Goal: Task Accomplishment & Management: Manage account settings

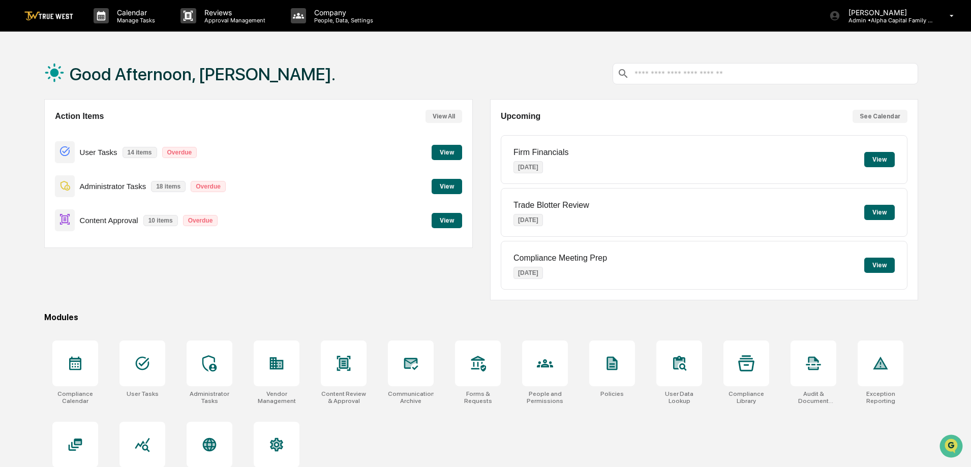
click at [441, 188] on button "View" at bounding box center [447, 186] width 31 height 15
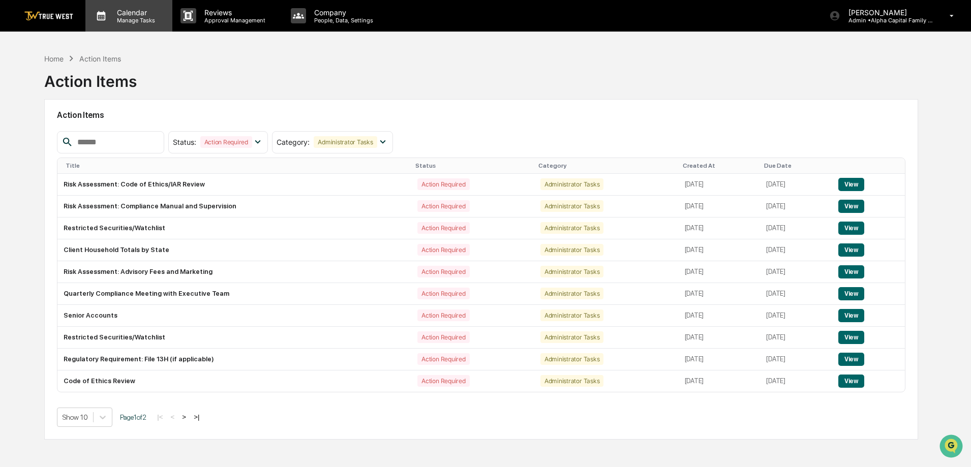
click at [126, 21] on p "Manage Tasks" at bounding box center [134, 20] width 51 height 7
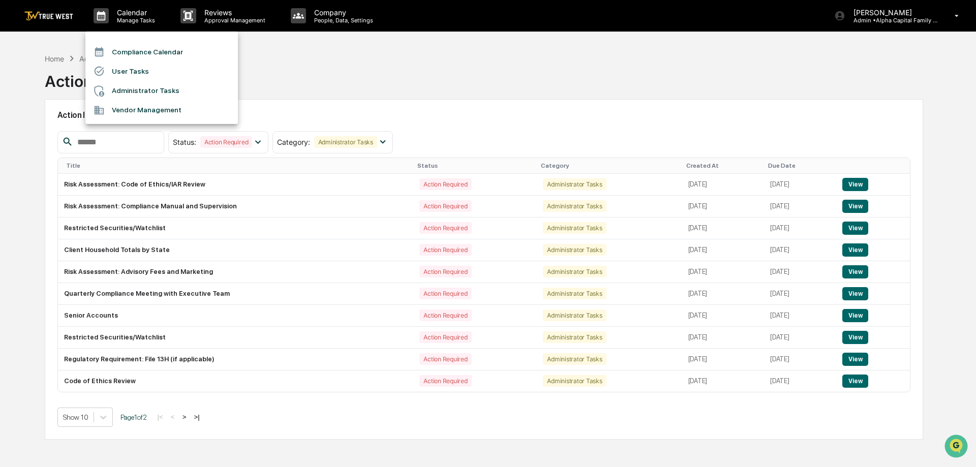
click at [130, 52] on li "Compliance Calendar" at bounding box center [161, 51] width 153 height 19
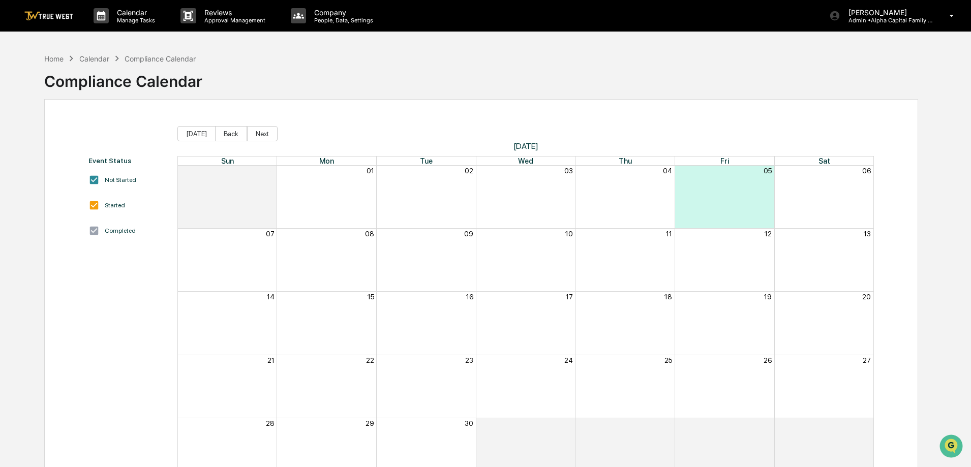
click at [366, 96] on div "Home Calendar Compliance Calendar Compliance Calendar" at bounding box center [481, 73] width 874 height 51
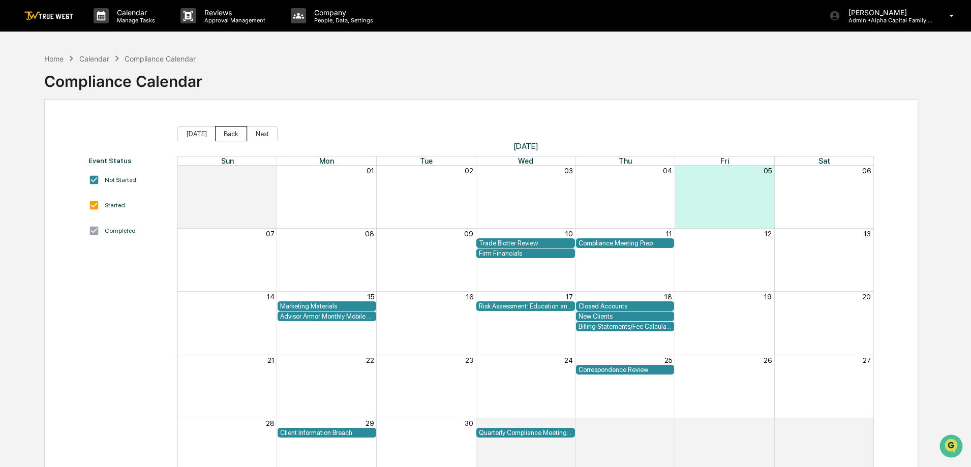
click at [232, 134] on button "Back" at bounding box center [231, 133] width 32 height 15
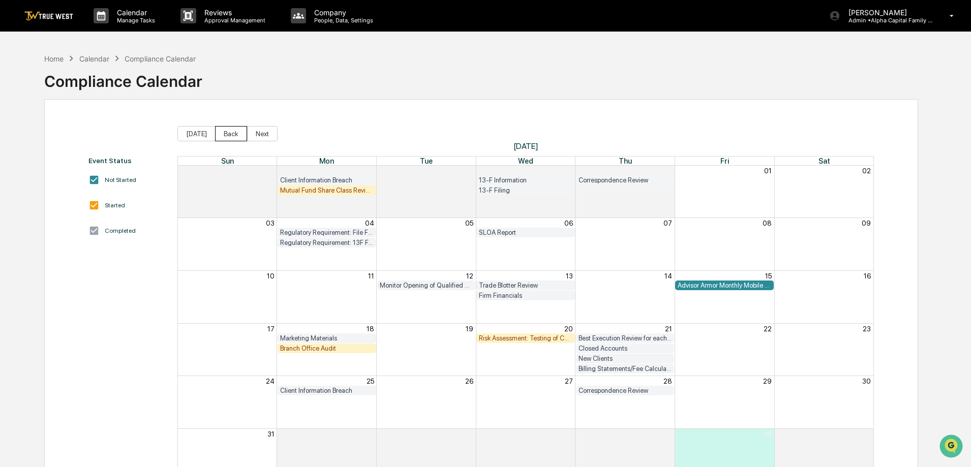
click at [230, 135] on button "Back" at bounding box center [231, 133] width 32 height 15
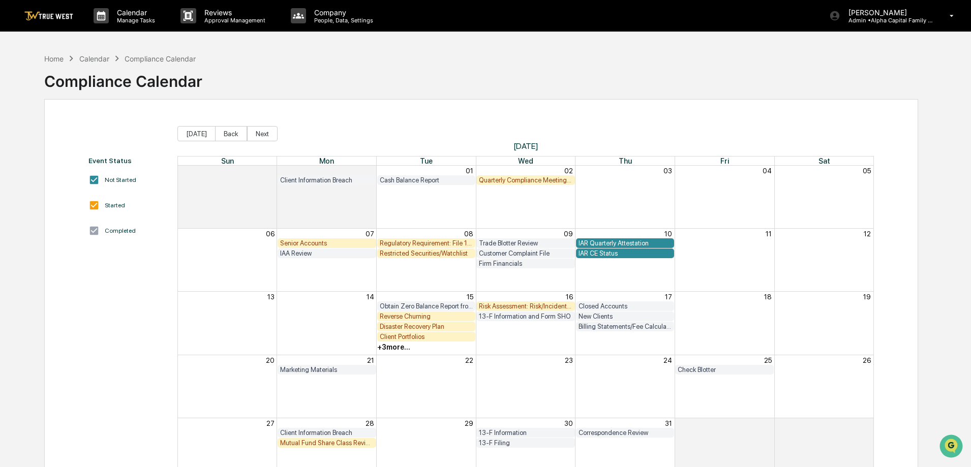
click at [449, 253] on div "Restricted Securities/Watchlist" at bounding box center [427, 254] width 94 height 8
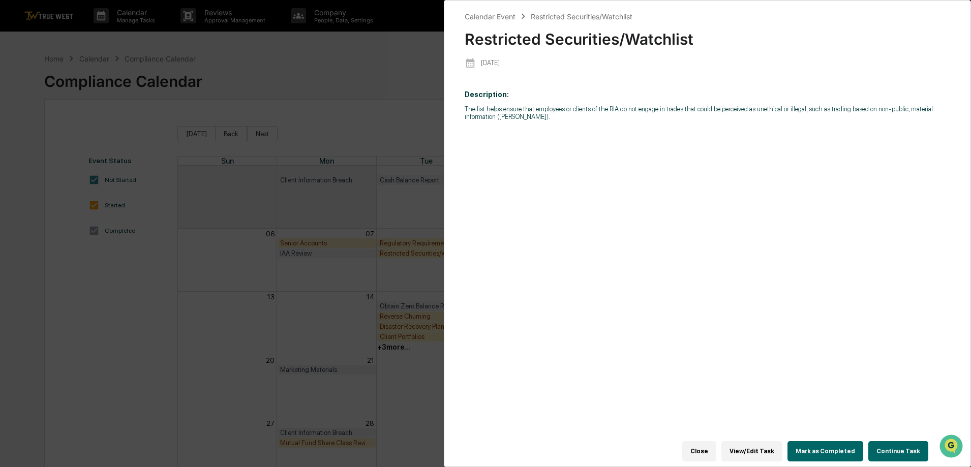
click at [898, 446] on button "Continue Task" at bounding box center [898, 451] width 60 height 20
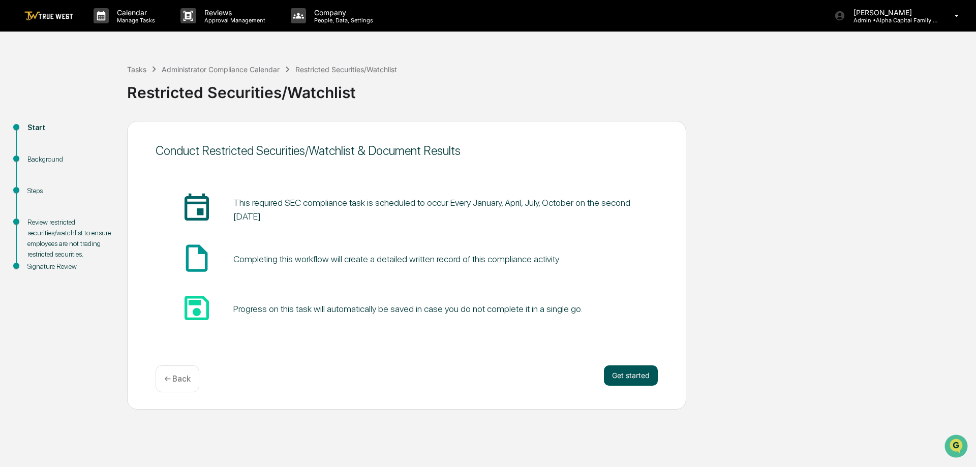
click at [623, 371] on button "Get started" at bounding box center [631, 376] width 54 height 20
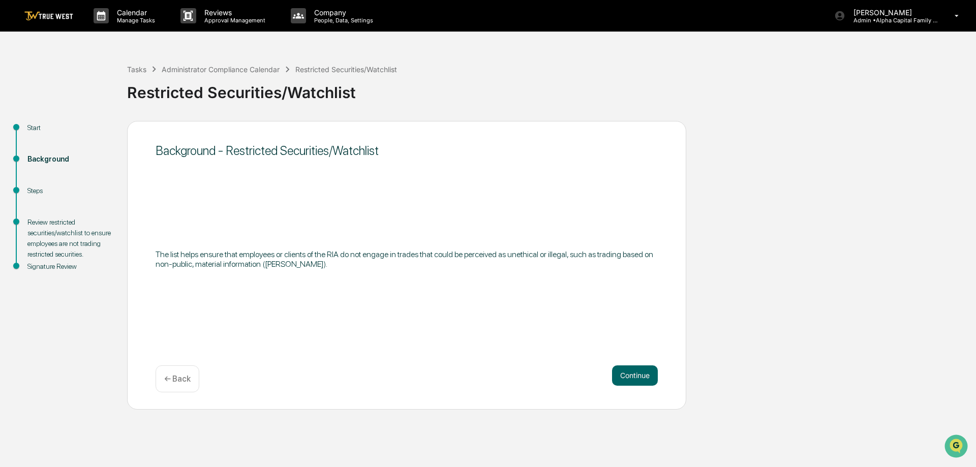
click at [623, 371] on button "Continue" at bounding box center [635, 376] width 46 height 20
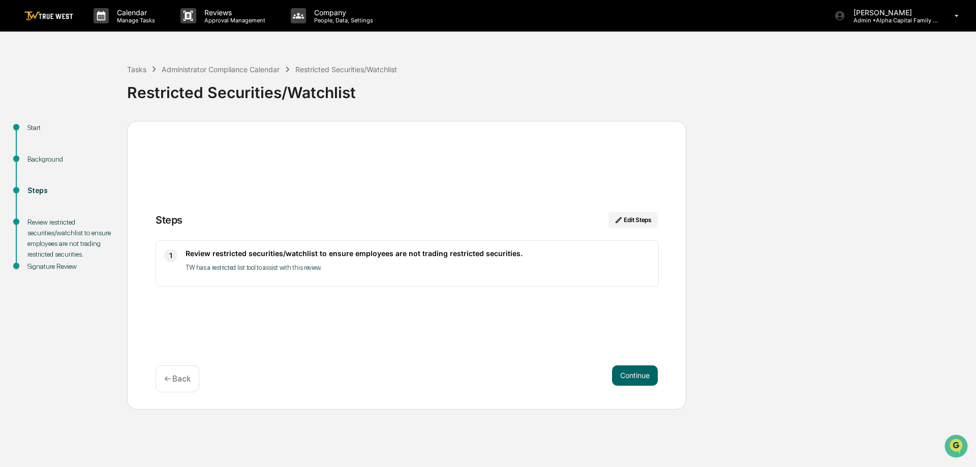
click at [623, 371] on button "Continue" at bounding box center [635, 376] width 46 height 20
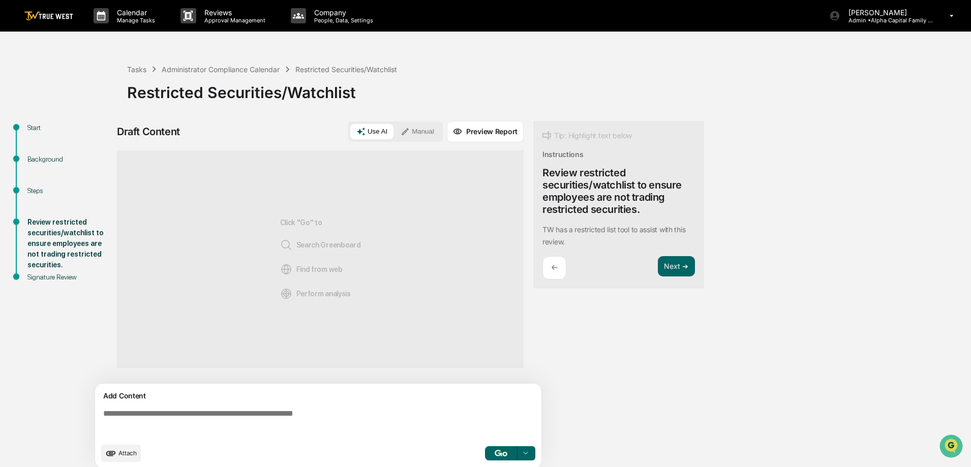
click at [429, 126] on button "Manual" at bounding box center [418, 131] width 46 height 15
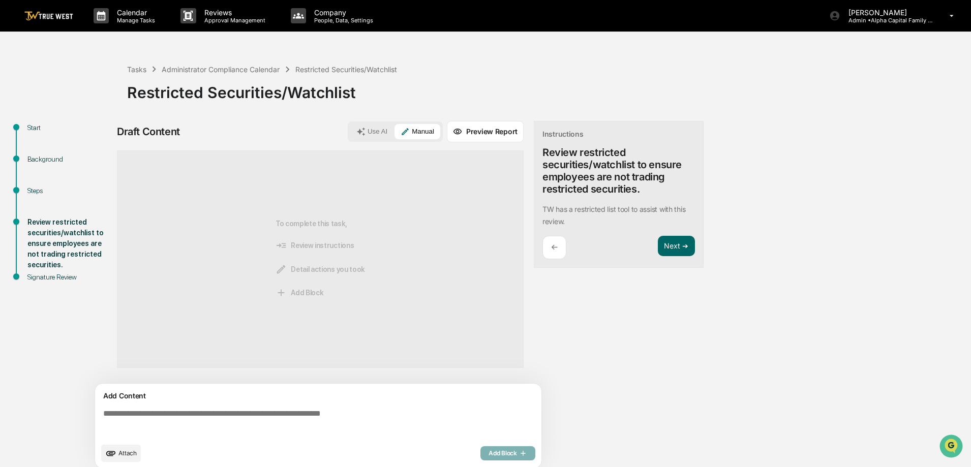
click at [227, 419] on textarea at bounding box center [320, 423] width 442 height 37
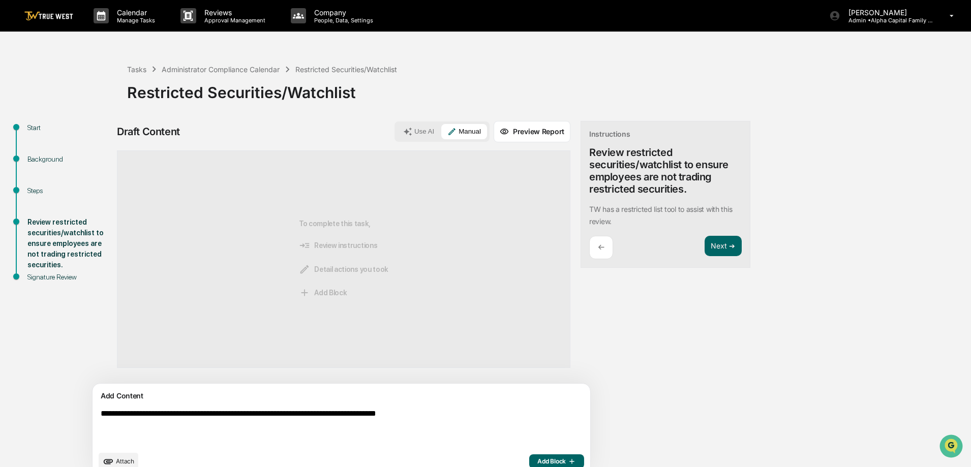
click at [373, 418] on textarea "**********" at bounding box center [318, 427] width 442 height 45
type textarea "**********"
click at [529, 455] on button "Add Block" at bounding box center [556, 462] width 55 height 14
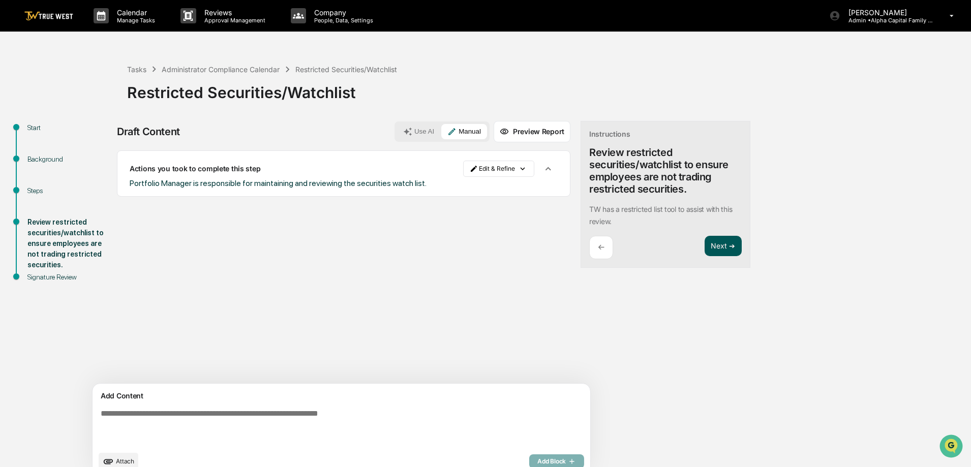
click at [705, 247] on button "Next ➔" at bounding box center [723, 246] width 37 height 21
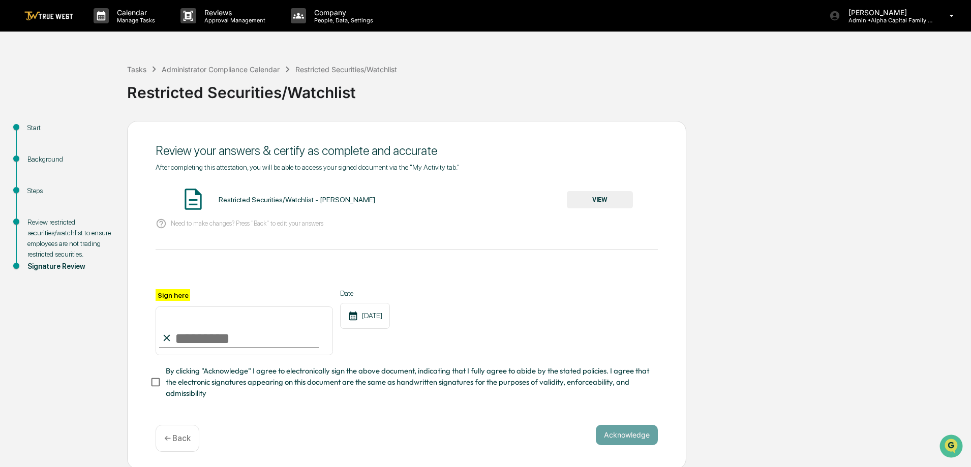
click at [585, 195] on button "VIEW" at bounding box center [600, 199] width 66 height 17
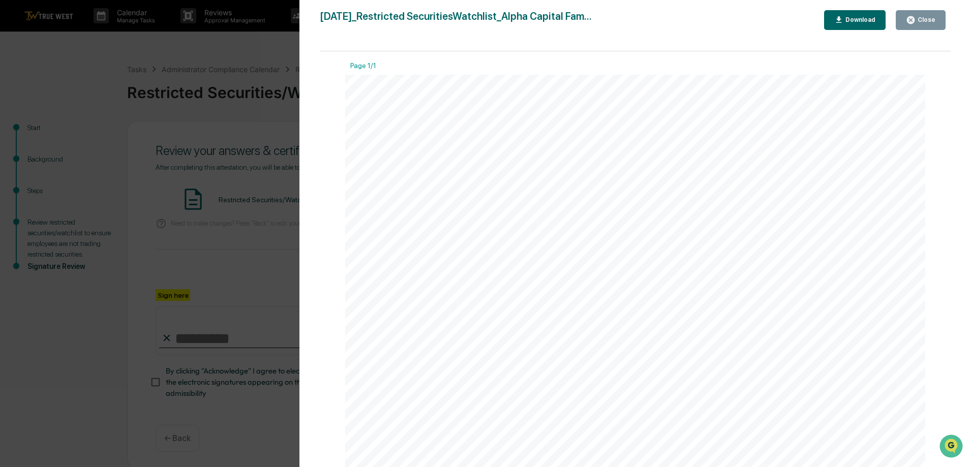
click at [932, 20] on div "Close" at bounding box center [926, 19] width 20 height 7
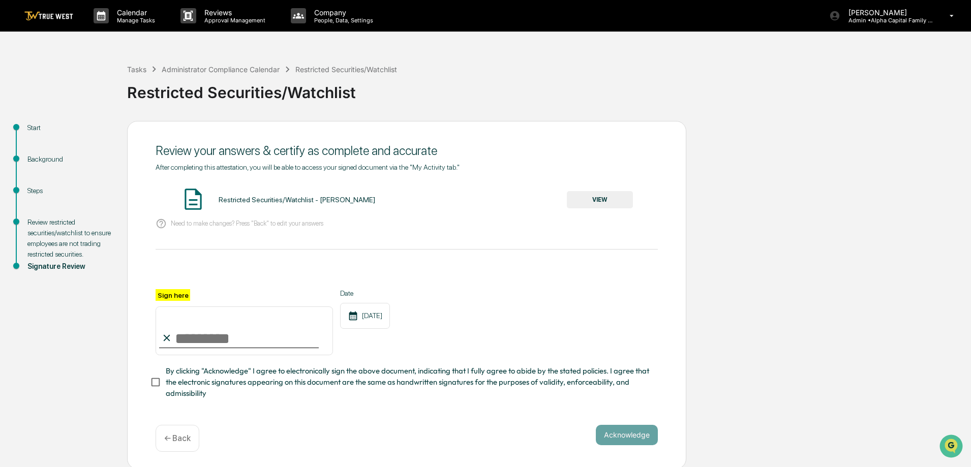
click at [181, 329] on input "Sign here" at bounding box center [244, 331] width 177 height 49
type input "**********"
click at [617, 434] on button "Acknowledge" at bounding box center [627, 435] width 62 height 20
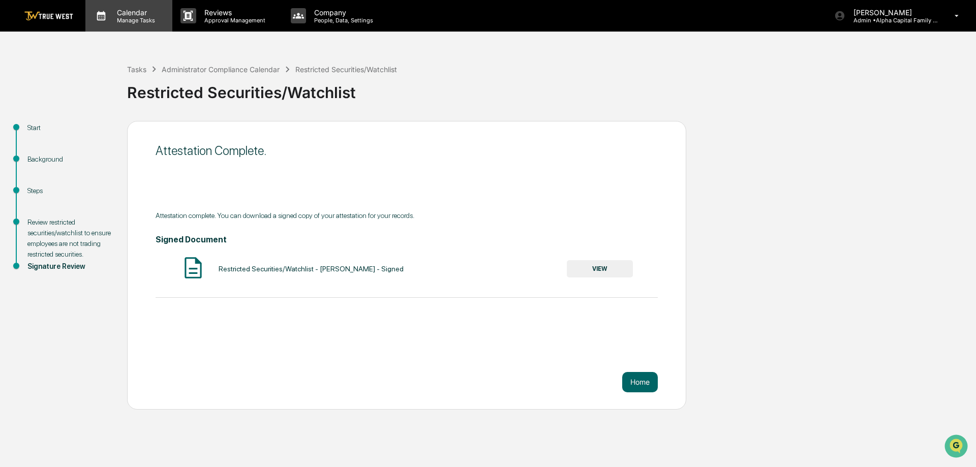
click at [125, 19] on p "Manage Tasks" at bounding box center [134, 20] width 51 height 7
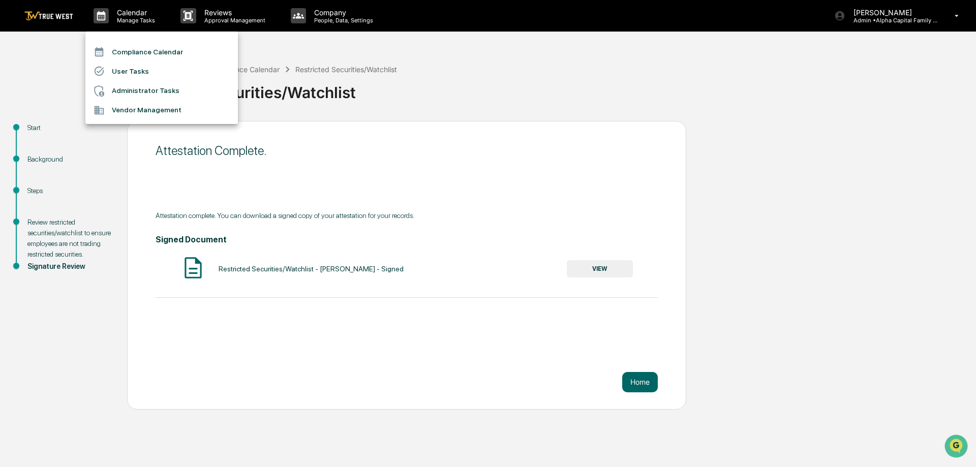
click at [142, 52] on li "Compliance Calendar" at bounding box center [161, 51] width 153 height 19
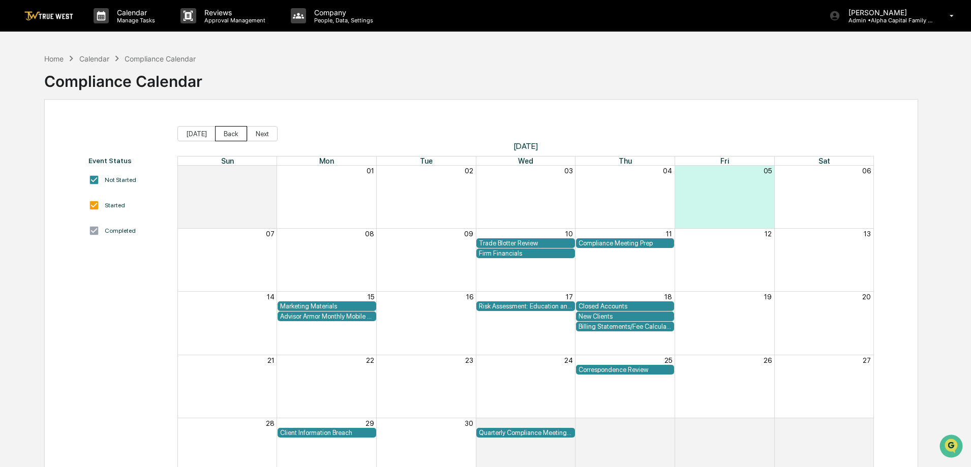
click at [232, 134] on button "Back" at bounding box center [231, 133] width 32 height 15
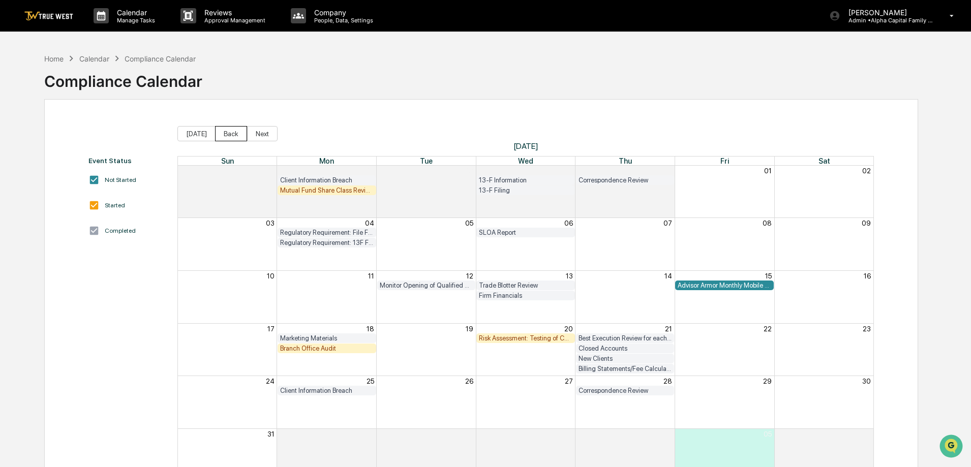
click at [232, 134] on button "Back" at bounding box center [231, 133] width 32 height 15
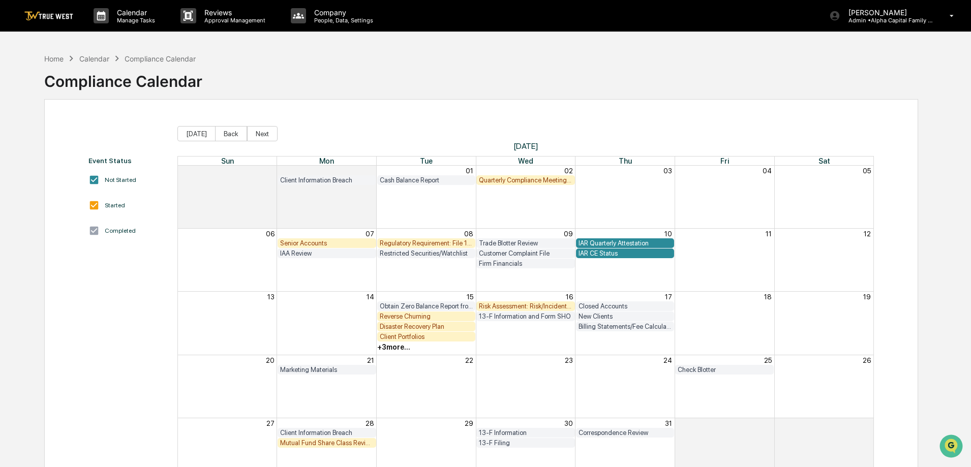
click at [388, 239] on div "Regulatory Requirement: File 13H (if applicable)" at bounding box center [427, 243] width 94 height 8
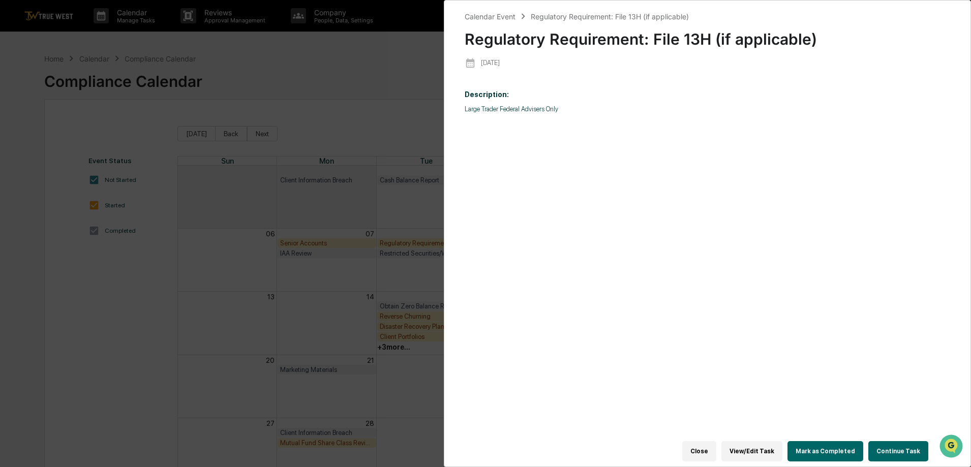
click at [894, 441] on button "Continue Task" at bounding box center [898, 451] width 60 height 20
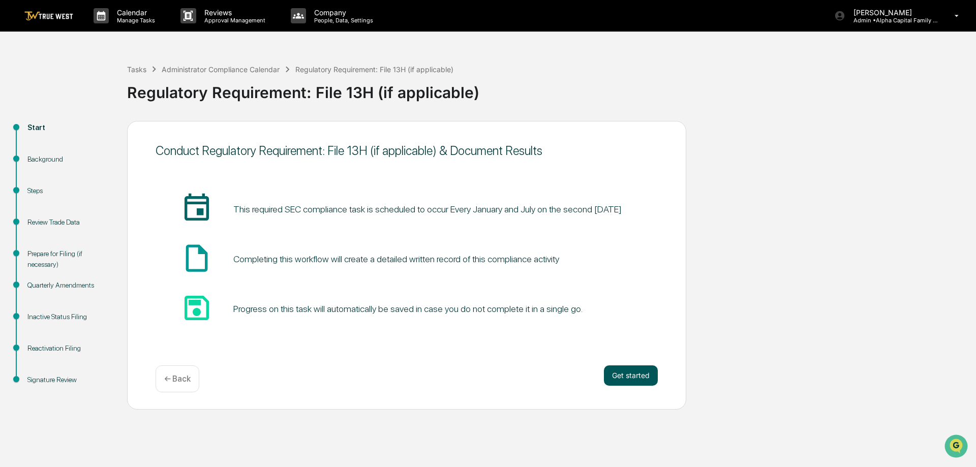
click at [631, 378] on button "Get started" at bounding box center [631, 376] width 54 height 20
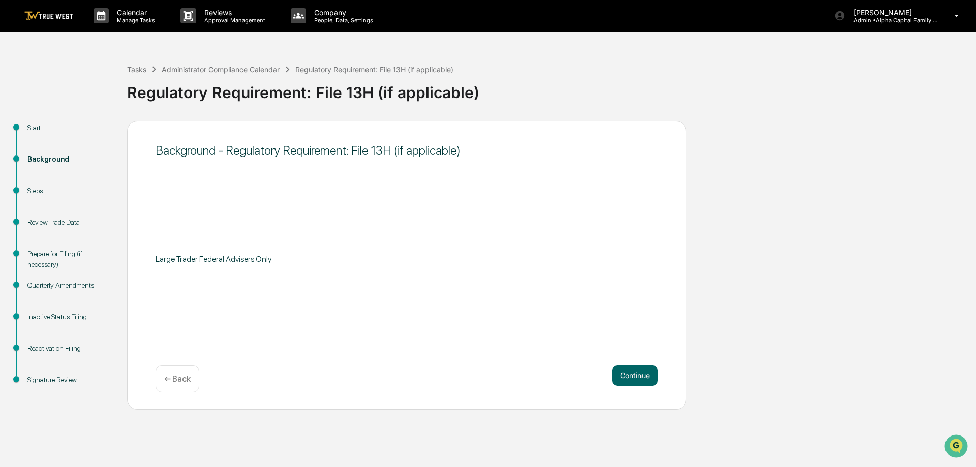
click at [631, 378] on button "Continue" at bounding box center [635, 376] width 46 height 20
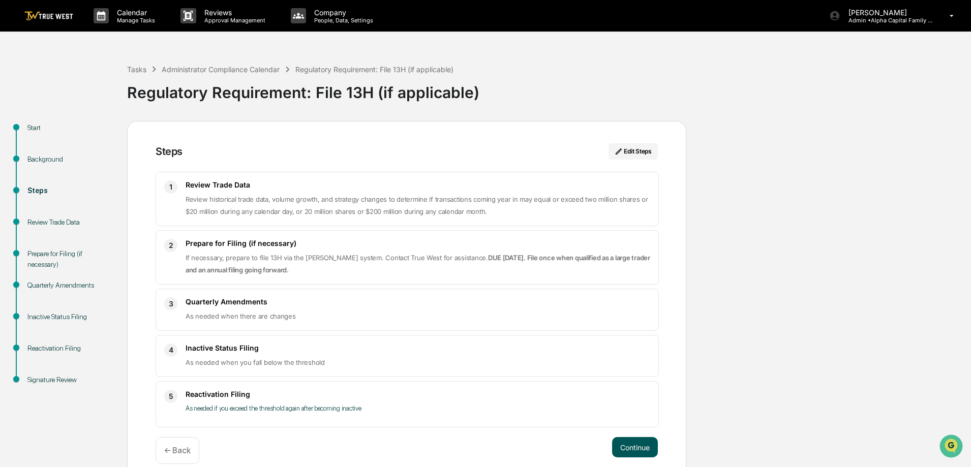
click at [638, 441] on button "Continue" at bounding box center [635, 447] width 46 height 20
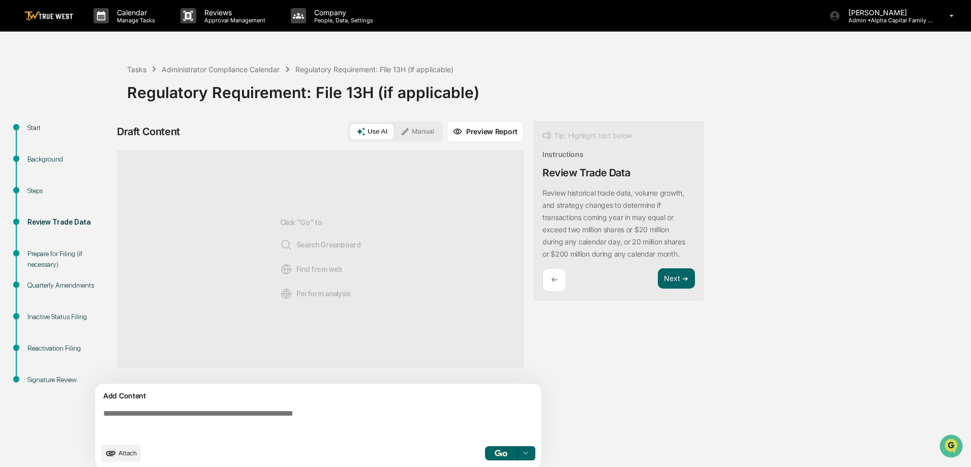
click at [404, 134] on icon at bounding box center [405, 131] width 9 height 9
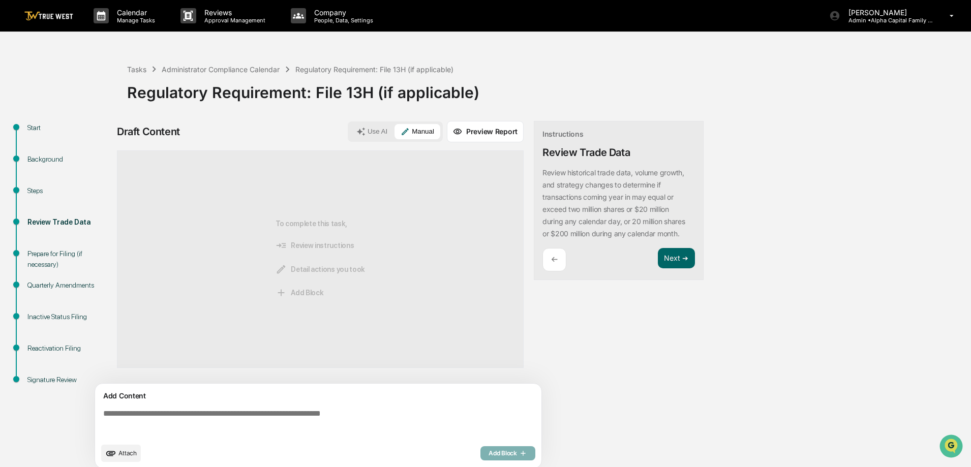
click at [318, 415] on textarea at bounding box center [320, 423] width 442 height 37
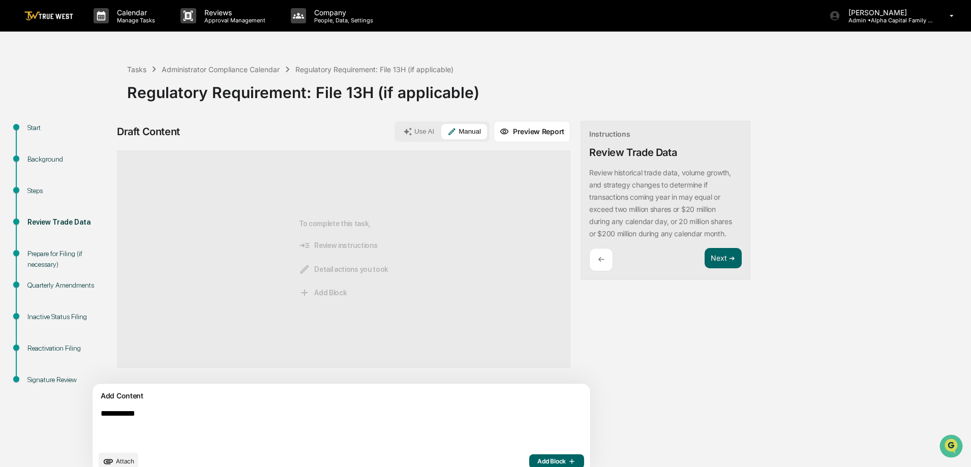
type textarea "**********"
click at [537, 459] on span "Add Block" at bounding box center [556, 462] width 39 height 8
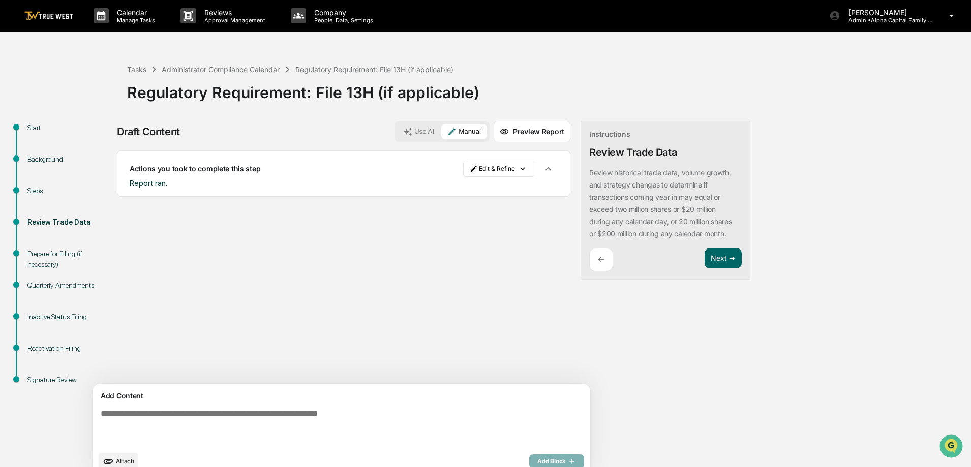
drag, startPoint x: 665, startPoint y: 262, endPoint x: 604, endPoint y: 287, distance: 66.4
click at [705, 262] on button "Next ➔" at bounding box center [723, 258] width 37 height 21
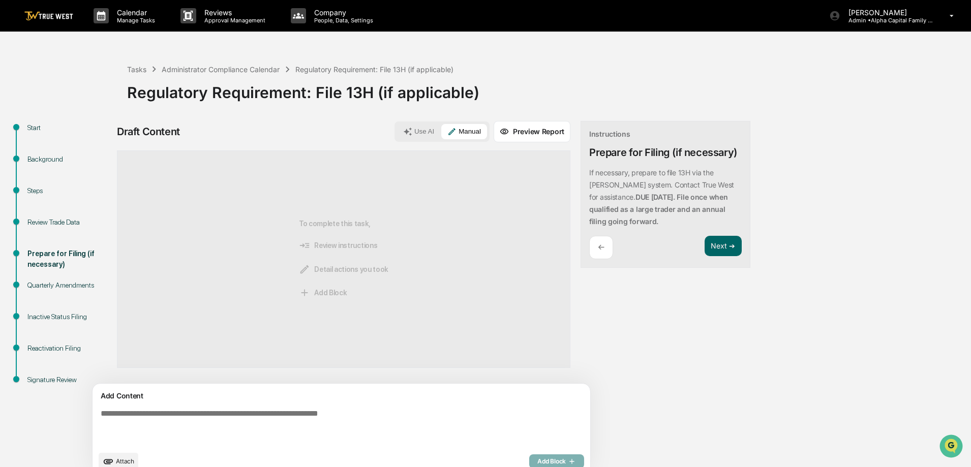
click at [232, 413] on textarea at bounding box center [318, 427] width 442 height 45
type textarea "**********"
click at [537, 458] on span "Add Block" at bounding box center [556, 462] width 39 height 8
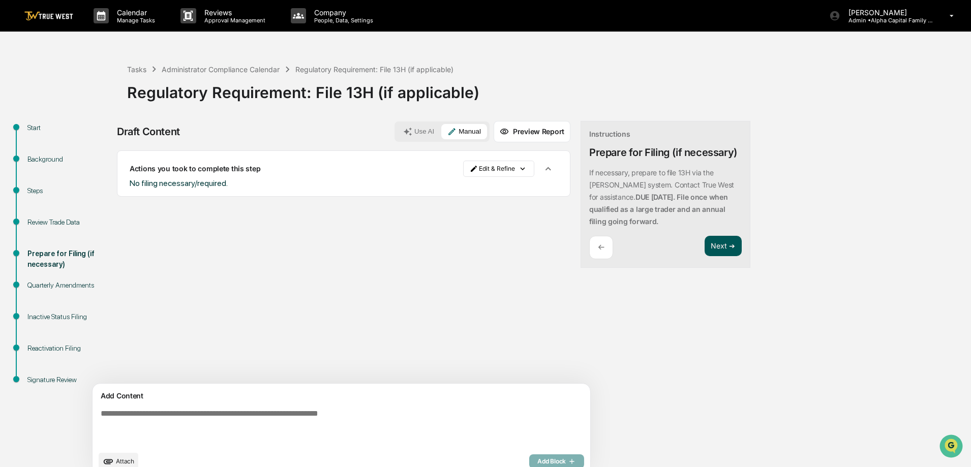
click at [705, 242] on button "Next ➔" at bounding box center [723, 246] width 37 height 21
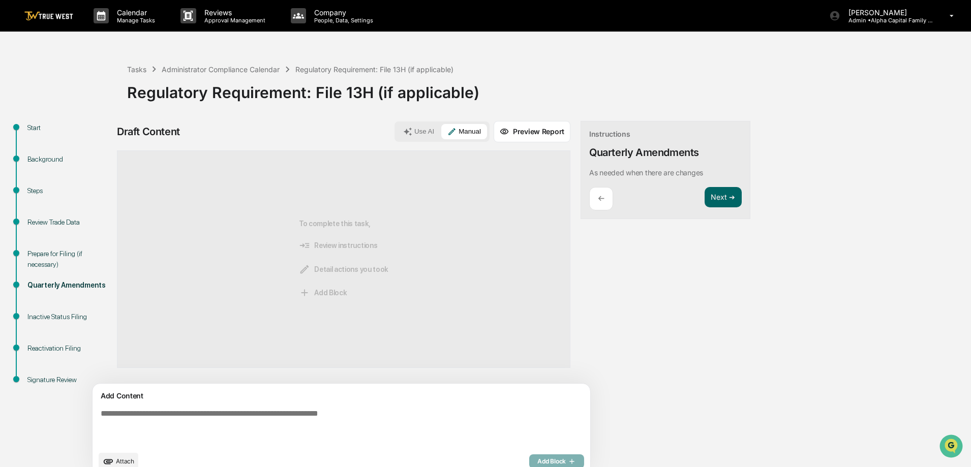
click at [237, 412] on textarea at bounding box center [318, 427] width 442 height 45
type textarea "**********"
click at [537, 461] on span "Add Block" at bounding box center [556, 462] width 39 height 8
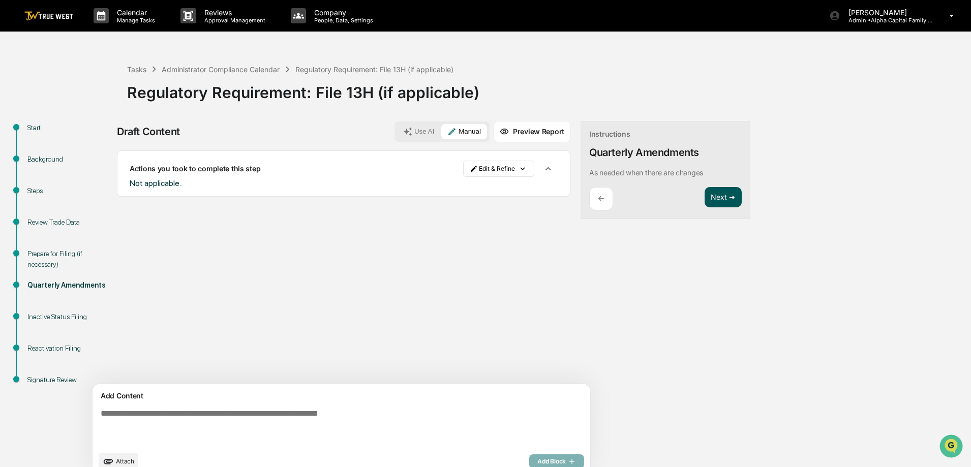
click at [705, 193] on button "Next ➔" at bounding box center [723, 197] width 37 height 21
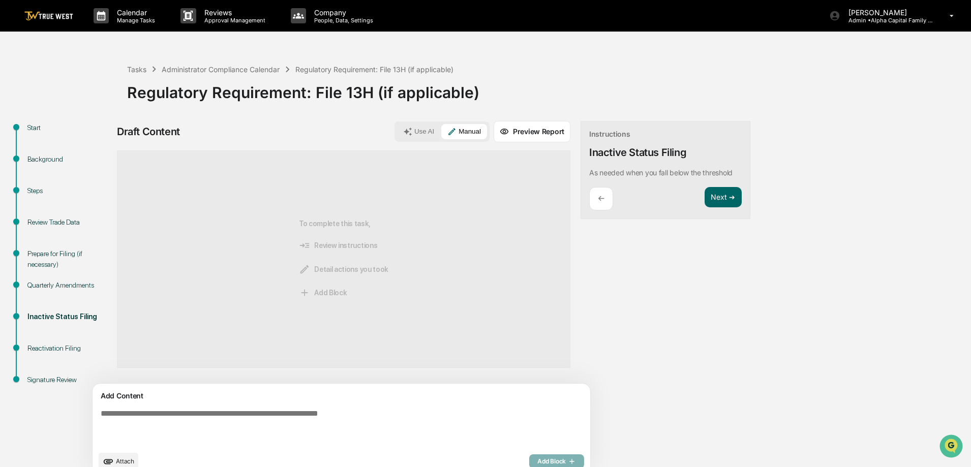
click at [204, 413] on textarea at bounding box center [318, 427] width 442 height 45
type textarea "**********"
click at [566, 461] on icon "button" at bounding box center [571, 462] width 10 height 8
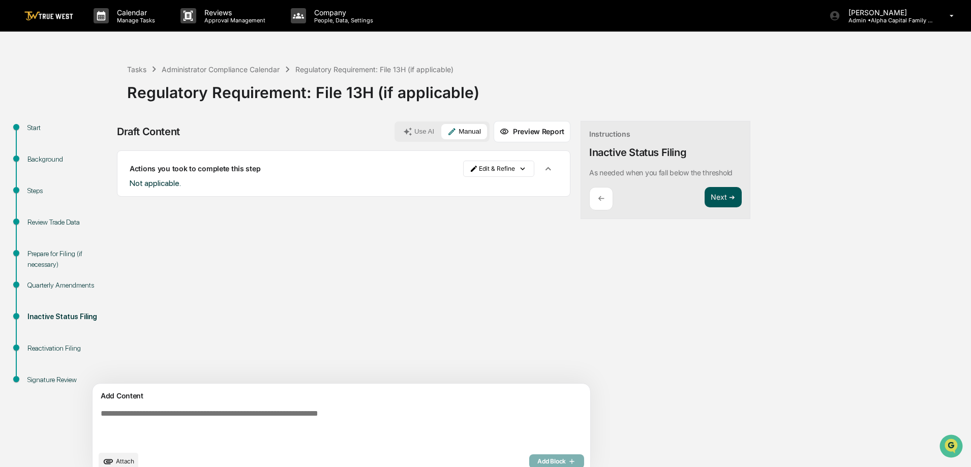
click at [705, 194] on button "Next ➔" at bounding box center [723, 197] width 37 height 21
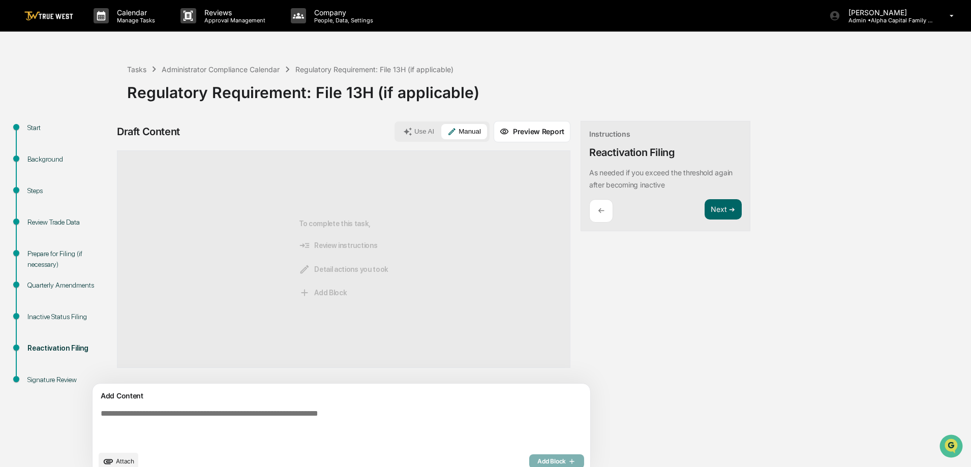
click at [179, 405] on textarea at bounding box center [318, 427] width 442 height 45
click at [172, 412] on textarea at bounding box center [318, 427] width 442 height 45
type textarea "**********"
click at [529, 456] on button "Add Block" at bounding box center [556, 462] width 55 height 14
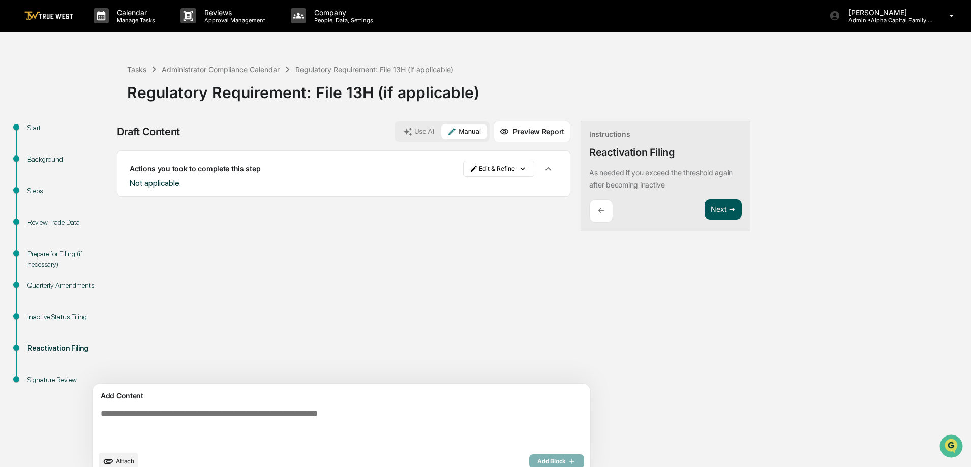
click at [705, 219] on button "Next ➔" at bounding box center [723, 209] width 37 height 21
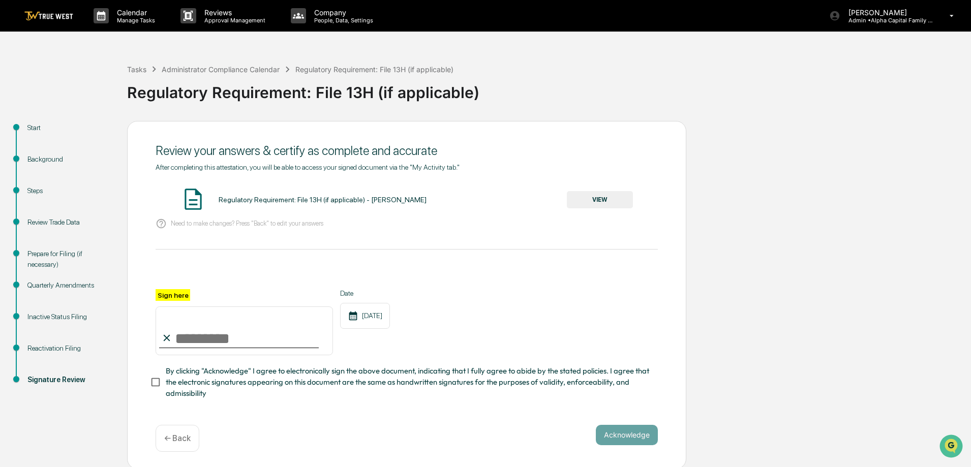
click at [618, 198] on button "VIEW" at bounding box center [600, 199] width 66 height 17
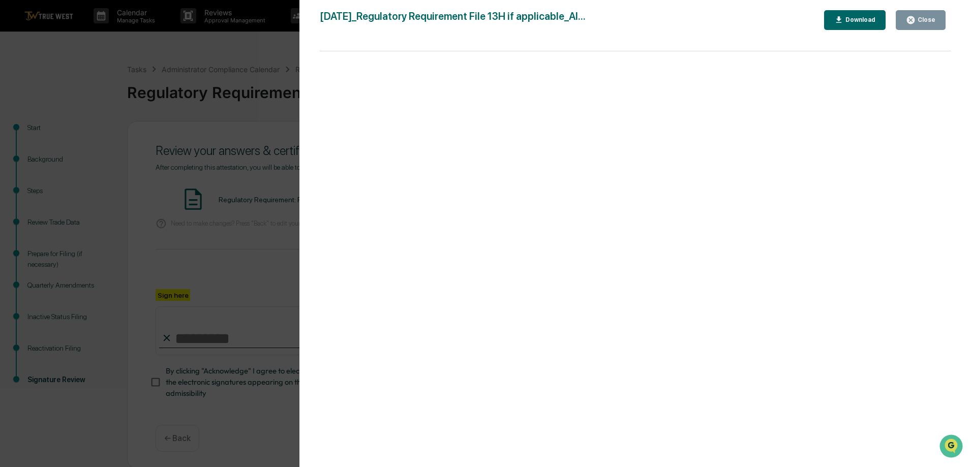
click at [923, 20] on div "Close" at bounding box center [926, 19] width 20 height 7
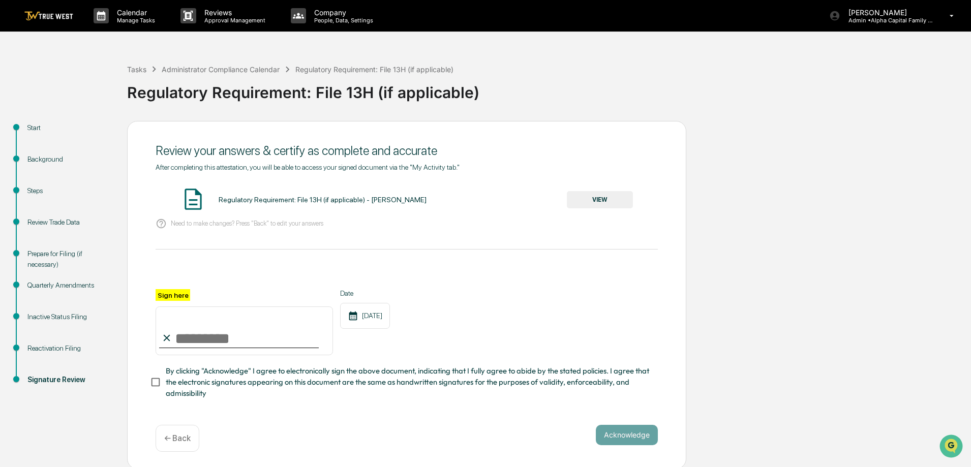
click at [236, 343] on input "Sign here" at bounding box center [244, 331] width 177 height 49
type input "**********"
click at [647, 445] on button "Acknowledge" at bounding box center [627, 435] width 62 height 20
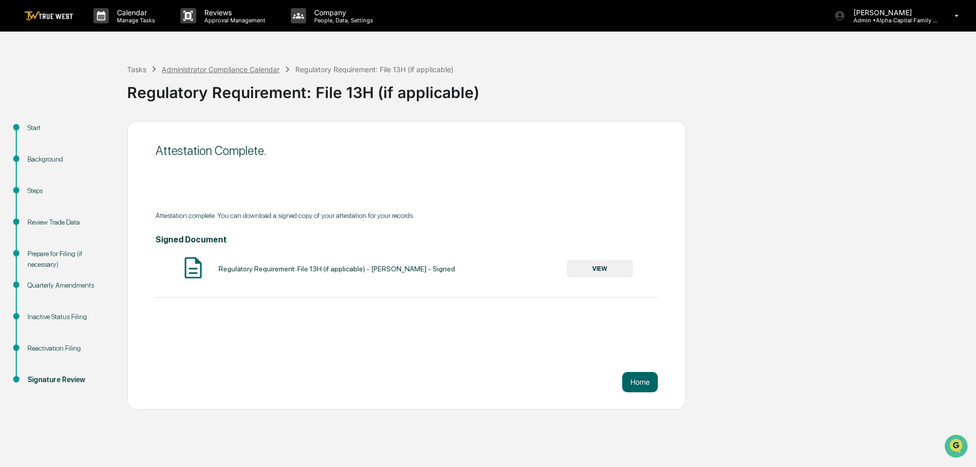
click at [233, 67] on div "Administrator Compliance Calendar" at bounding box center [221, 69] width 118 height 9
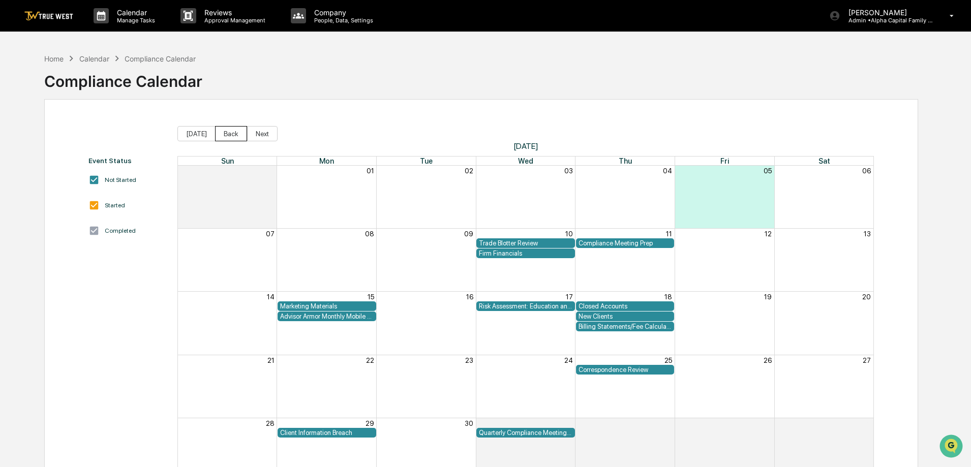
click at [223, 128] on button "Back" at bounding box center [231, 133] width 32 height 15
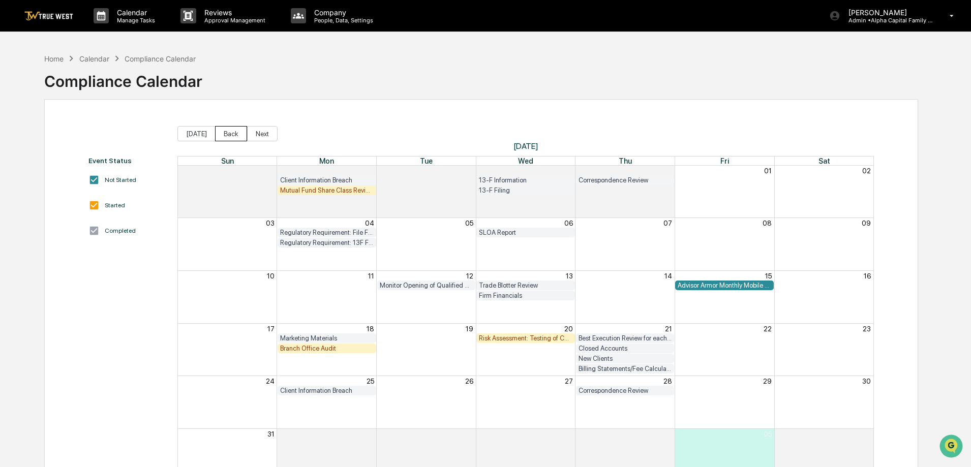
click at [224, 132] on button "Back" at bounding box center [231, 133] width 32 height 15
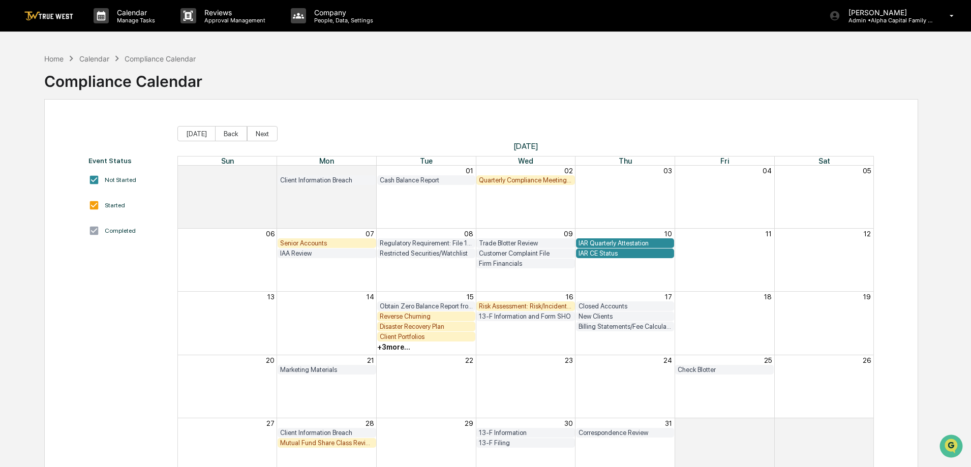
click at [524, 179] on div "Quarterly Compliance Meeting with Executive Team" at bounding box center [526, 180] width 94 height 8
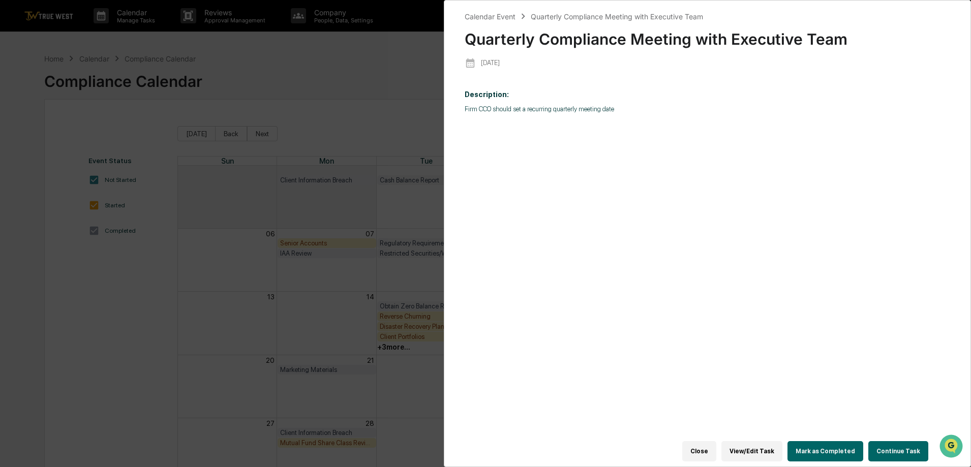
click at [894, 447] on button "Continue Task" at bounding box center [898, 451] width 60 height 20
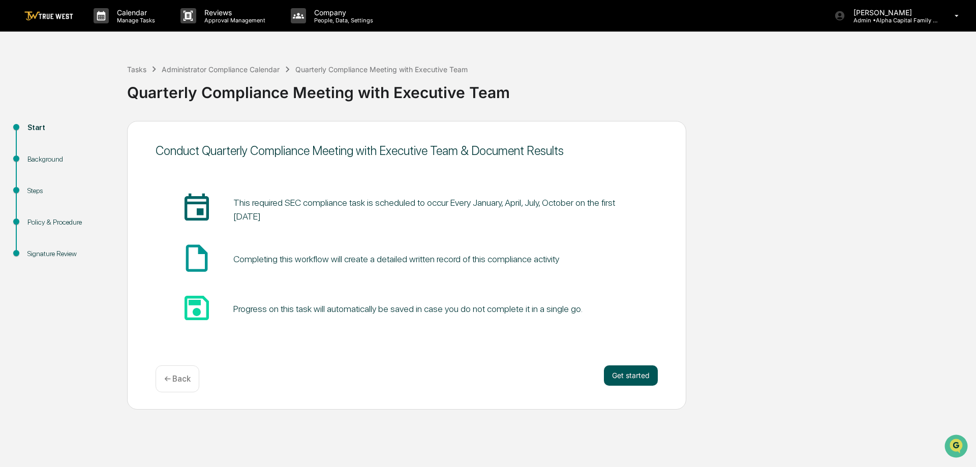
click at [622, 382] on button "Get started" at bounding box center [631, 376] width 54 height 20
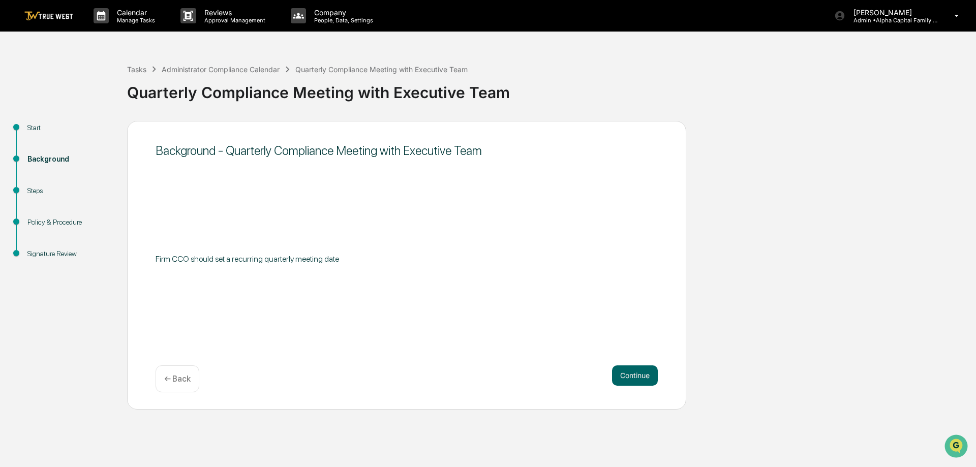
click at [622, 382] on button "Continue" at bounding box center [635, 376] width 46 height 20
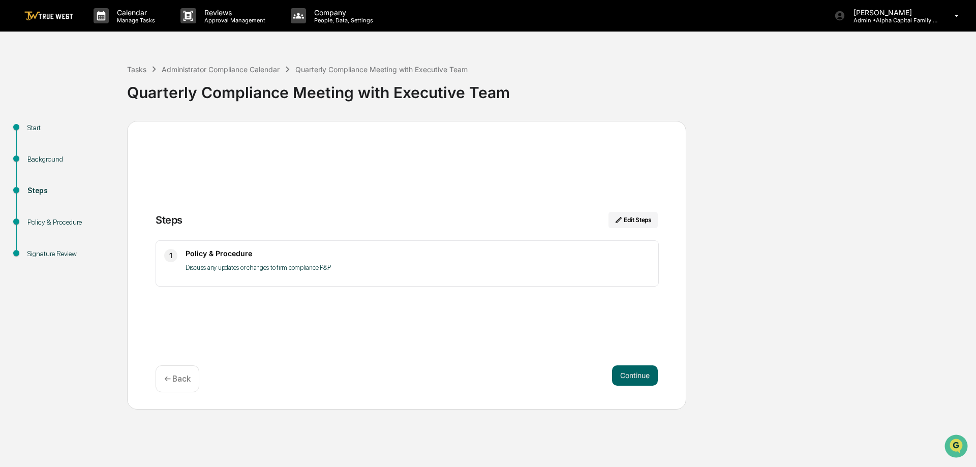
click at [622, 382] on button "Continue" at bounding box center [635, 376] width 46 height 20
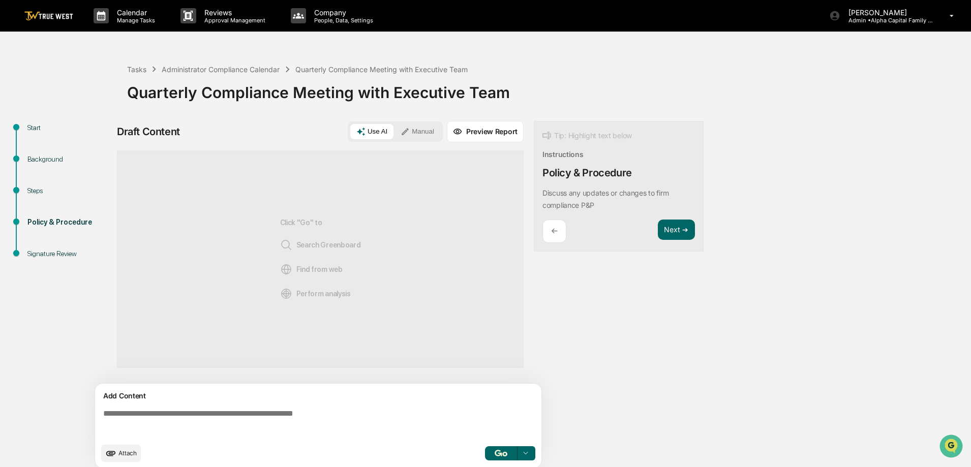
click at [411, 132] on button "Manual" at bounding box center [418, 131] width 46 height 15
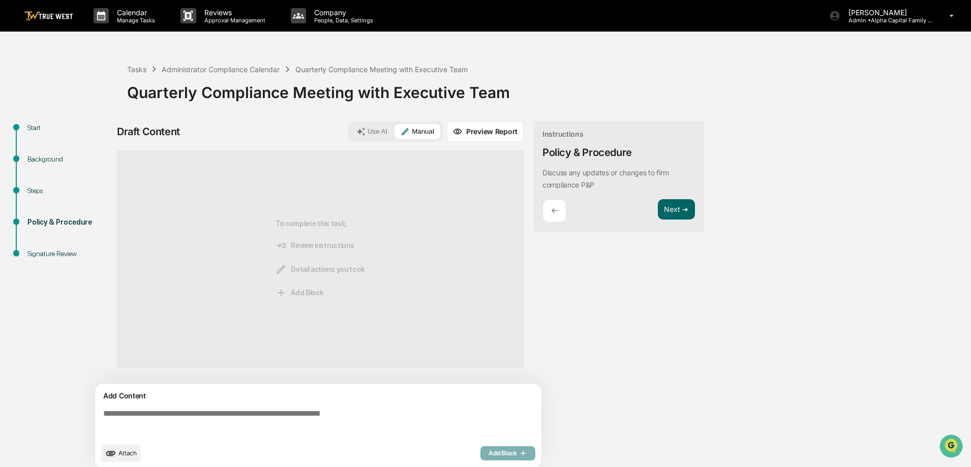
click at [240, 434] on textarea at bounding box center [320, 423] width 442 height 37
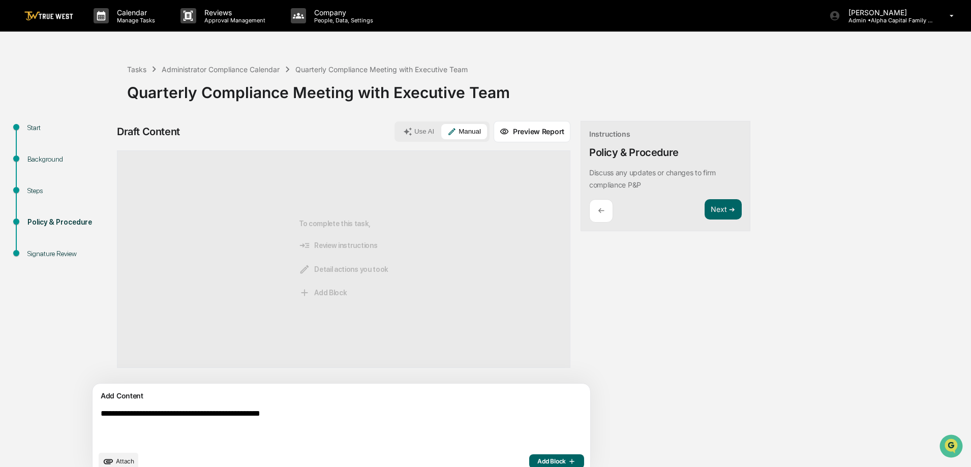
type textarea "**********"
click at [479, 460] on div "Attach Add Block" at bounding box center [342, 461] width 486 height 17
click at [537, 458] on span "Add Block" at bounding box center [556, 462] width 39 height 8
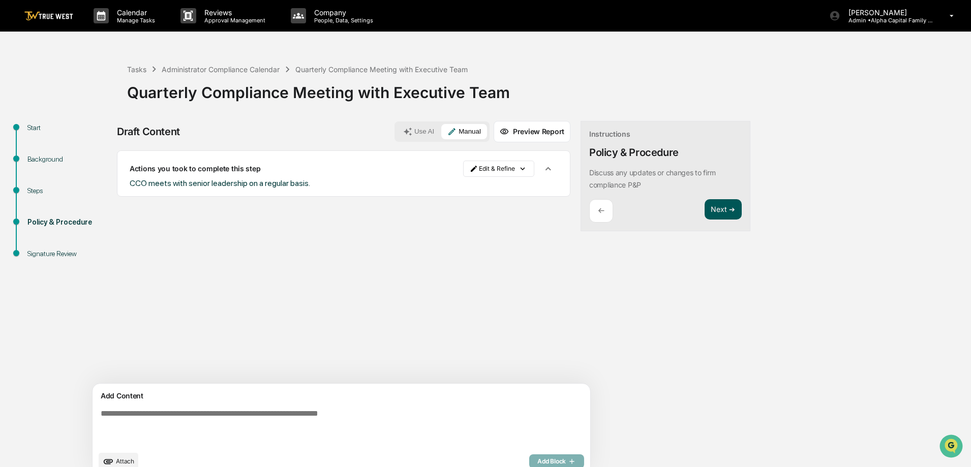
click at [705, 210] on button "Next ➔" at bounding box center [723, 209] width 37 height 21
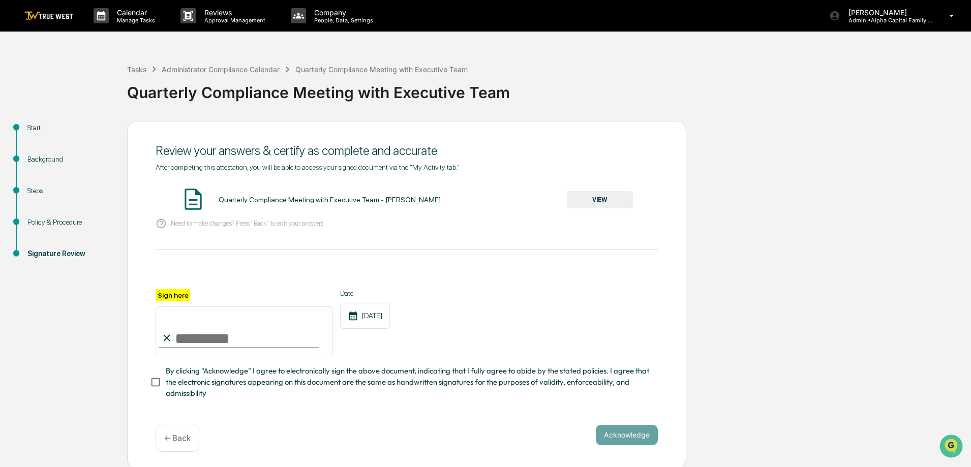
click at [616, 200] on button "VIEW" at bounding box center [600, 199] width 66 height 17
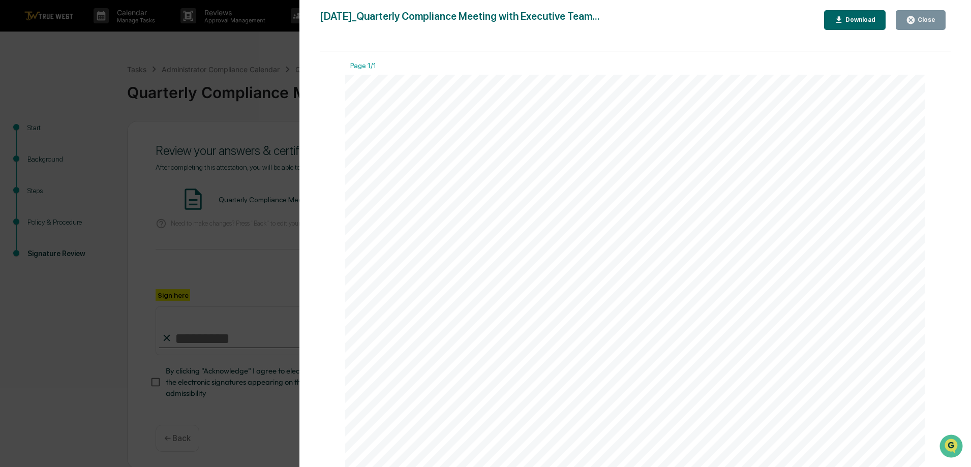
click at [929, 23] on div "Close" at bounding box center [926, 19] width 20 height 7
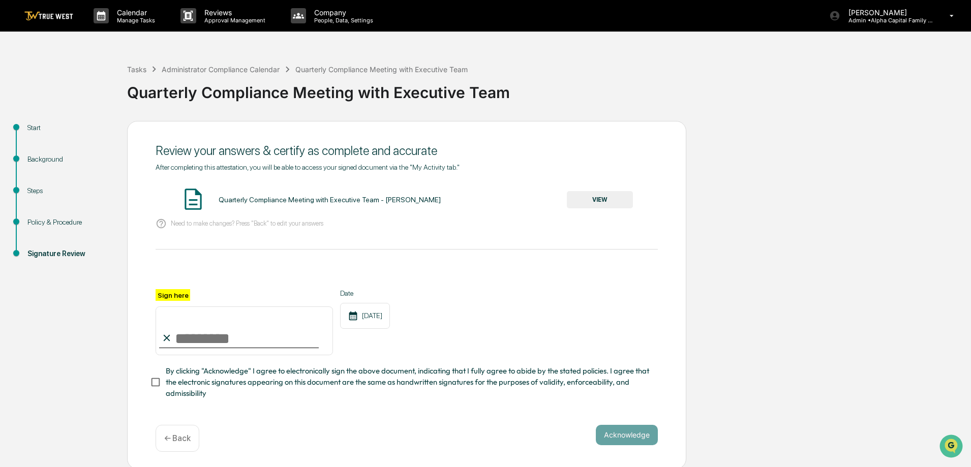
click at [172, 352] on input "Sign here" at bounding box center [244, 331] width 177 height 49
type input "**********"
click at [622, 437] on button "Acknowledge" at bounding box center [627, 435] width 62 height 20
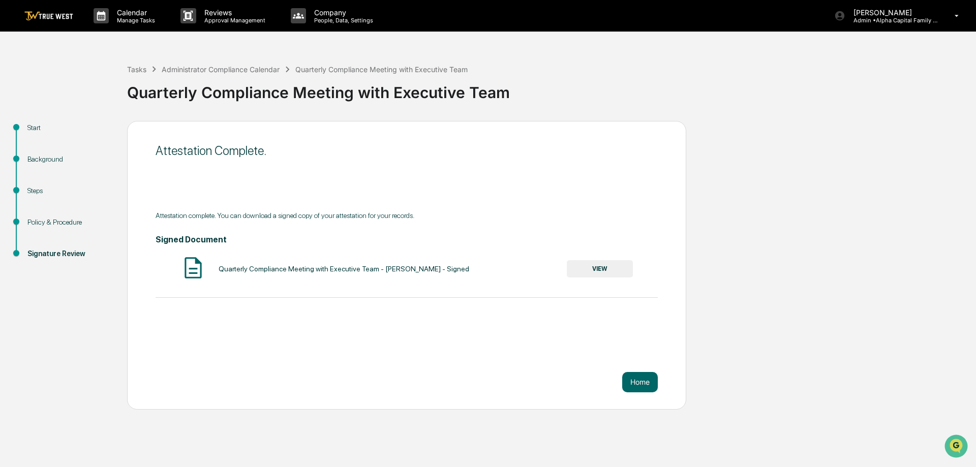
click at [31, 19] on img at bounding box center [48, 16] width 49 height 10
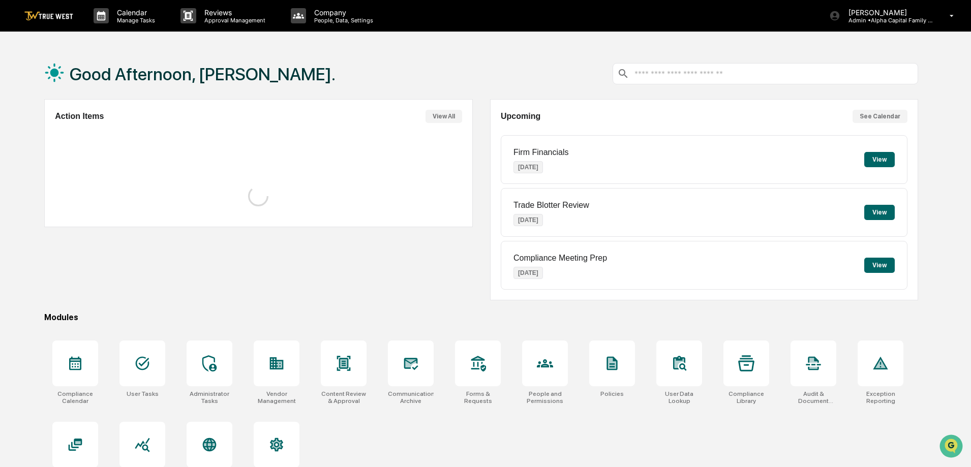
click at [27, 197] on div "Good Afternoon, Jane. Action Items View All Upcoming See Calendar Firm Financia…" at bounding box center [485, 281] width 971 height 467
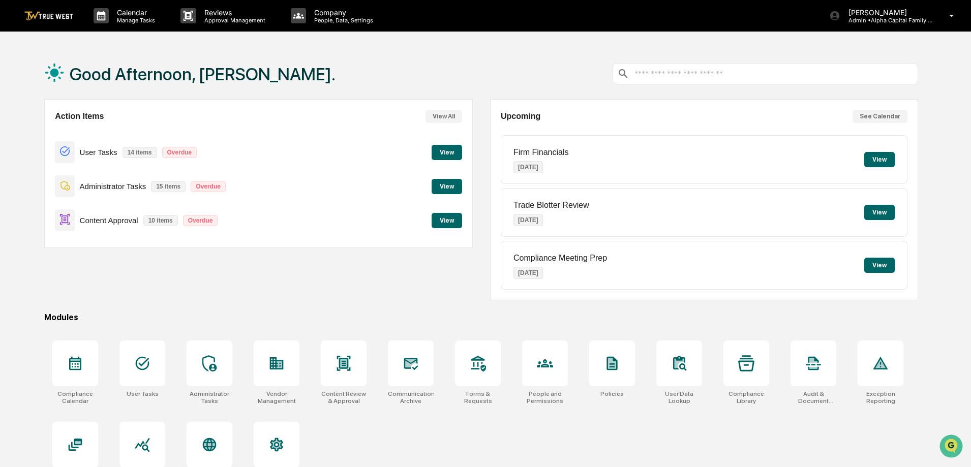
click at [449, 182] on button "View" at bounding box center [447, 186] width 31 height 15
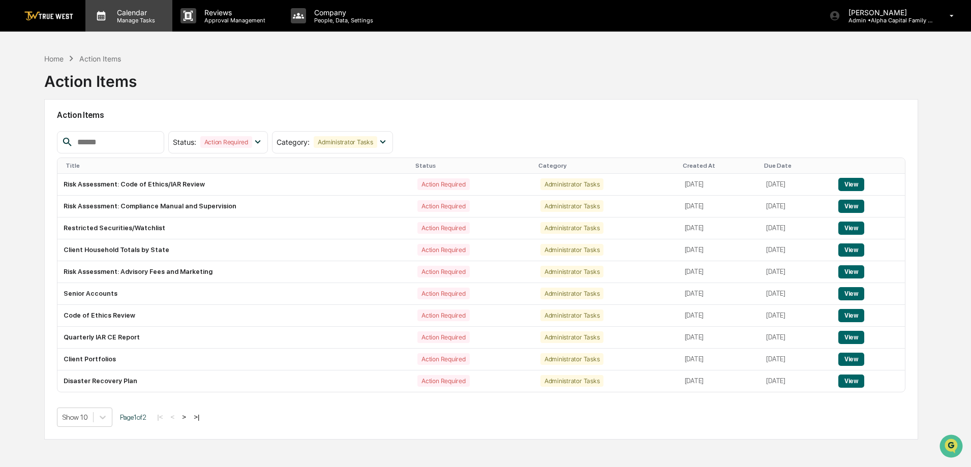
click at [113, 21] on p "Manage Tasks" at bounding box center [134, 20] width 51 height 7
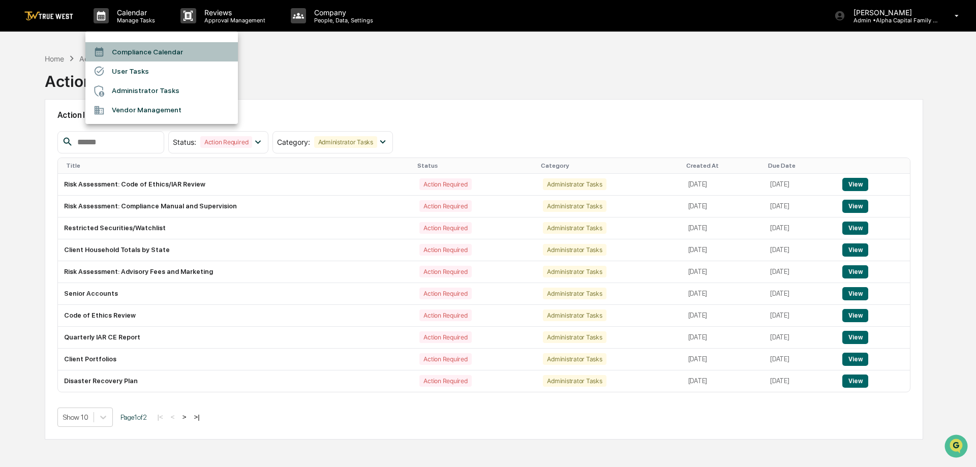
click at [124, 52] on li "Compliance Calendar" at bounding box center [161, 51] width 153 height 19
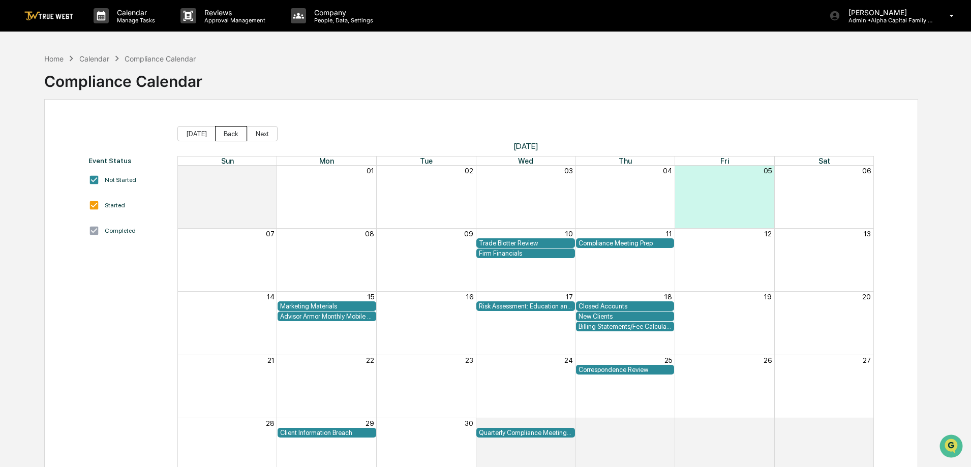
click at [238, 134] on button "Back" at bounding box center [231, 133] width 32 height 15
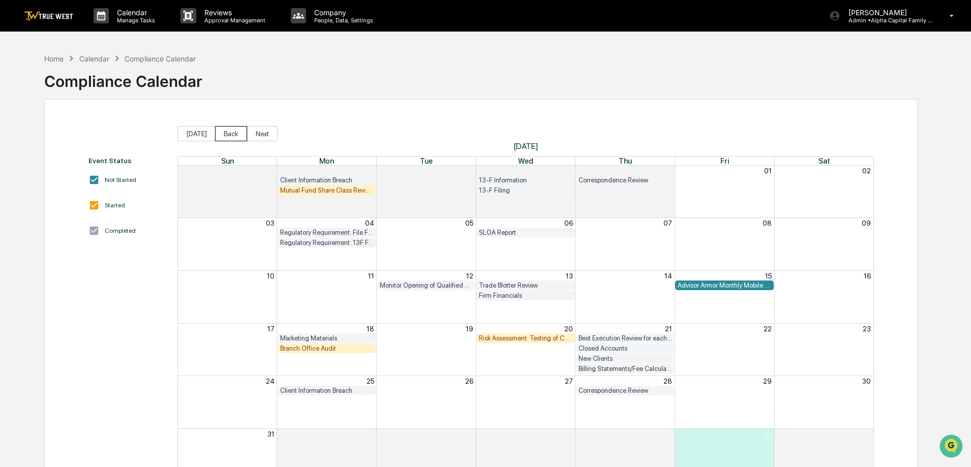
click at [238, 134] on button "Back" at bounding box center [231, 133] width 32 height 15
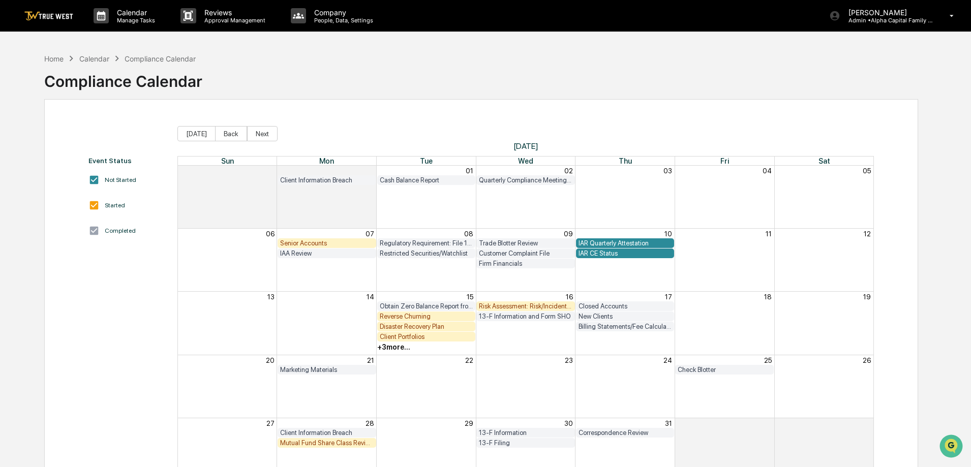
click at [346, 239] on div "Senior Accounts" at bounding box center [327, 243] width 94 height 8
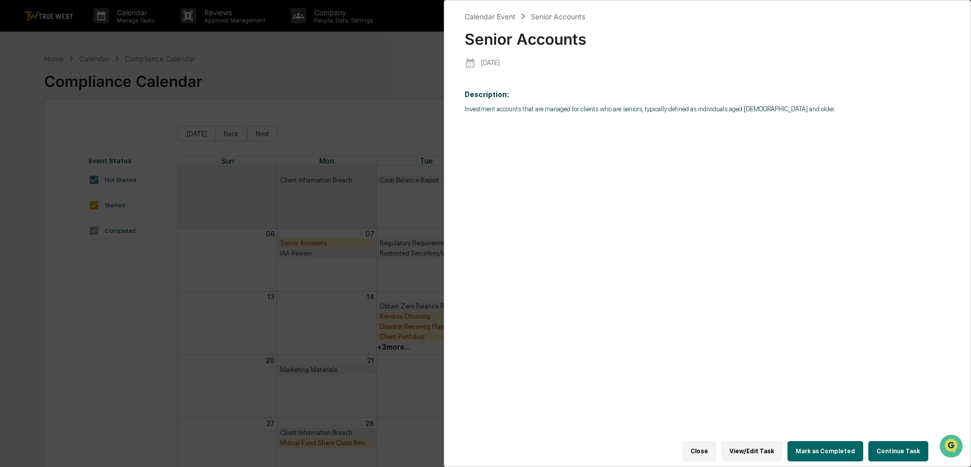
click at [907, 441] on button "Continue Task" at bounding box center [898, 451] width 60 height 20
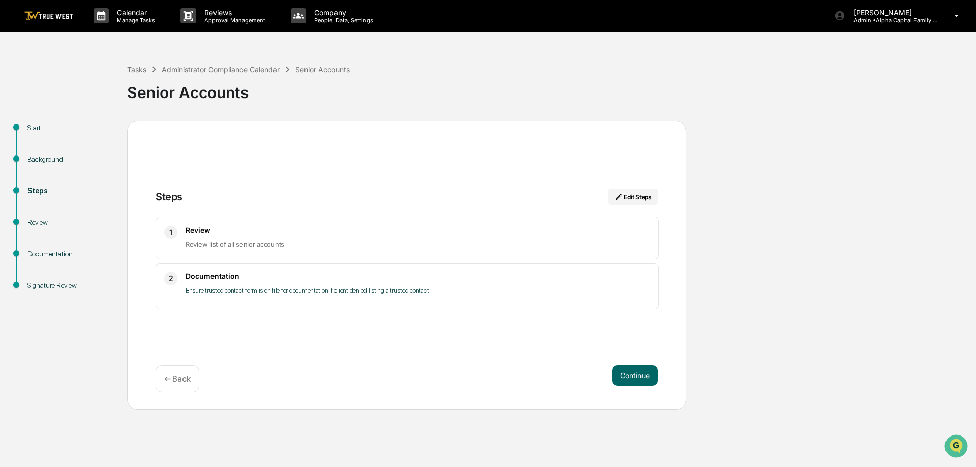
click at [725, 313] on div "Start Background Steps Review Documentation Signature Review Steps Edit Steps 1…" at bounding box center [488, 265] width 966 height 289
click at [648, 373] on button "Continue" at bounding box center [635, 376] width 46 height 20
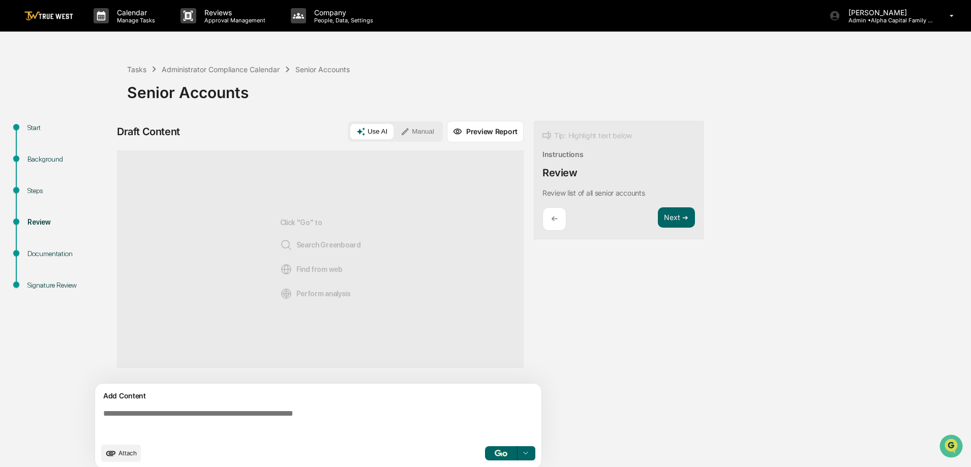
click at [416, 124] on button "Manual" at bounding box center [418, 131] width 46 height 15
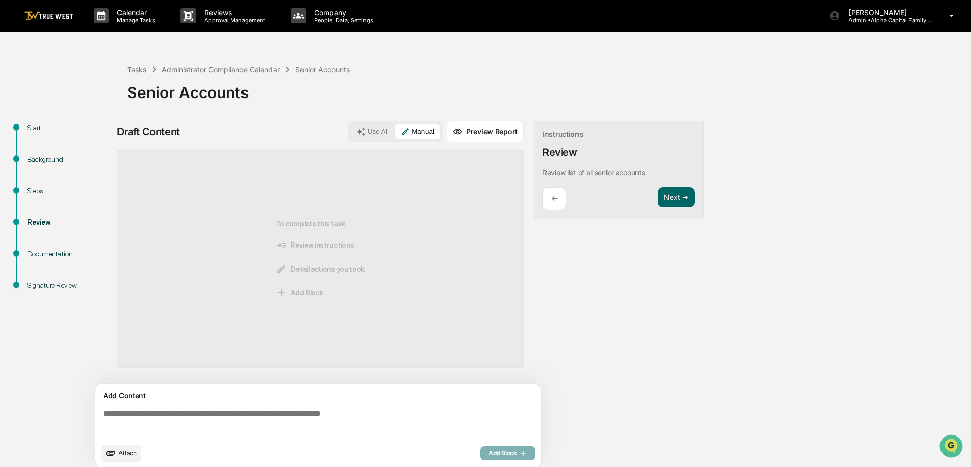
click at [173, 423] on textarea at bounding box center [320, 423] width 442 height 37
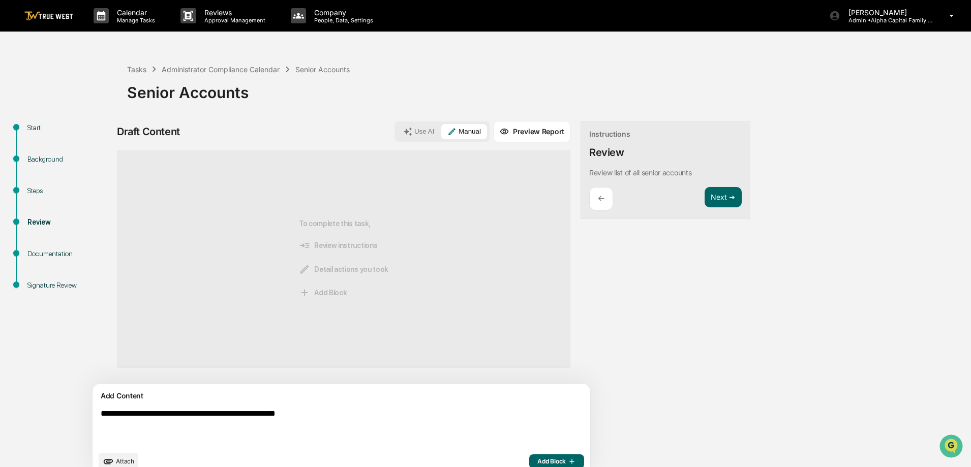
type textarea "**********"
click at [529, 460] on button "Add Block" at bounding box center [556, 462] width 55 height 14
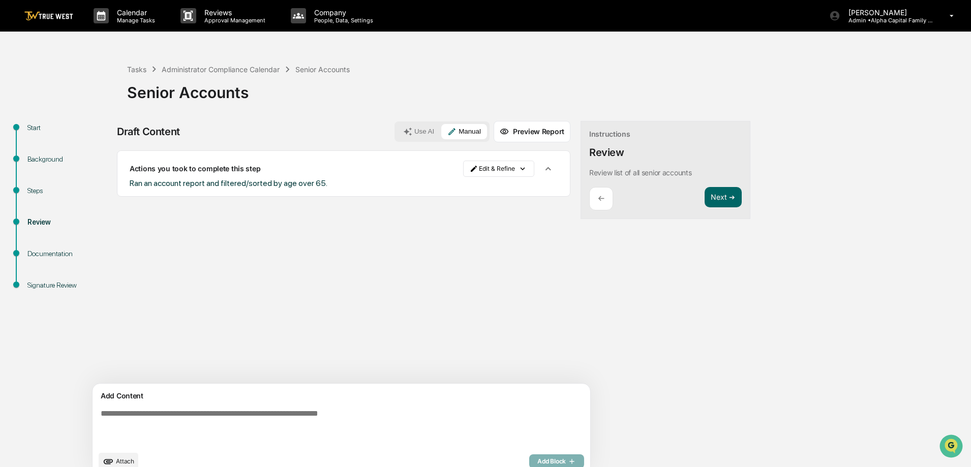
click at [692, 183] on div "Instructions Review Review list of all senior accounts ← Next ➔" at bounding box center [666, 170] width 170 height 99
click at [705, 191] on button "Next ➔" at bounding box center [723, 197] width 37 height 21
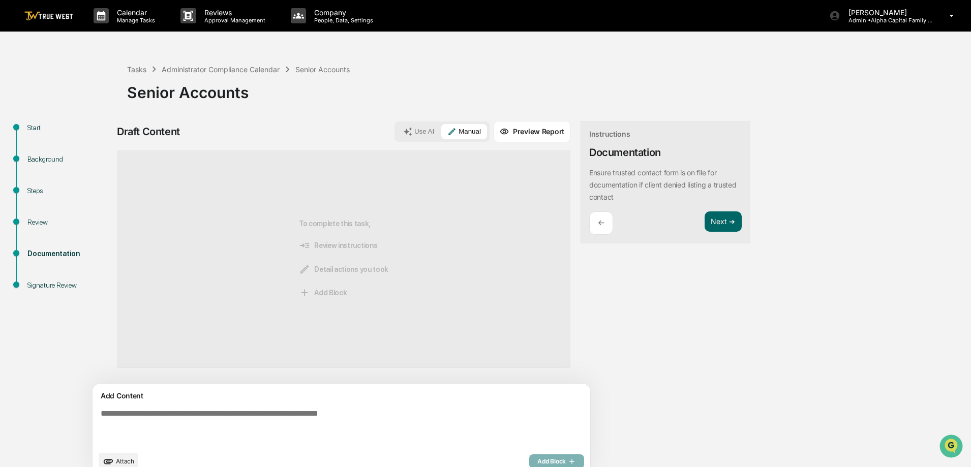
click at [174, 420] on textarea at bounding box center [318, 427] width 442 height 45
type textarea "**********"
click at [566, 459] on icon "button" at bounding box center [571, 462] width 10 height 8
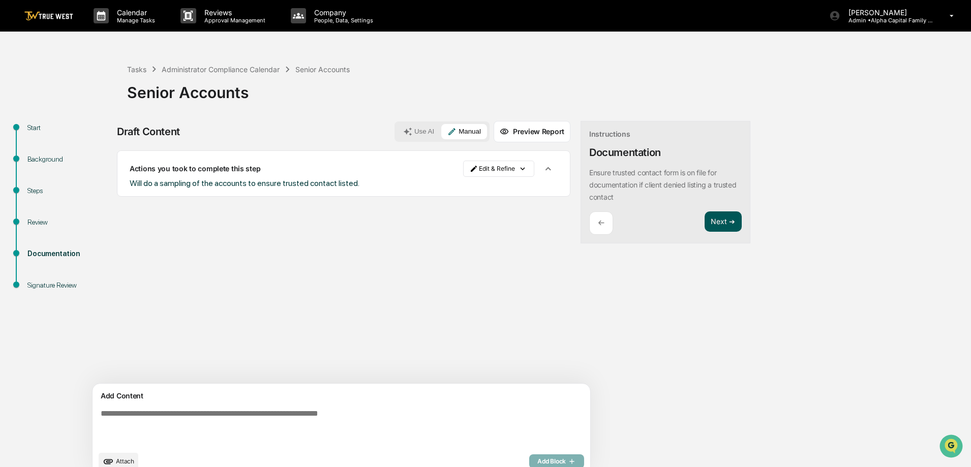
click at [705, 215] on button "Next ➔" at bounding box center [723, 222] width 37 height 21
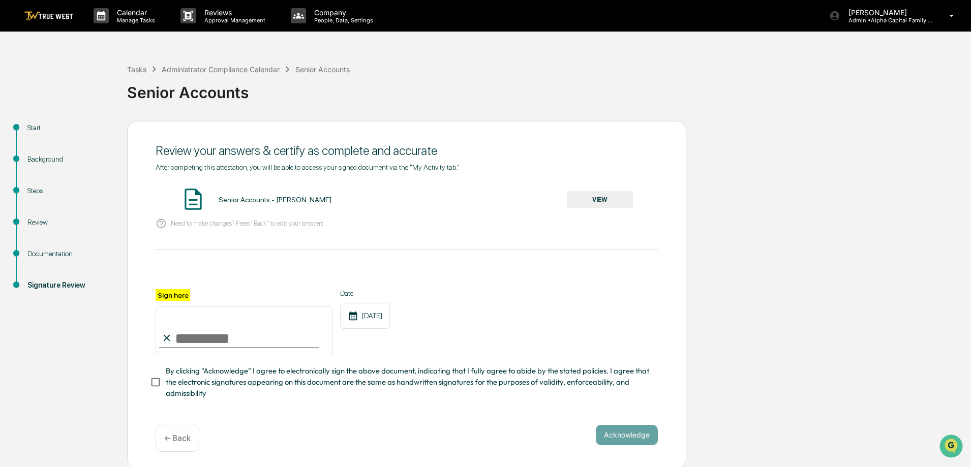
click at [630, 191] on button "VIEW" at bounding box center [600, 199] width 66 height 17
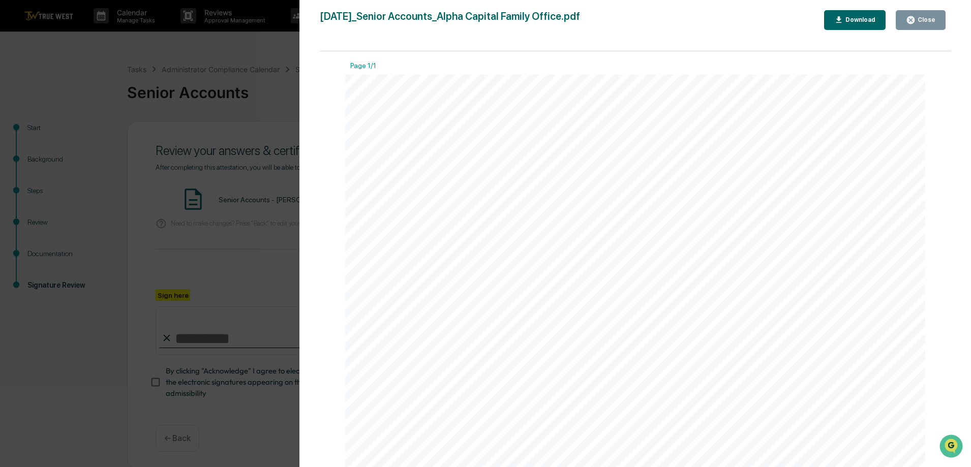
click at [929, 22] on div "Close" at bounding box center [926, 19] width 20 height 7
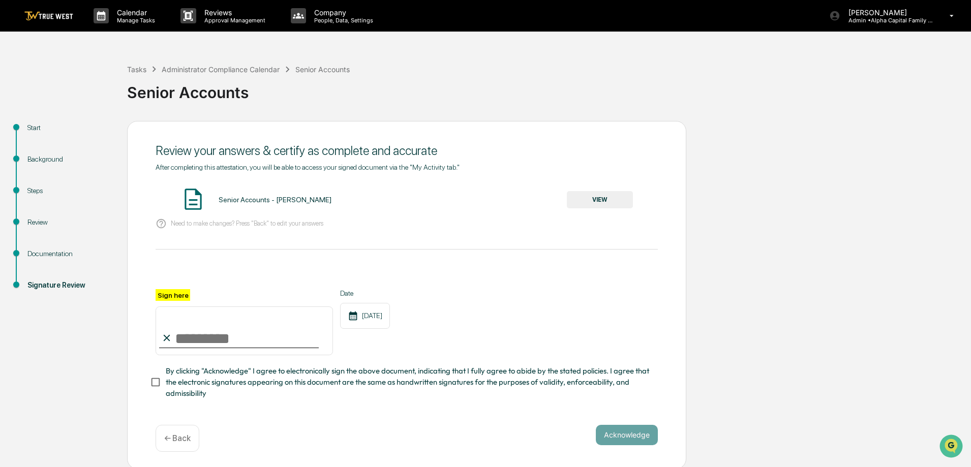
click at [267, 339] on input "Sign here" at bounding box center [244, 331] width 177 height 49
type input "**********"
click at [617, 437] on button "Acknowledge" at bounding box center [627, 435] width 62 height 20
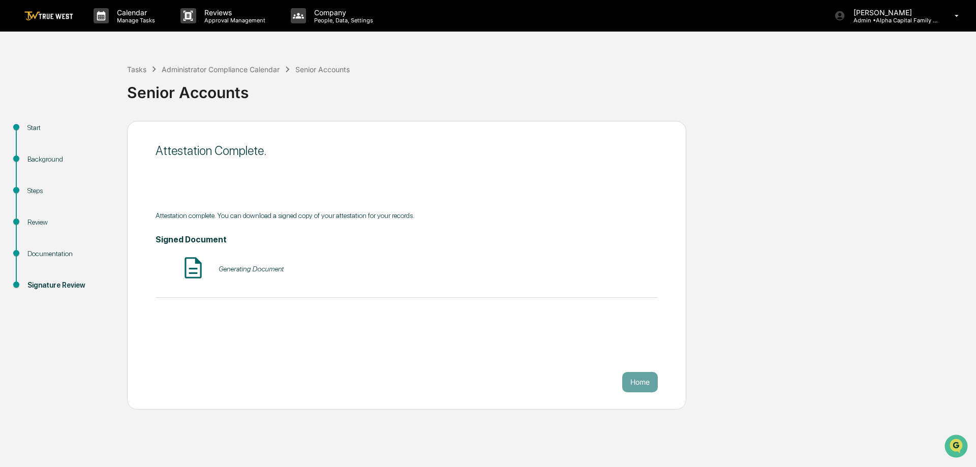
click at [43, 13] on img at bounding box center [48, 16] width 49 height 10
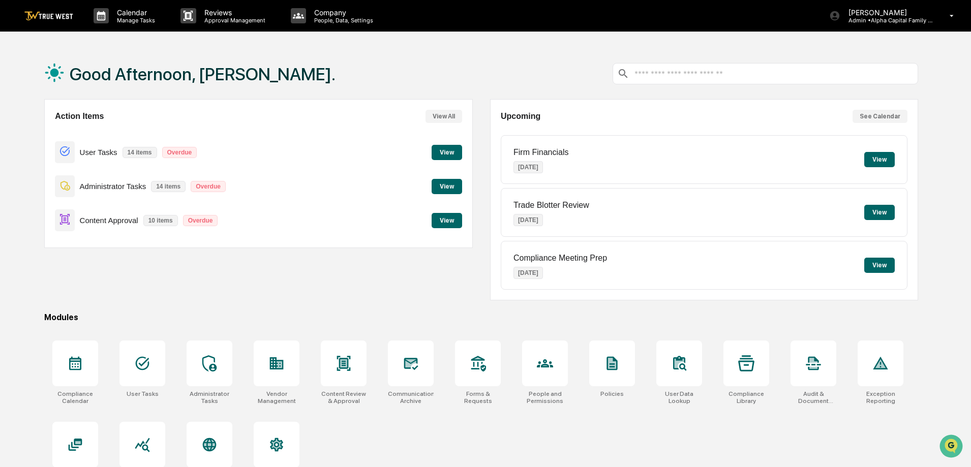
click at [228, 277] on div "Action Items View All User Tasks 14 items Overdue View Administrator Tasks 14 i…" at bounding box center [258, 199] width 428 height 201
click at [607, 30] on div "Calendar Manage Tasks Reviews Approval Management Company People, Data, Setting…" at bounding box center [485, 16] width 971 height 32
click at [430, 446] on div "Compliance Calendar User Tasks Administrator Tasks Vendor Management Content Re…" at bounding box center [481, 414] width 874 height 158
click at [597, 52] on div "Good Afternoon, [PERSON_NAME]." at bounding box center [481, 73] width 874 height 51
click at [810, 453] on div "Compliance Calendar User Tasks Administrator Tasks Vendor Management Content Re…" at bounding box center [481, 414] width 874 height 158
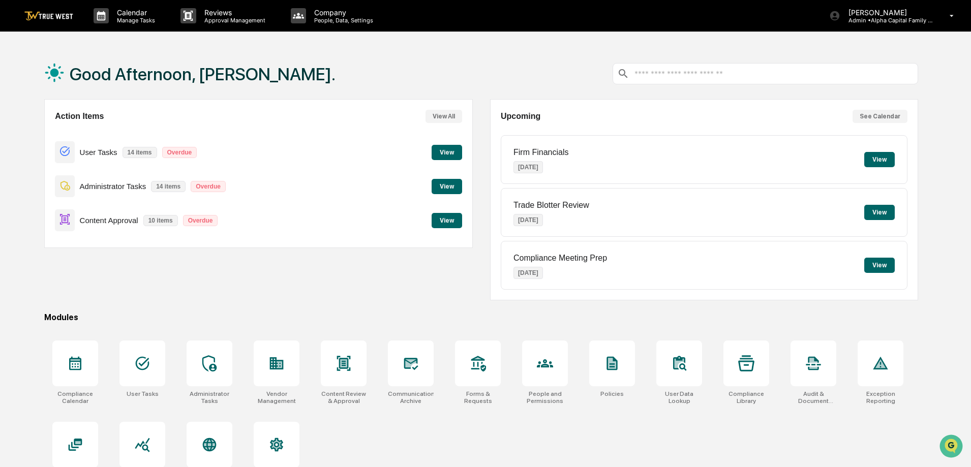
click at [508, 86] on div "Good Afternoon, [PERSON_NAME]." at bounding box center [481, 73] width 874 height 51
click at [507, 86] on div "Good Afternoon, [PERSON_NAME]." at bounding box center [481, 73] width 874 height 51
click at [473, 288] on div "Action Items View All User Tasks 14 items Overdue View Administrator Tasks 14 i…" at bounding box center [481, 199] width 874 height 201
click at [473, 291] on div "Action Items View All User Tasks 14 items Overdue View Administrator Tasks 14 i…" at bounding box center [481, 199] width 874 height 201
click at [500, 52] on div "Good Afternoon, [PERSON_NAME]." at bounding box center [481, 73] width 874 height 51
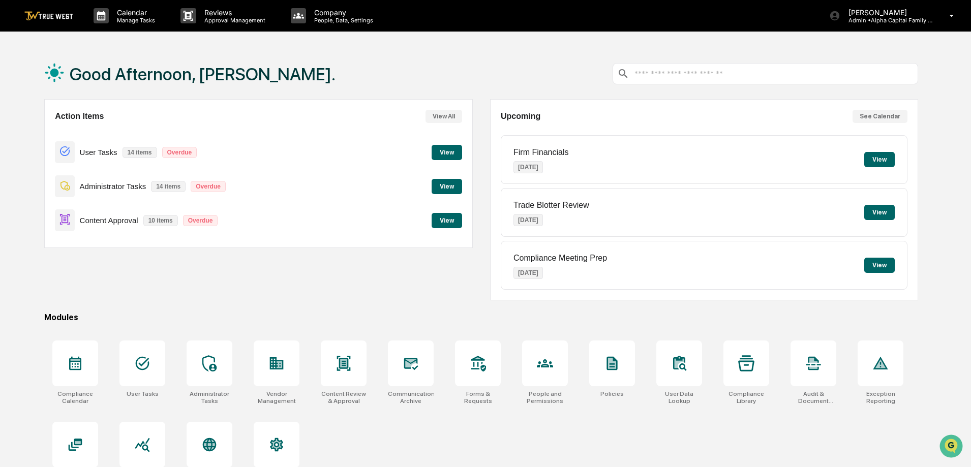
click at [481, 115] on div "Action Items View All User Tasks 14 items Overdue View Administrator Tasks 14 i…" at bounding box center [481, 199] width 874 height 201
click at [126, 6] on div "Calendar Manage Tasks" at bounding box center [128, 16] width 87 height 32
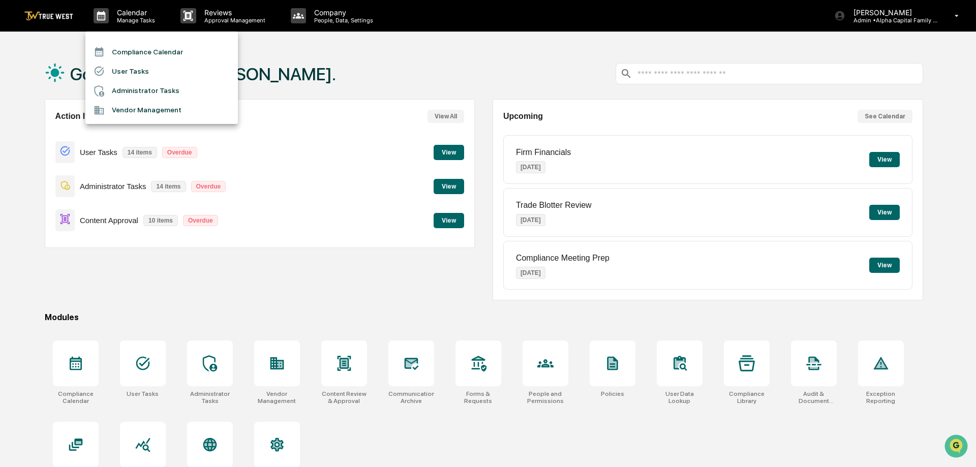
click at [136, 52] on li "Compliance Calendar" at bounding box center [161, 51] width 153 height 19
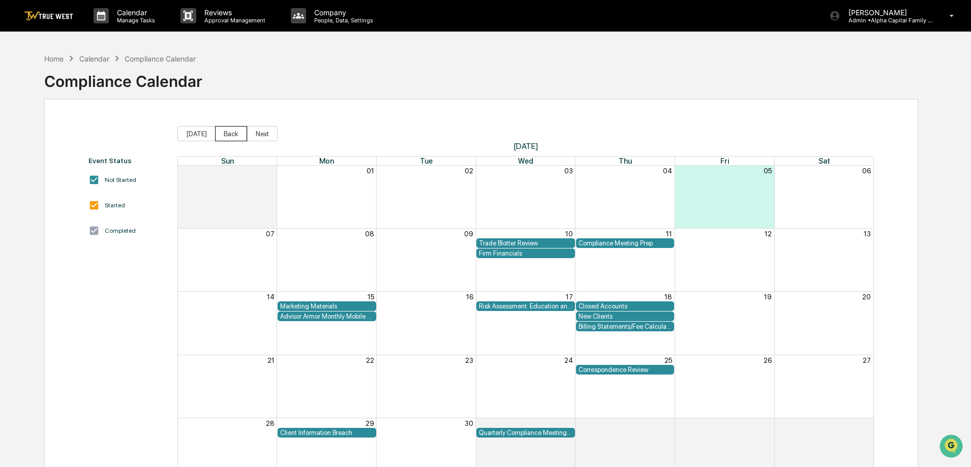
click at [231, 139] on button "Back" at bounding box center [231, 133] width 32 height 15
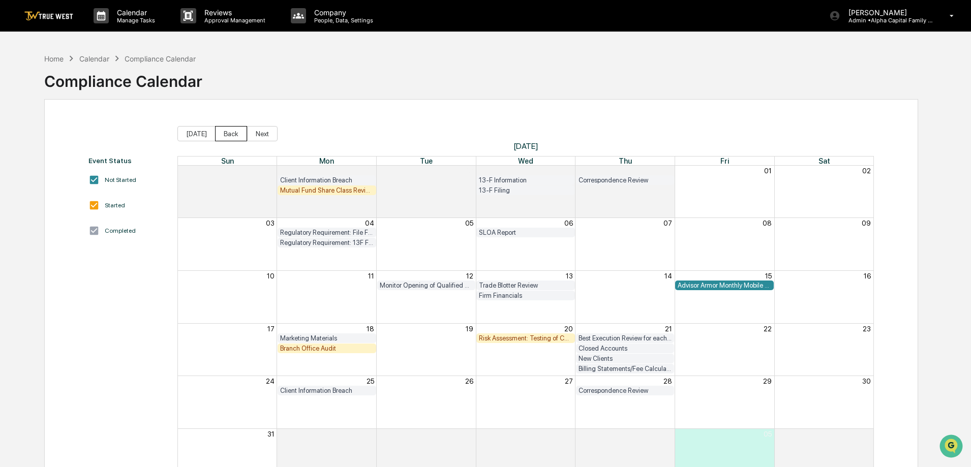
click at [231, 139] on button "Back" at bounding box center [231, 133] width 32 height 15
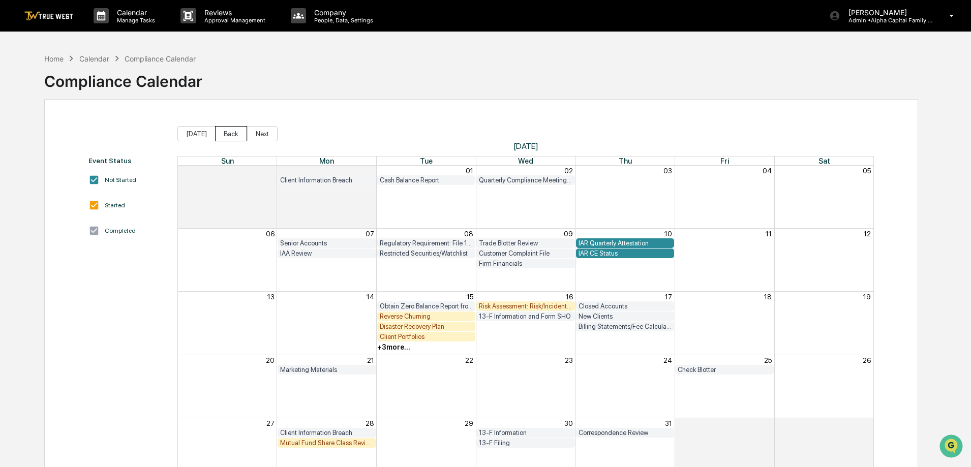
click at [231, 139] on button "Back" at bounding box center [231, 133] width 32 height 15
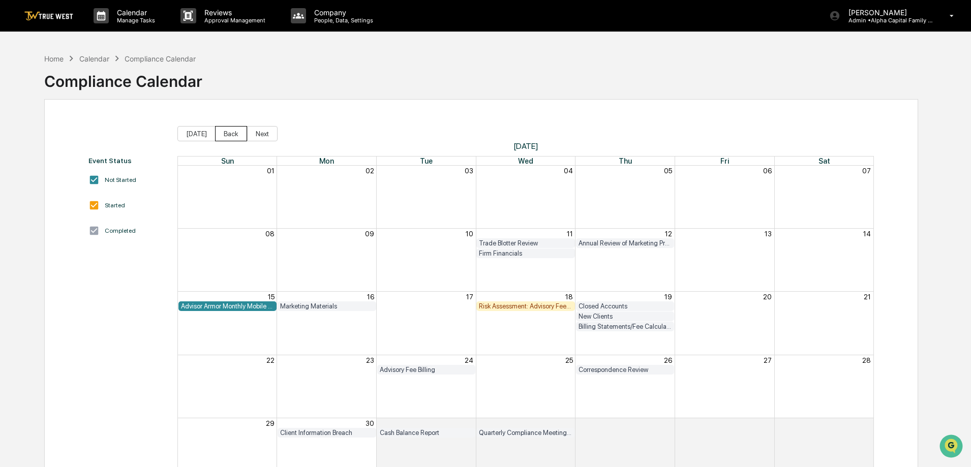
click at [235, 136] on button "Back" at bounding box center [231, 133] width 32 height 15
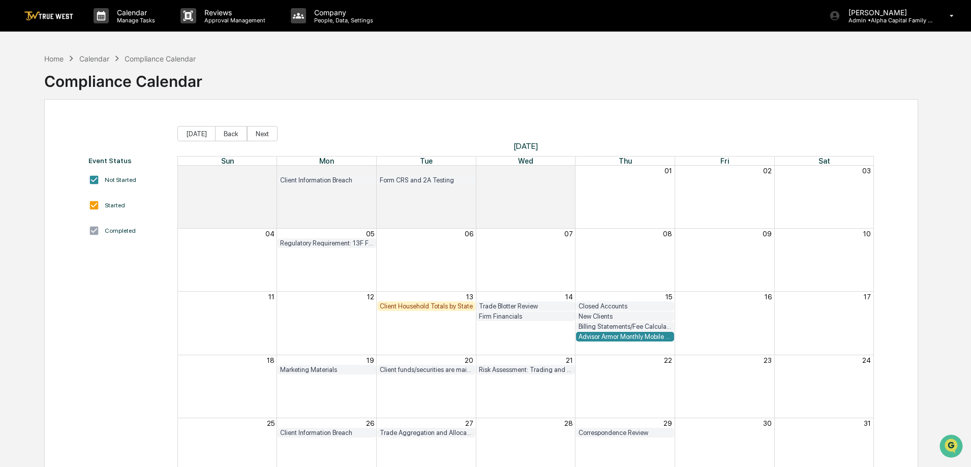
click at [398, 309] on div "Client Household Totals by State" at bounding box center [427, 307] width 94 height 8
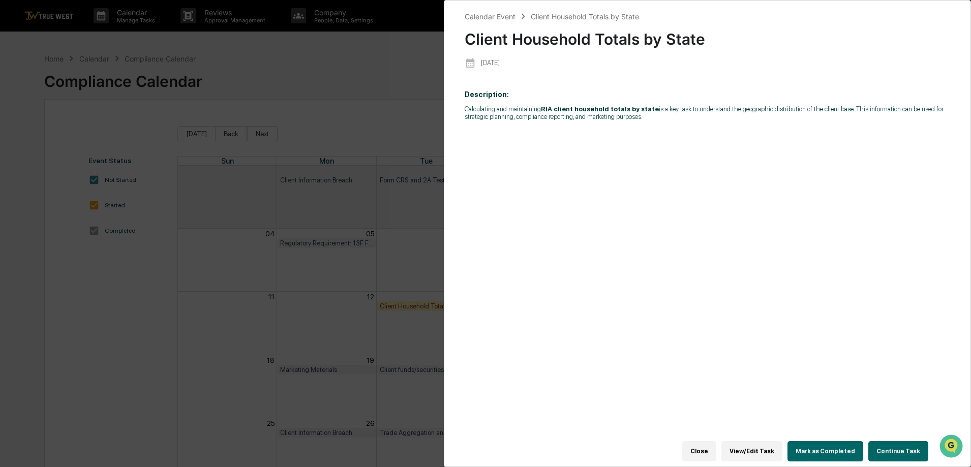
click at [912, 441] on button "Continue Task" at bounding box center [898, 451] width 60 height 20
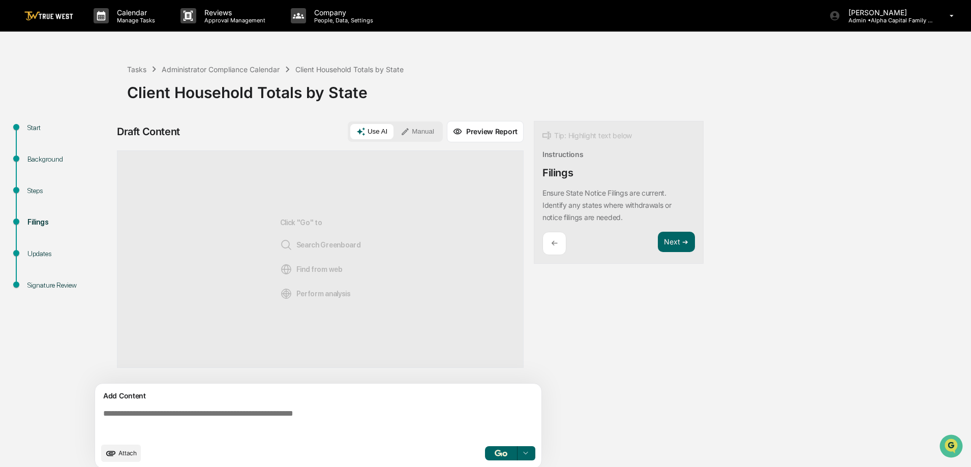
click at [660, 331] on div "Draft Content Use AI Manual Preview Report Sources Click "Go" to Search Greenbo…" at bounding box center [401, 298] width 569 height 354
click at [431, 132] on button "Manual" at bounding box center [418, 131] width 46 height 15
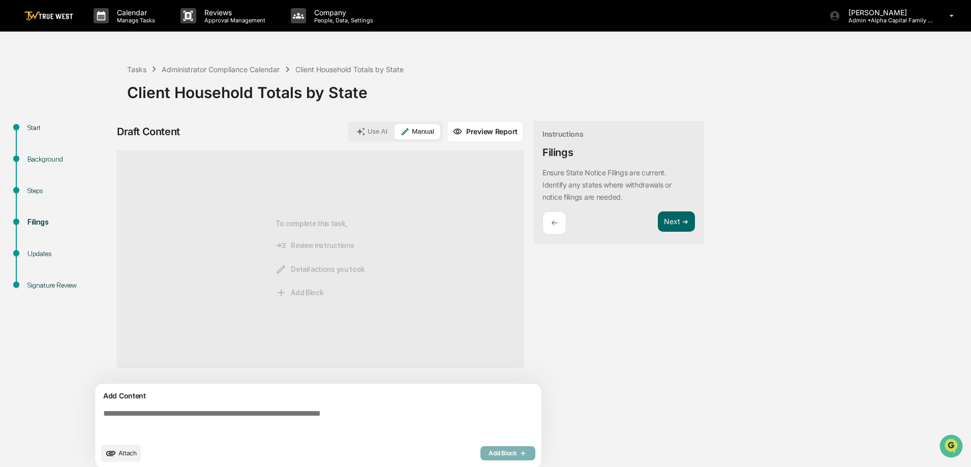
click at [375, 422] on textarea at bounding box center [320, 423] width 442 height 37
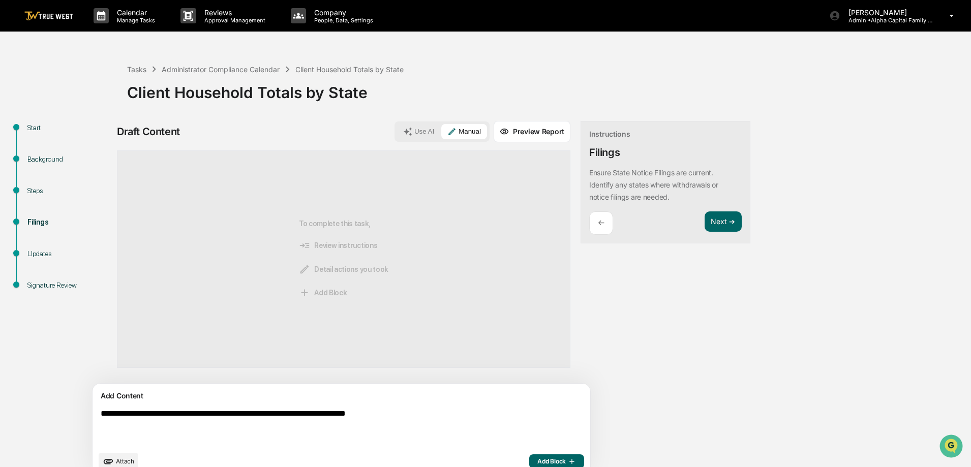
type textarea "**********"
click at [566, 459] on icon "button" at bounding box center [571, 462] width 10 height 8
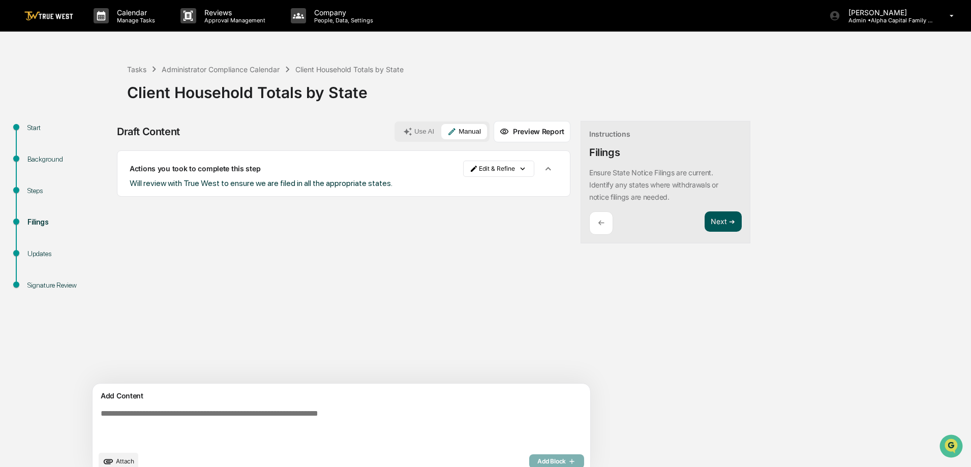
click at [705, 224] on button "Next ➔" at bounding box center [723, 222] width 37 height 21
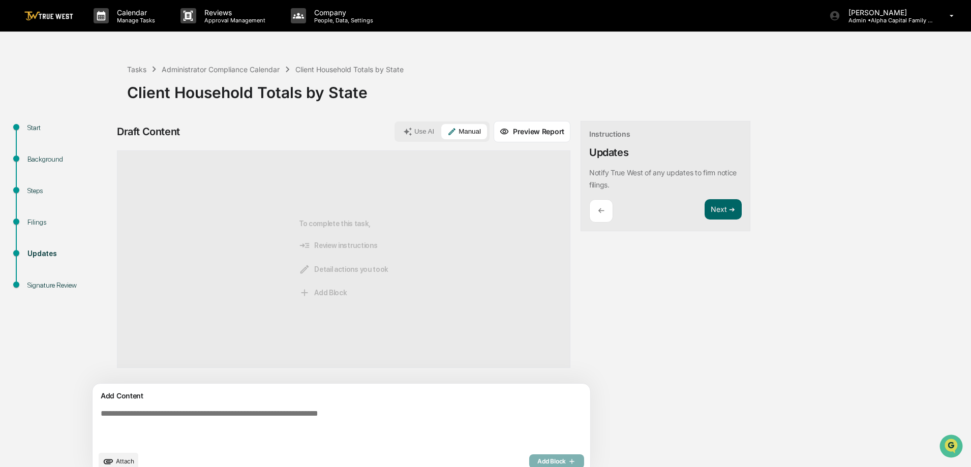
click at [203, 420] on textarea at bounding box center [318, 427] width 442 height 45
type textarea "**********"
click at [537, 461] on span "Add Block" at bounding box center [556, 462] width 39 height 8
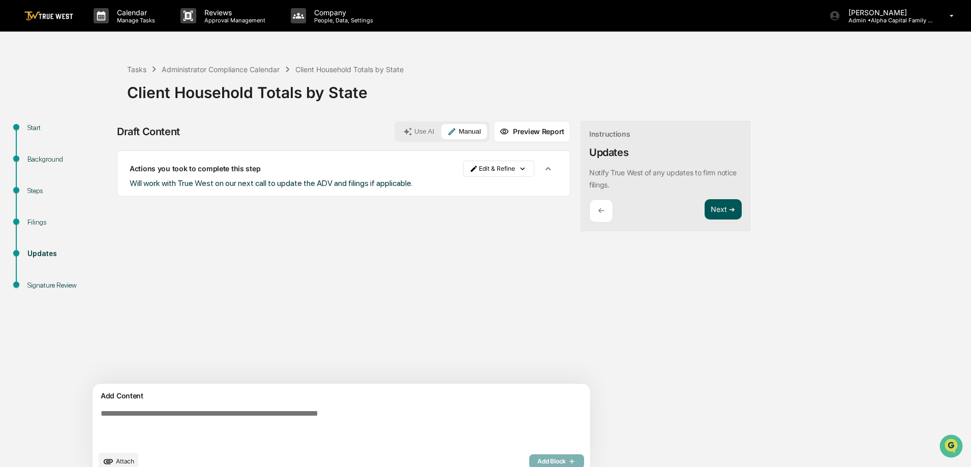
click at [705, 208] on button "Next ➔" at bounding box center [723, 209] width 37 height 21
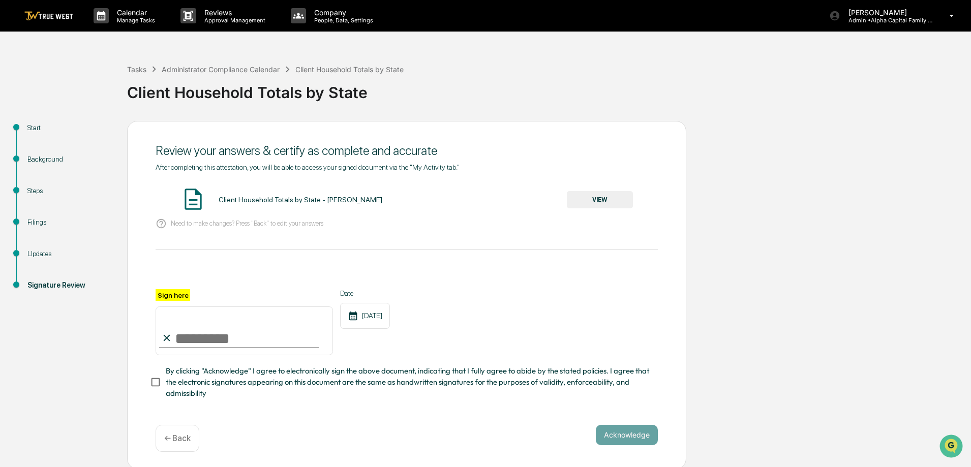
click at [620, 197] on button "VIEW" at bounding box center [600, 199] width 66 height 17
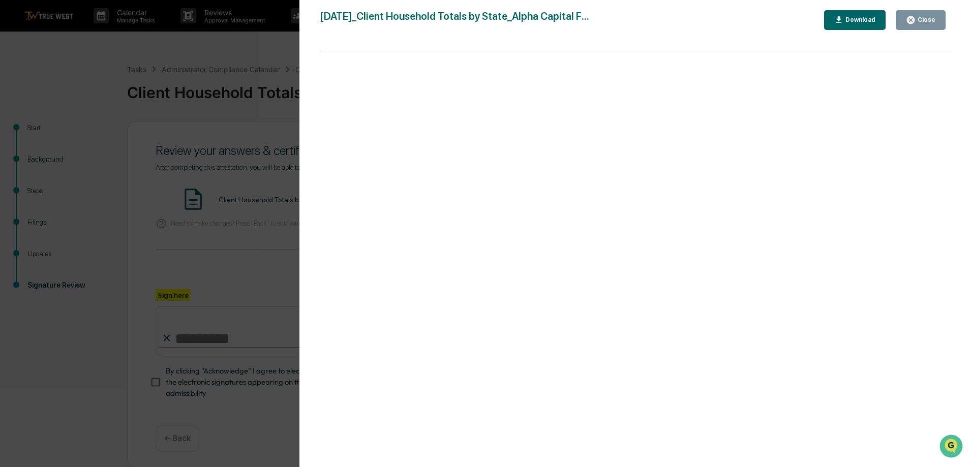
click at [934, 20] on div "Close" at bounding box center [926, 19] width 20 height 7
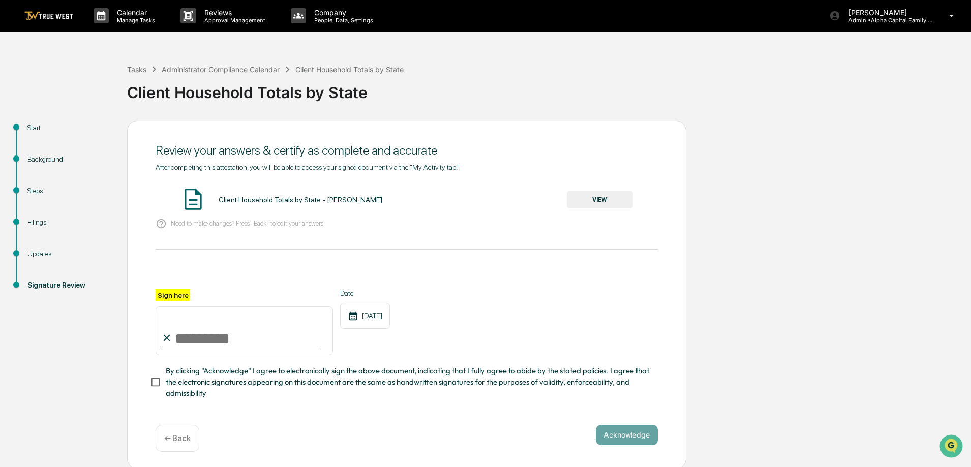
click at [273, 342] on input "Sign here" at bounding box center [244, 331] width 177 height 49
type input "**********"
click at [620, 436] on button "Acknowledge" at bounding box center [627, 435] width 62 height 20
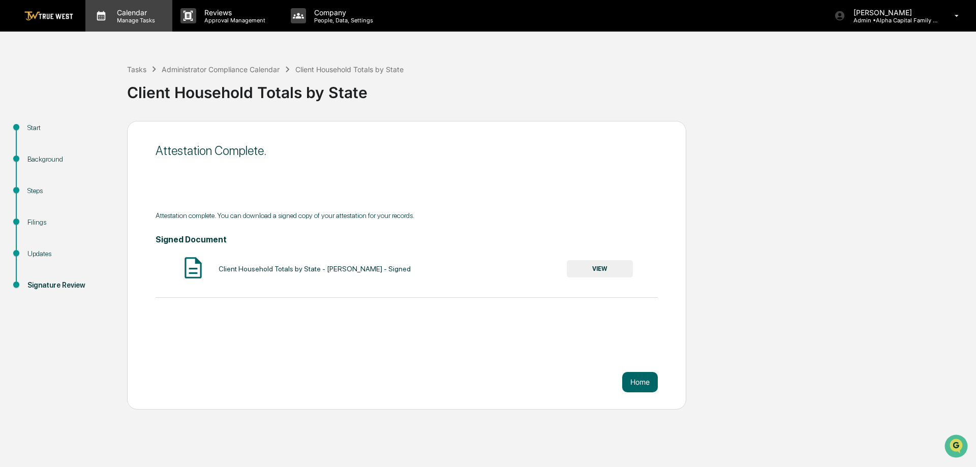
click at [125, 15] on p "Calendar" at bounding box center [134, 12] width 51 height 9
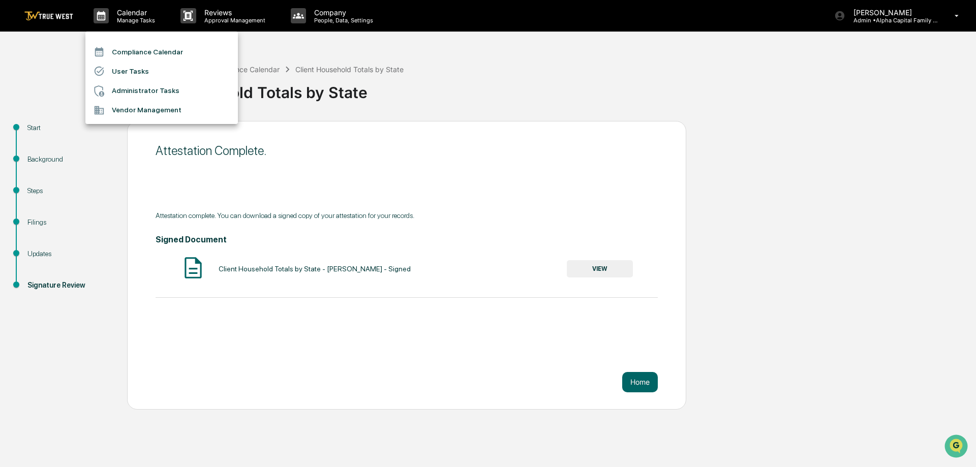
click at [128, 52] on li "Compliance Calendar" at bounding box center [161, 51] width 153 height 19
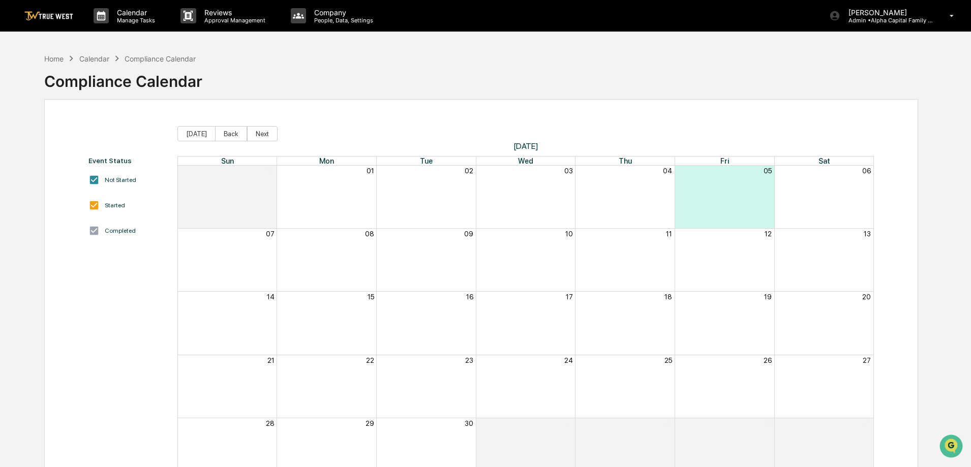
click at [340, 78] on div "Home Calendar Compliance Calendar Compliance Calendar" at bounding box center [481, 73] width 874 height 51
click at [219, 132] on button "Back" at bounding box center [231, 133] width 32 height 15
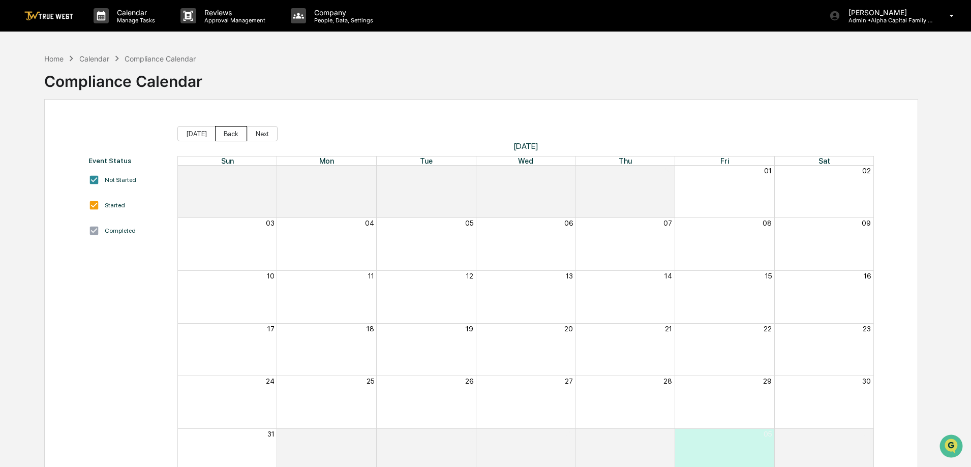
click at [219, 132] on button "Back" at bounding box center [231, 133] width 32 height 15
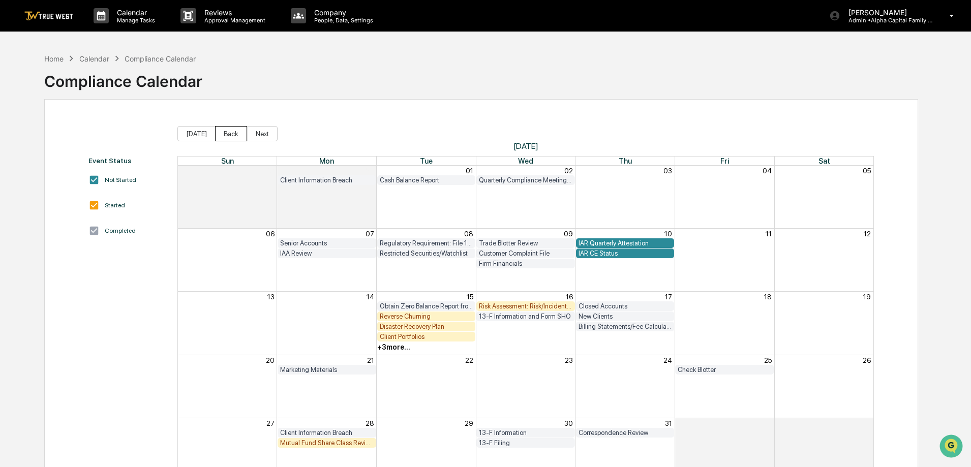
click at [222, 134] on button "Back" at bounding box center [231, 133] width 32 height 15
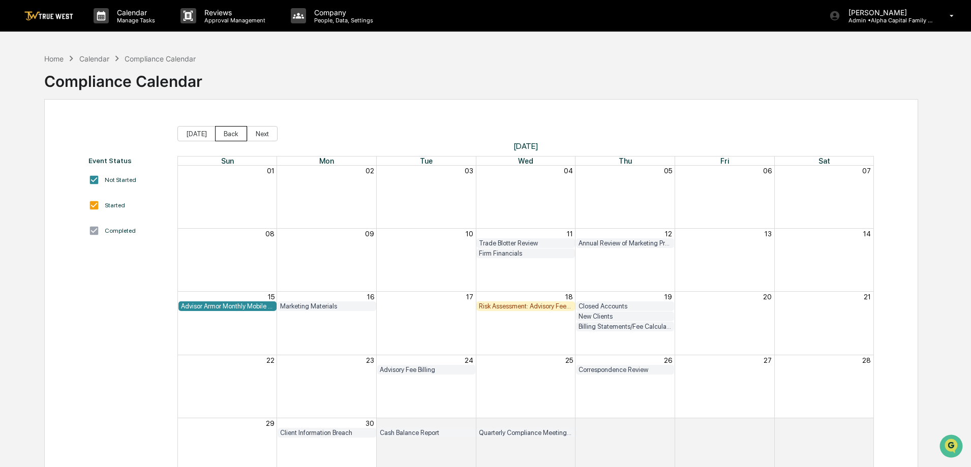
click at [222, 134] on button "Back" at bounding box center [231, 133] width 32 height 15
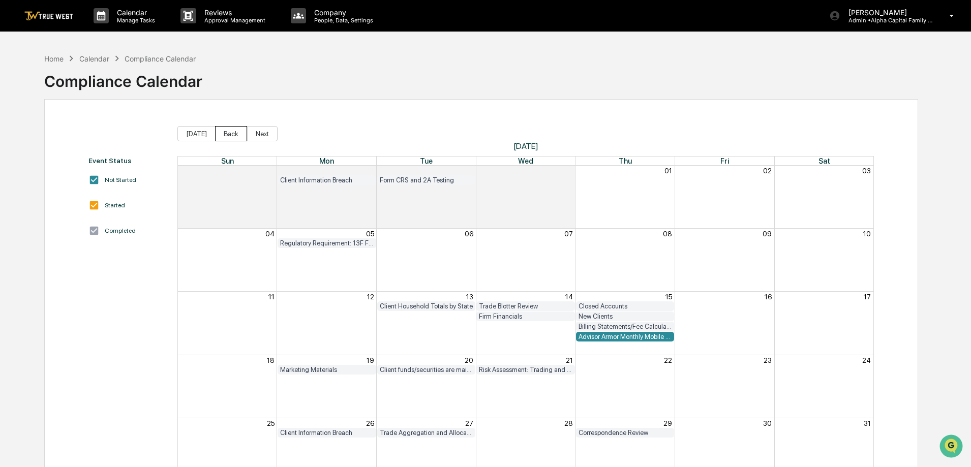
click at [222, 134] on button "Back" at bounding box center [231, 133] width 32 height 15
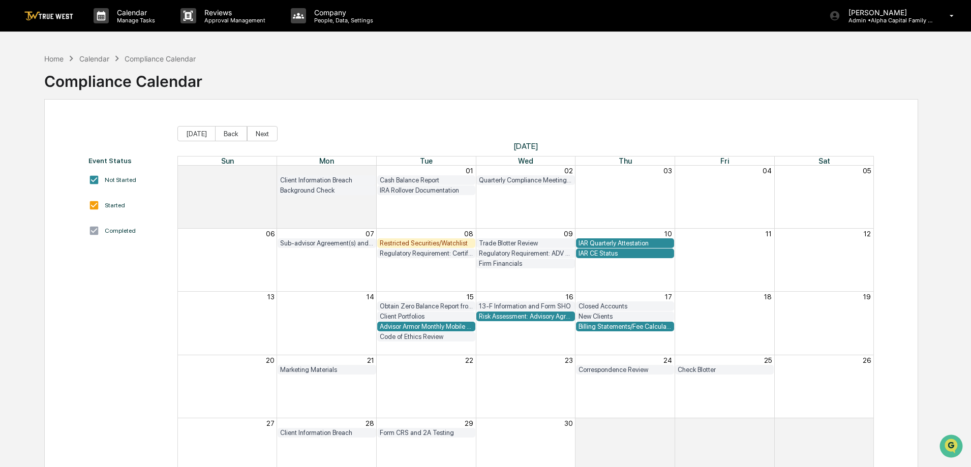
click at [428, 242] on div "Restricted Securities/Watchlist" at bounding box center [427, 243] width 94 height 8
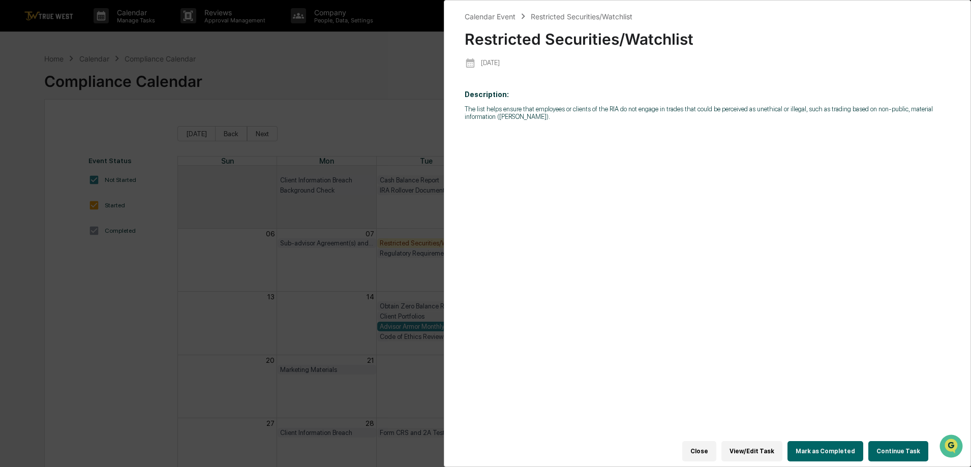
click at [896, 441] on button "Continue Task" at bounding box center [898, 451] width 60 height 20
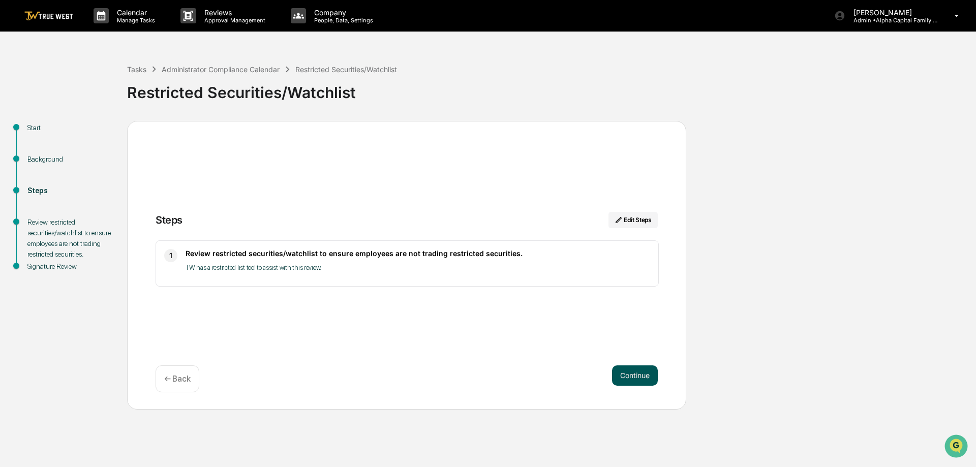
click at [624, 379] on button "Continue" at bounding box center [635, 376] width 46 height 20
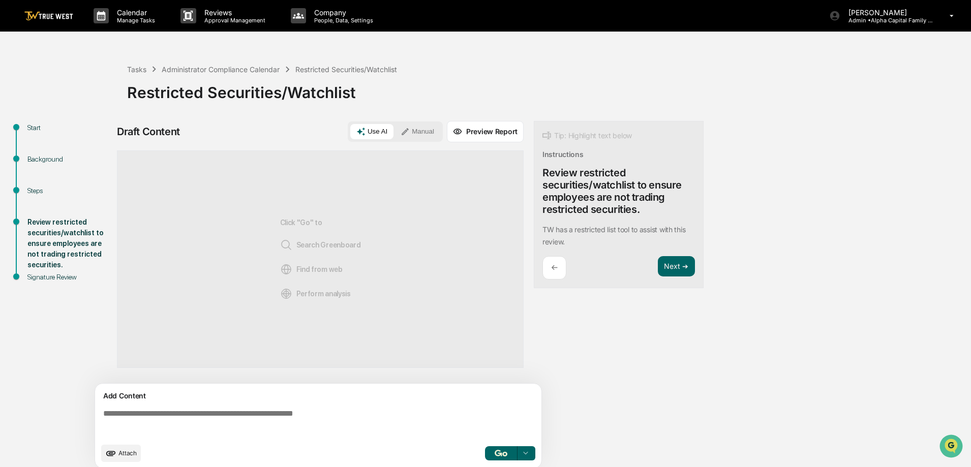
click at [413, 131] on button "Manual" at bounding box center [418, 131] width 46 height 15
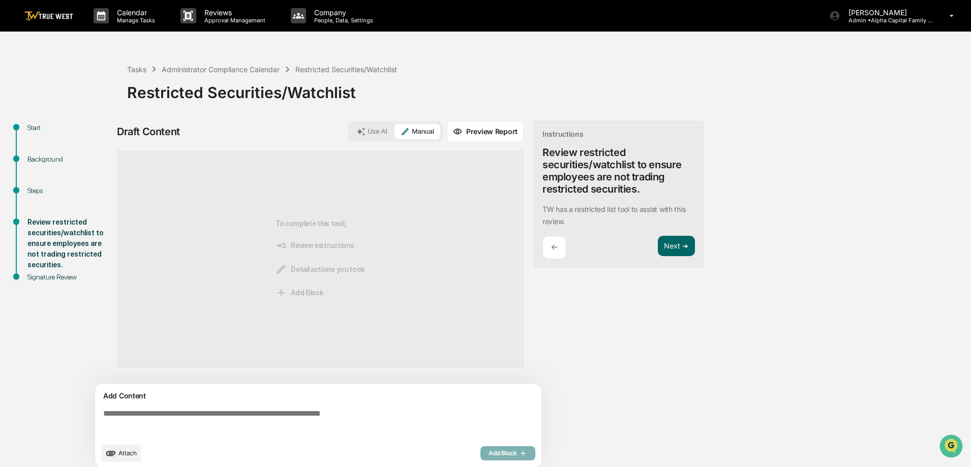
click at [214, 425] on textarea at bounding box center [320, 423] width 442 height 37
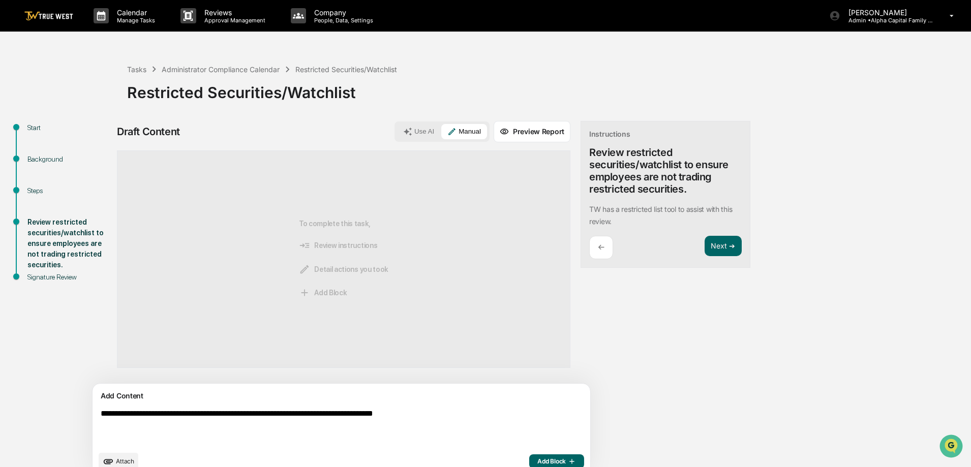
type textarea "**********"
click at [529, 456] on button "Add Block" at bounding box center [556, 462] width 55 height 14
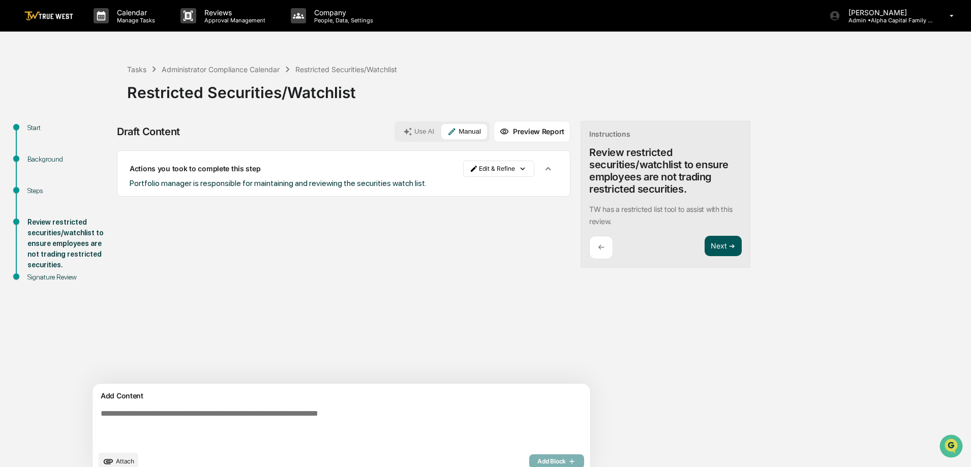
click at [705, 243] on button "Next ➔" at bounding box center [723, 246] width 37 height 21
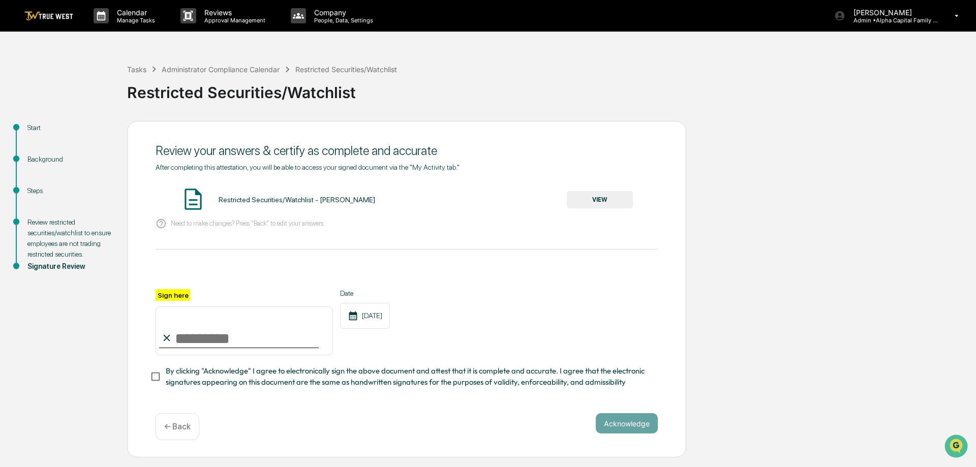
click at [598, 205] on button "VIEW" at bounding box center [600, 199] width 66 height 17
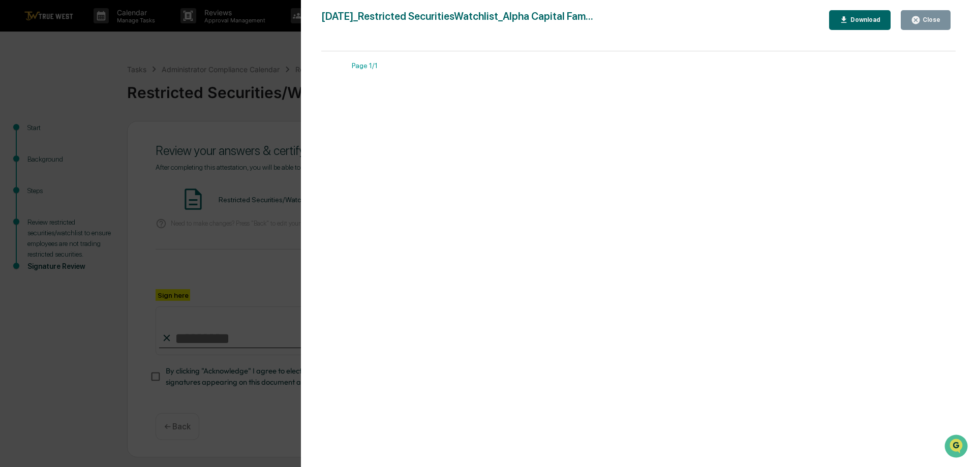
click at [940, 19] on div "Close" at bounding box center [931, 19] width 20 height 7
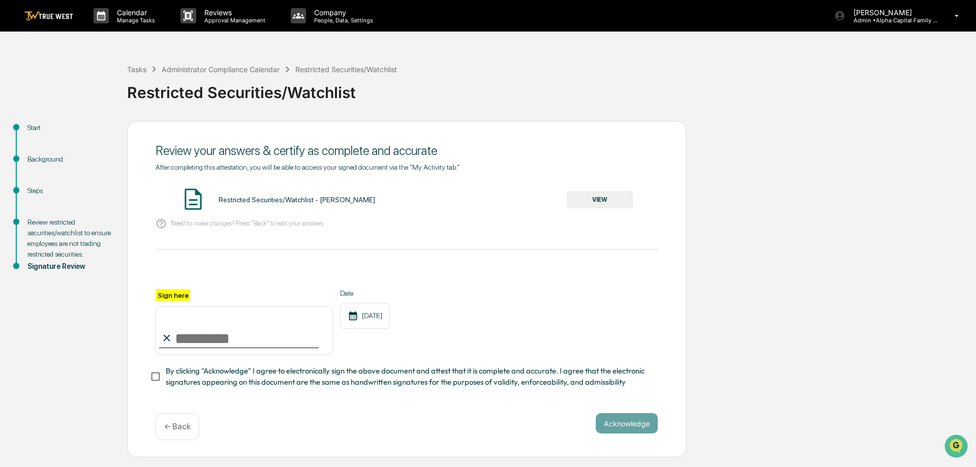
drag, startPoint x: 234, startPoint y: 329, endPoint x: 234, endPoint y: 336, distance: 6.6
click at [234, 329] on input "Sign here" at bounding box center [244, 331] width 177 height 49
type input "**********"
click at [640, 425] on button "Acknowledge" at bounding box center [627, 423] width 62 height 20
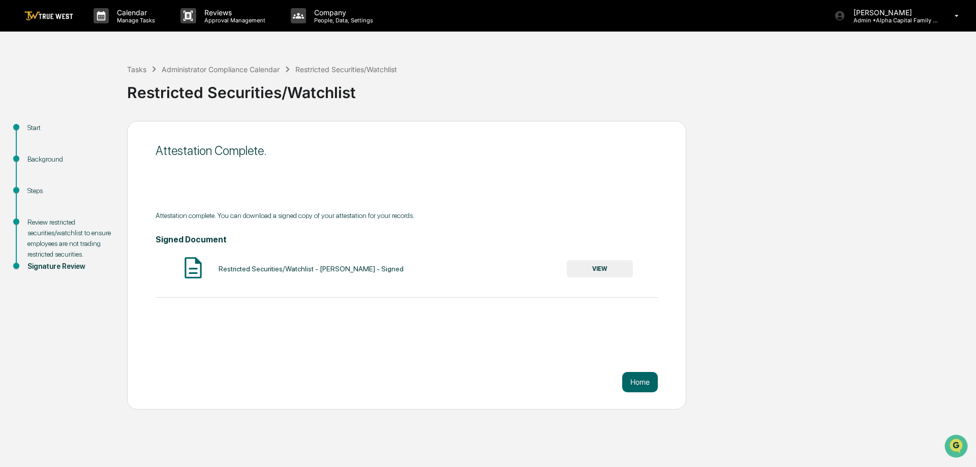
click at [28, 18] on img at bounding box center [48, 16] width 49 height 10
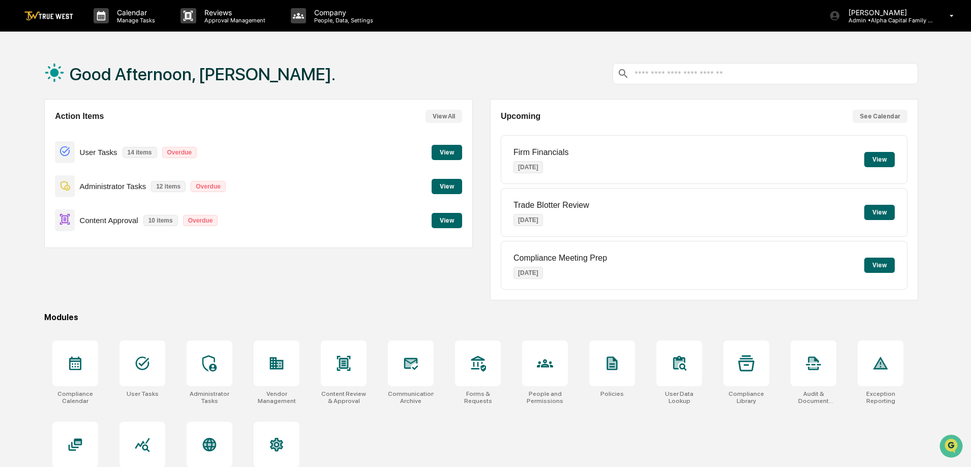
click at [25, 251] on div "Good Afternoon, Jane. Action Items View All User Tasks 14 items Overdue View Ad…" at bounding box center [485, 281] width 971 height 467
click at [451, 189] on button "View" at bounding box center [447, 186] width 31 height 15
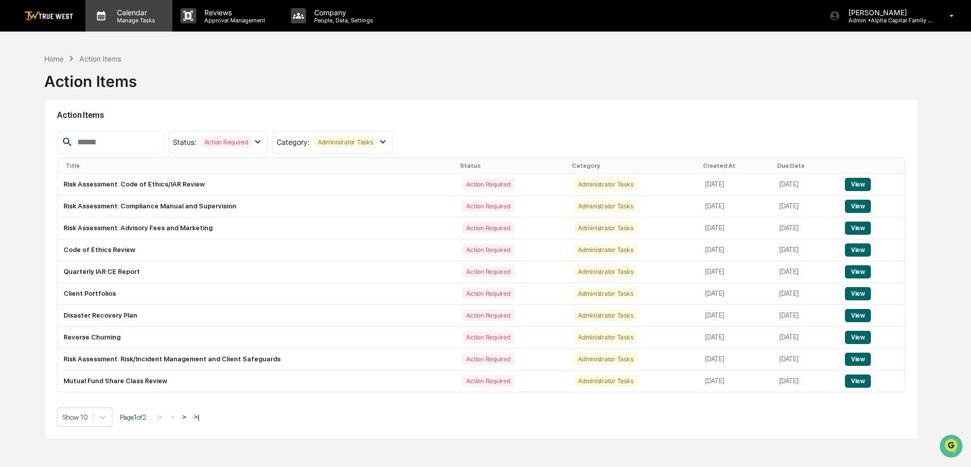
click at [149, 21] on p "Manage Tasks" at bounding box center [134, 20] width 51 height 7
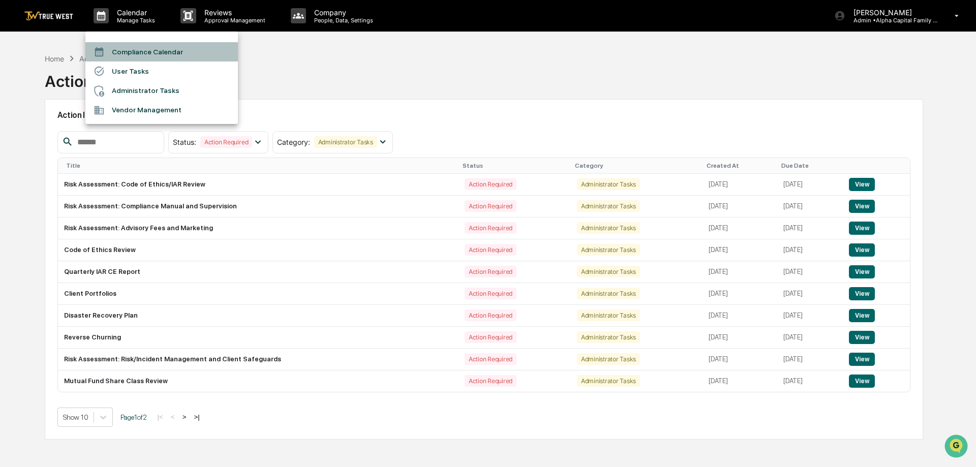
click at [154, 47] on li "Compliance Calendar" at bounding box center [161, 51] width 153 height 19
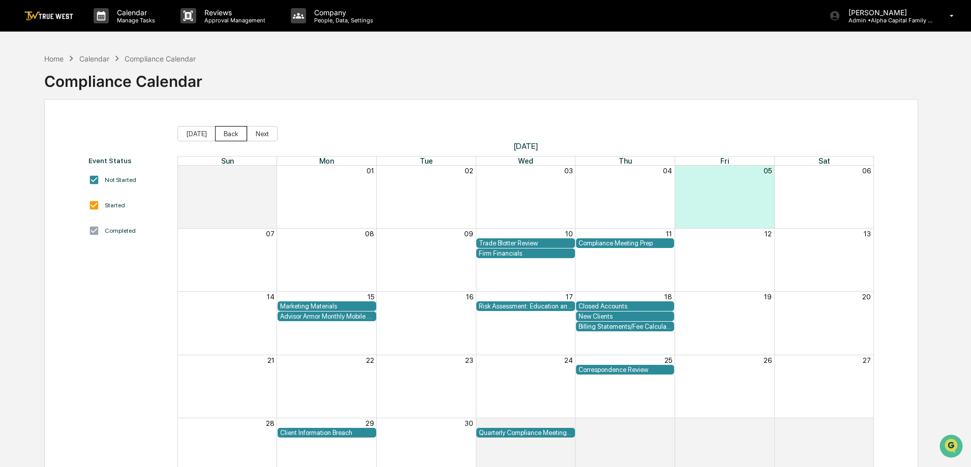
click at [226, 136] on button "Back" at bounding box center [231, 133] width 32 height 15
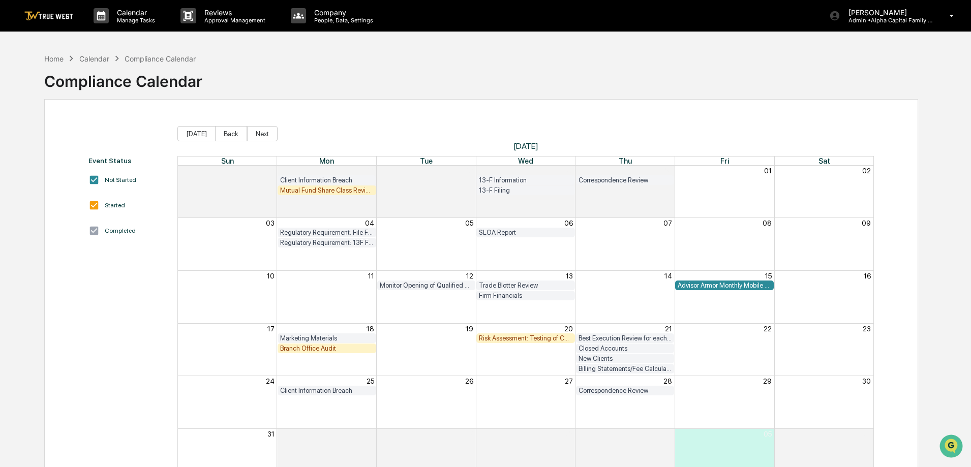
click at [701, 283] on div "Advisor Armor Monthly Mobile Applet Scan" at bounding box center [725, 286] width 94 height 8
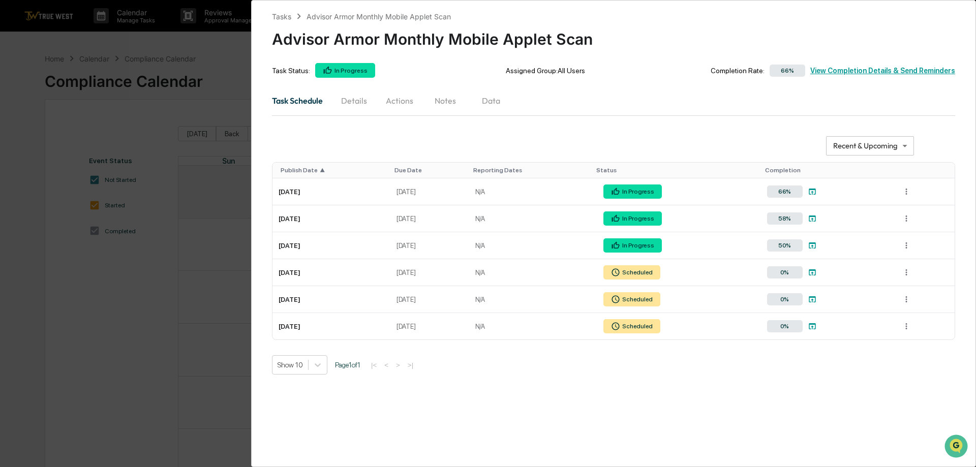
click at [130, 321] on div "**********" at bounding box center [488, 233] width 976 height 467
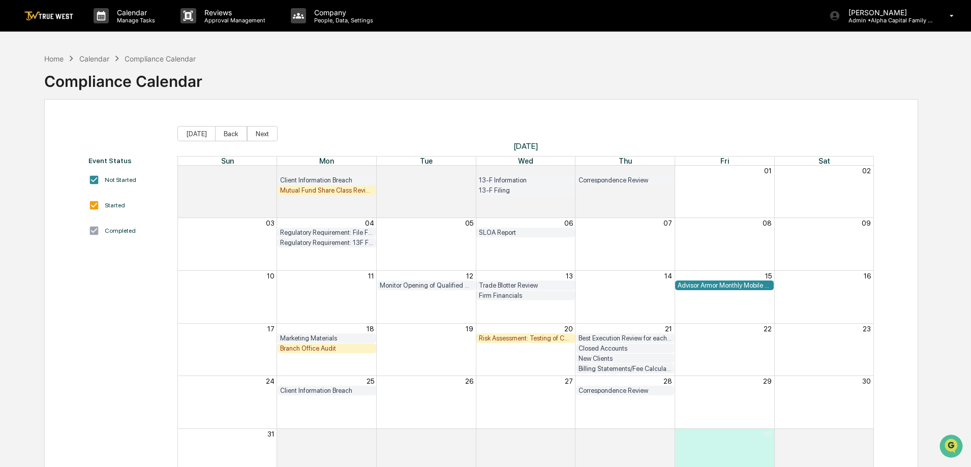
click at [362, 191] on div "Mutual Fund Share Class Review" at bounding box center [327, 191] width 94 height 8
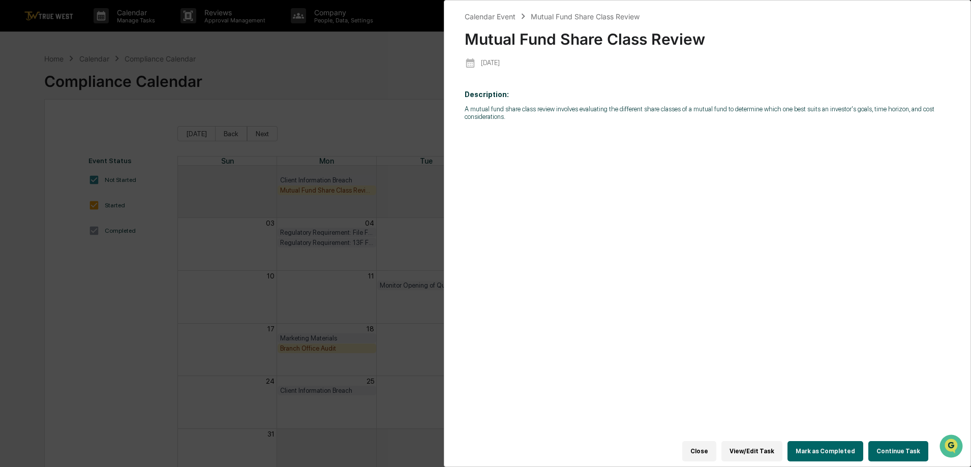
click at [899, 442] on button "Continue Task" at bounding box center [898, 451] width 60 height 20
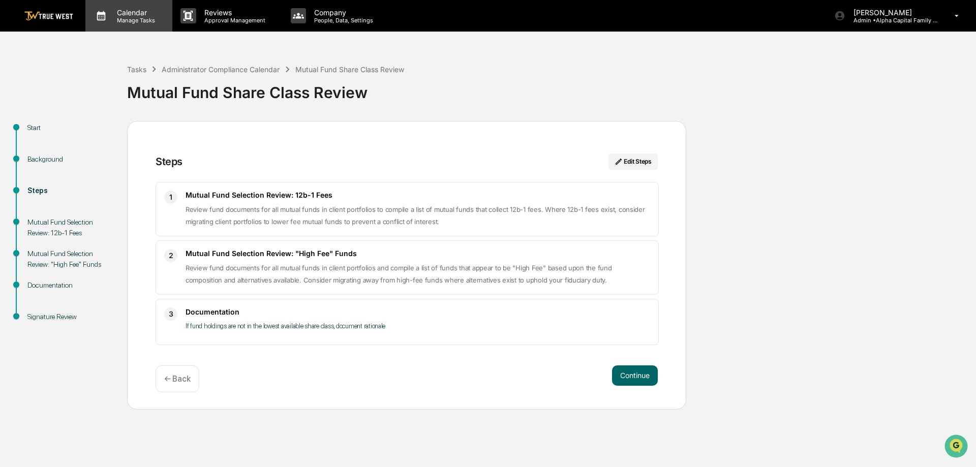
click at [126, 23] on p "Manage Tasks" at bounding box center [134, 20] width 51 height 7
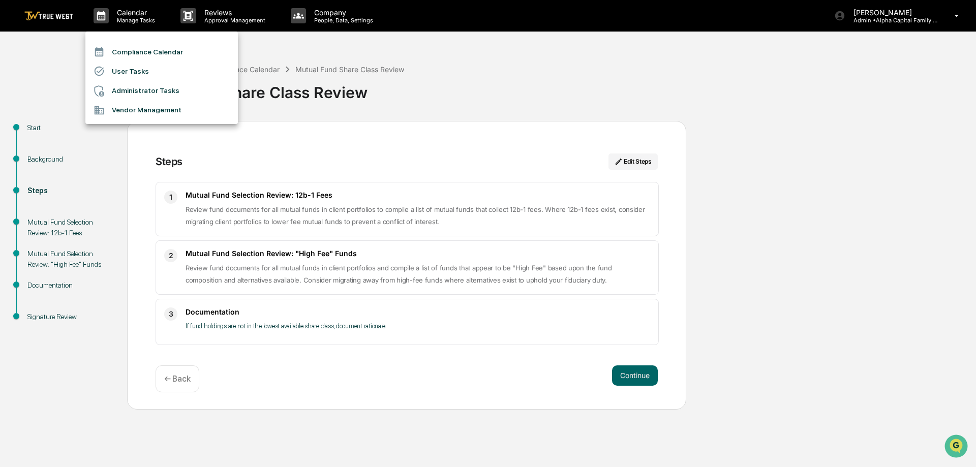
click at [156, 53] on li "Compliance Calendar" at bounding box center [161, 51] width 153 height 19
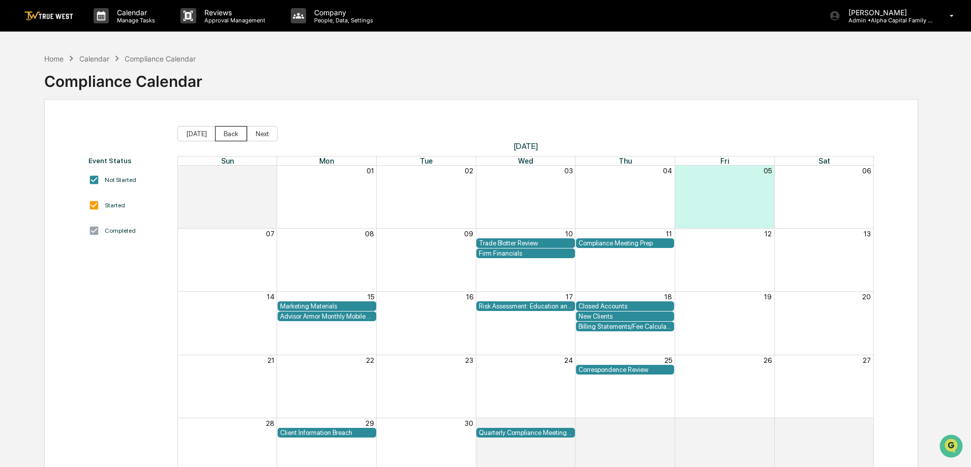
click at [222, 134] on button "Back" at bounding box center [231, 133] width 32 height 15
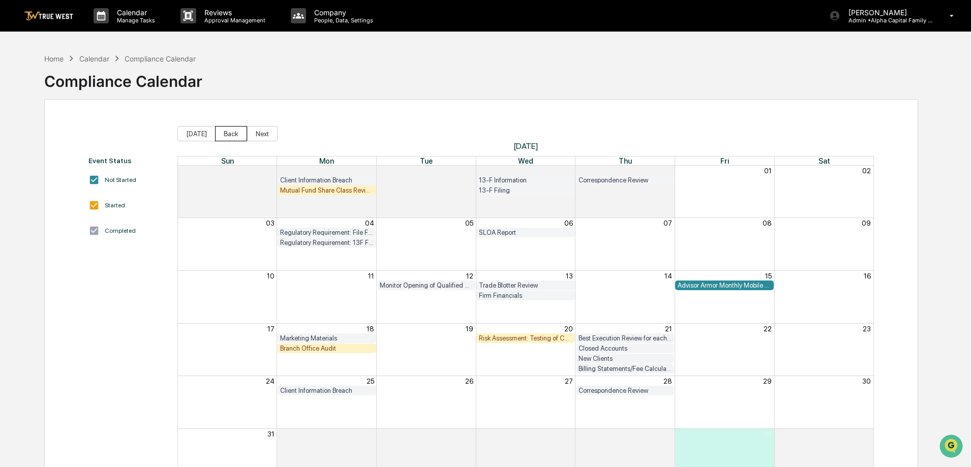
click at [222, 134] on button "Back" at bounding box center [231, 133] width 32 height 15
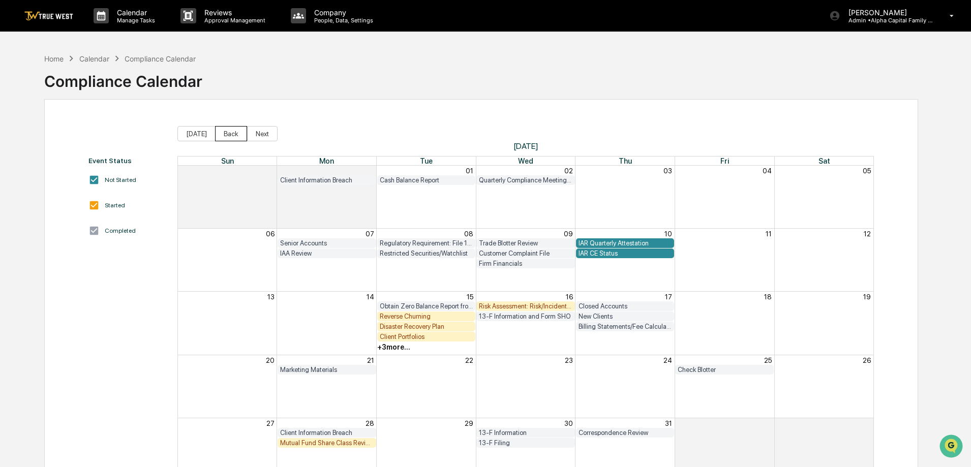
click at [222, 134] on button "Back" at bounding box center [231, 133] width 32 height 15
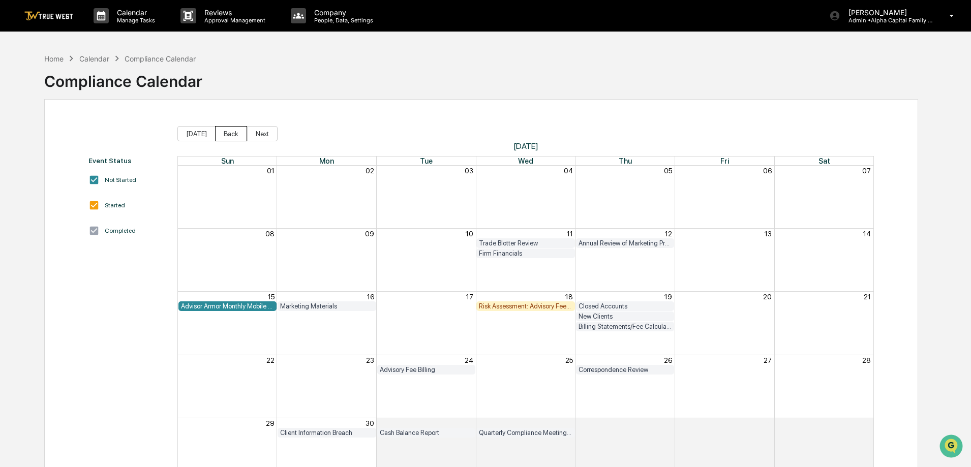
click at [222, 134] on button "Back" at bounding box center [231, 133] width 32 height 15
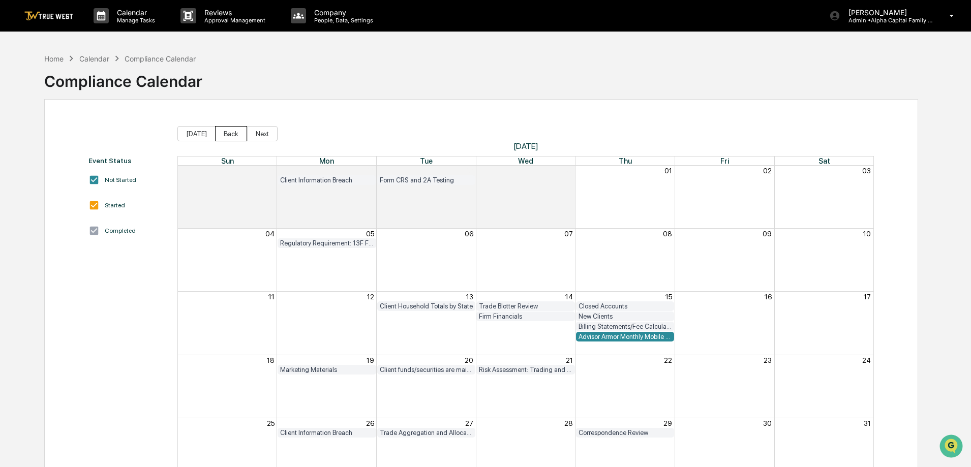
click at [222, 134] on button "Back" at bounding box center [231, 133] width 32 height 15
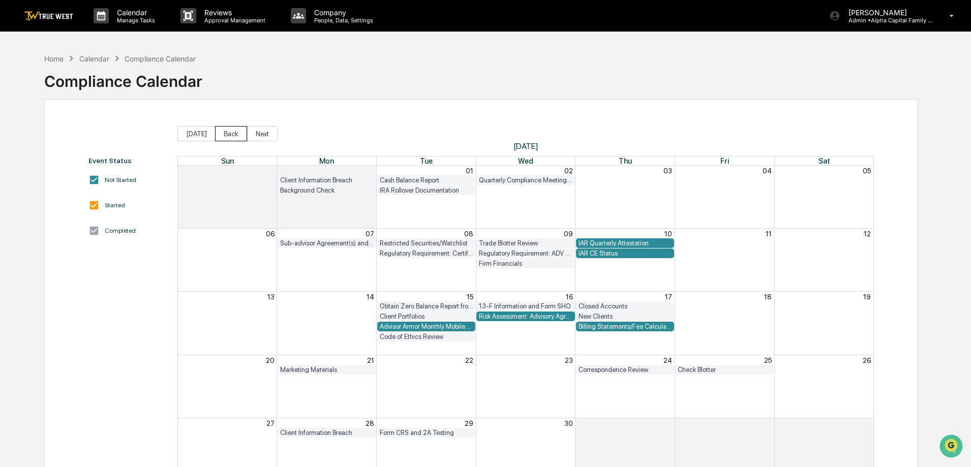
click at [222, 134] on button "Back" at bounding box center [231, 133] width 32 height 15
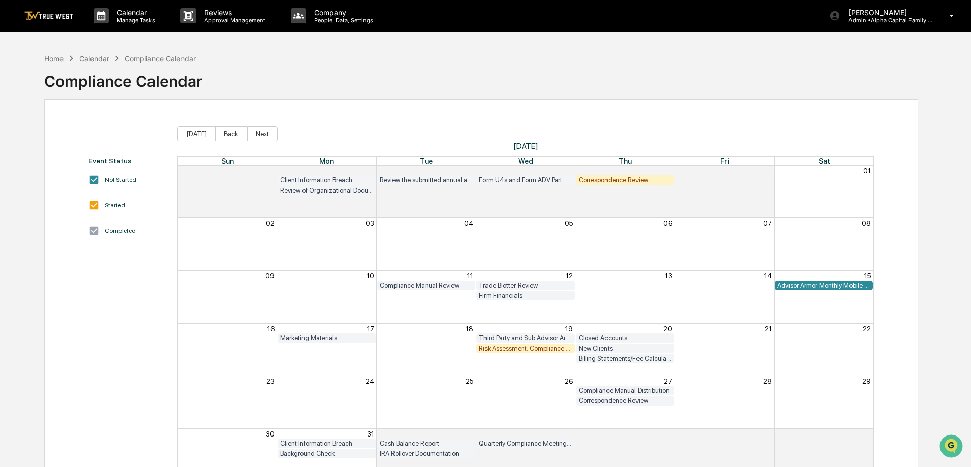
click at [638, 184] on div "Correspondence Review" at bounding box center [626, 180] width 94 height 8
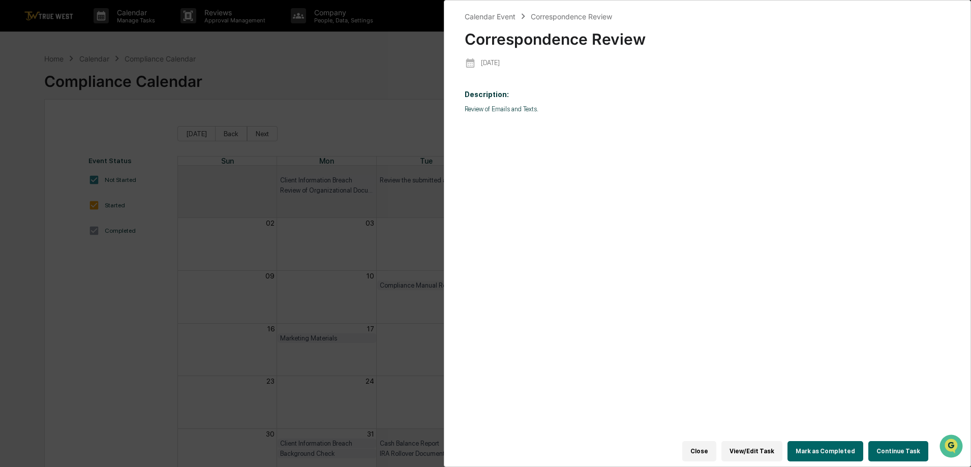
click at [896, 449] on button "Continue Task" at bounding box center [898, 451] width 60 height 20
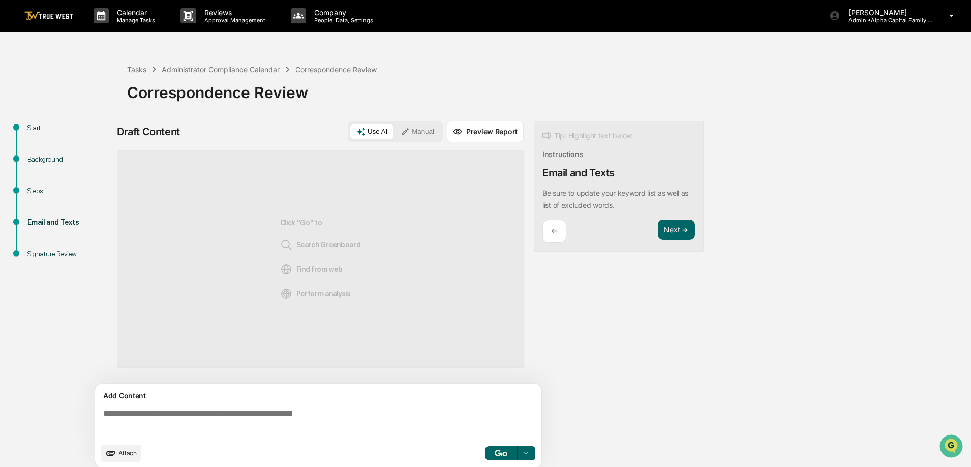
click at [415, 126] on button "Manual" at bounding box center [418, 131] width 46 height 15
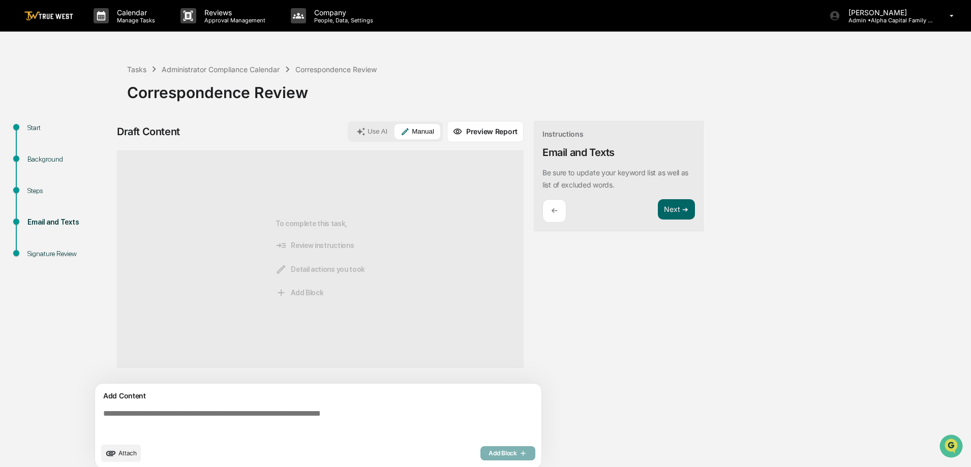
click at [333, 418] on textarea at bounding box center [320, 423] width 442 height 37
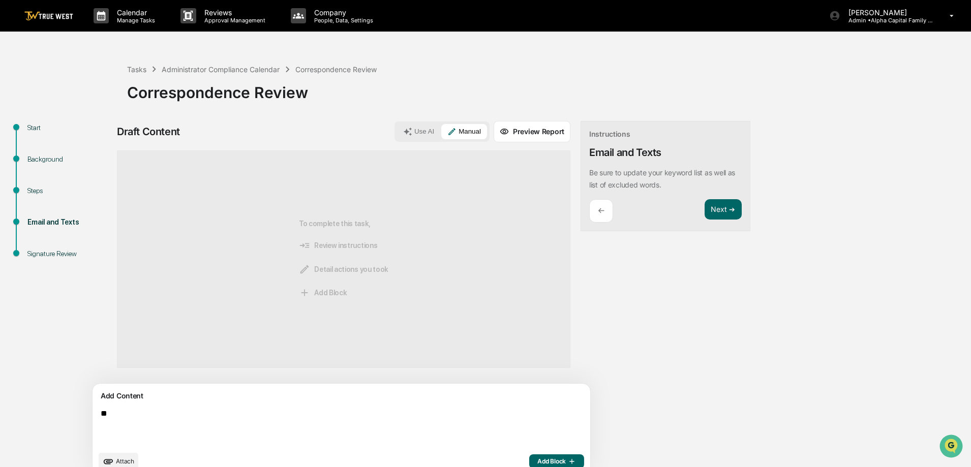
type textarea "*"
type textarea "**********"
click at [529, 457] on button "Add Block" at bounding box center [556, 462] width 55 height 14
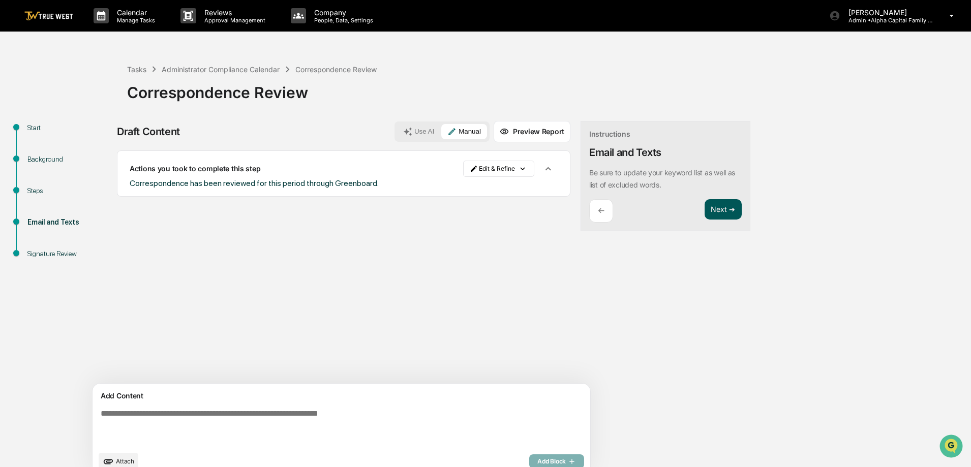
click at [705, 218] on button "Next ➔" at bounding box center [723, 209] width 37 height 21
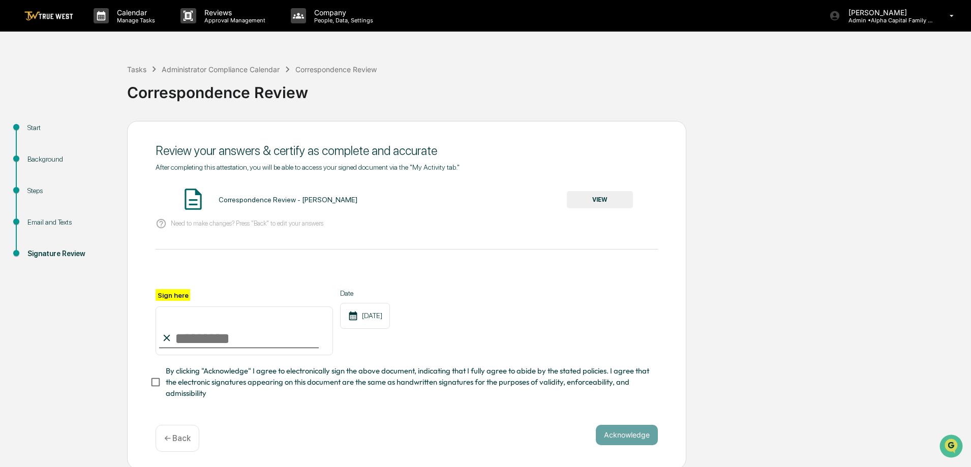
click at [597, 191] on button "VIEW" at bounding box center [600, 199] width 66 height 17
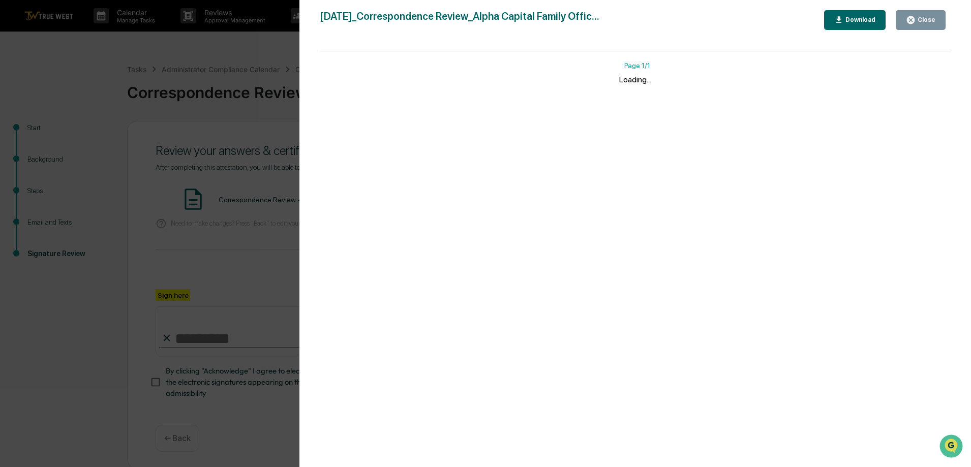
click at [902, 25] on button "Close" at bounding box center [921, 20] width 50 height 20
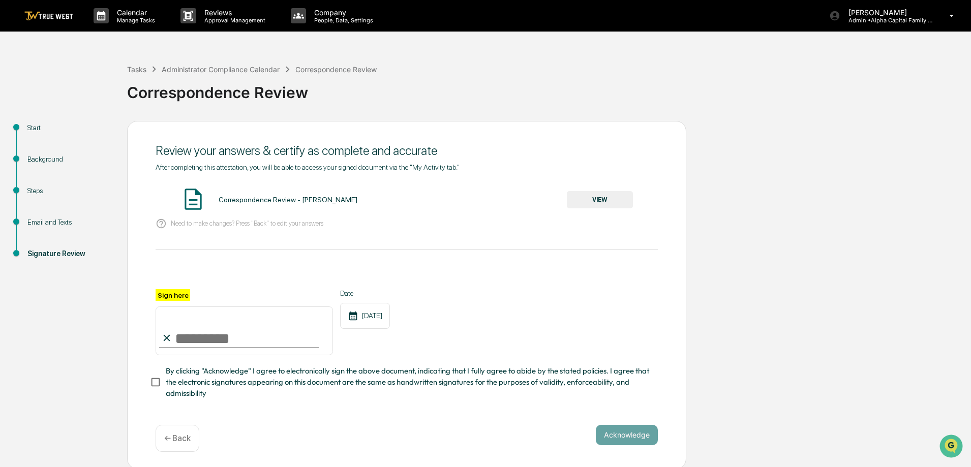
click at [272, 338] on input "Sign here" at bounding box center [244, 331] width 177 height 49
type input "**********"
click at [624, 432] on button "Acknowledge" at bounding box center [627, 435] width 62 height 20
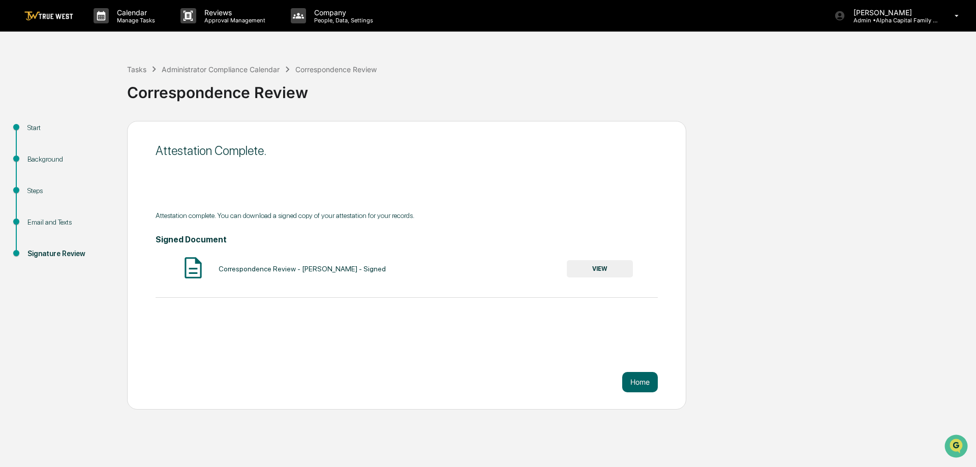
click at [52, 18] on img at bounding box center [48, 16] width 49 height 10
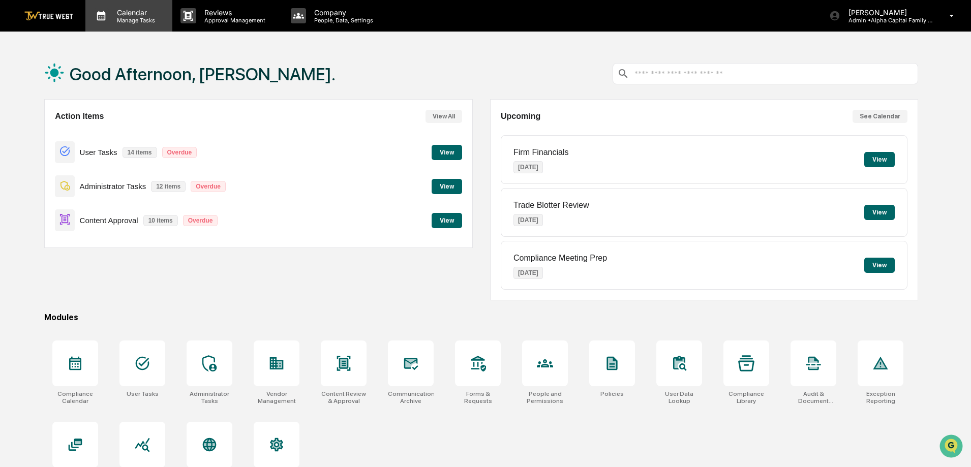
click at [131, 26] on div "Calendar Manage Tasks" at bounding box center [128, 16] width 87 height 32
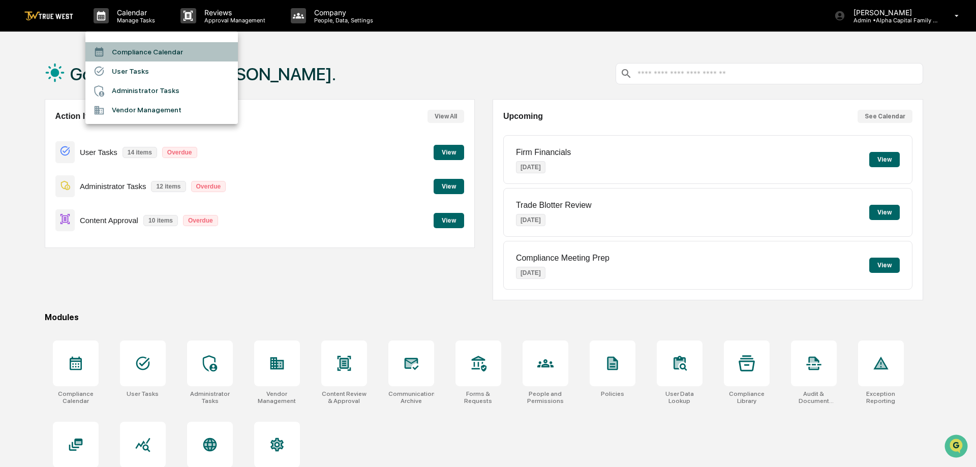
click at [134, 50] on li "Compliance Calendar" at bounding box center [161, 51] width 153 height 19
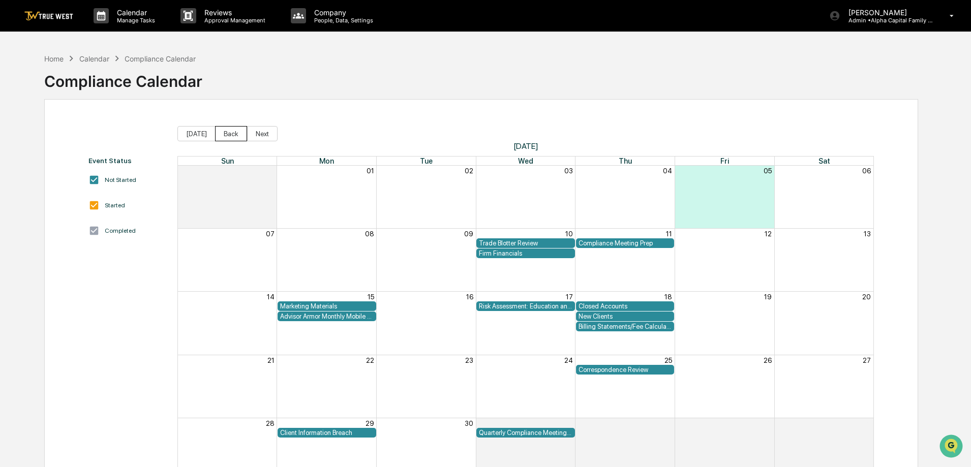
click at [222, 135] on button "Back" at bounding box center [231, 133] width 32 height 15
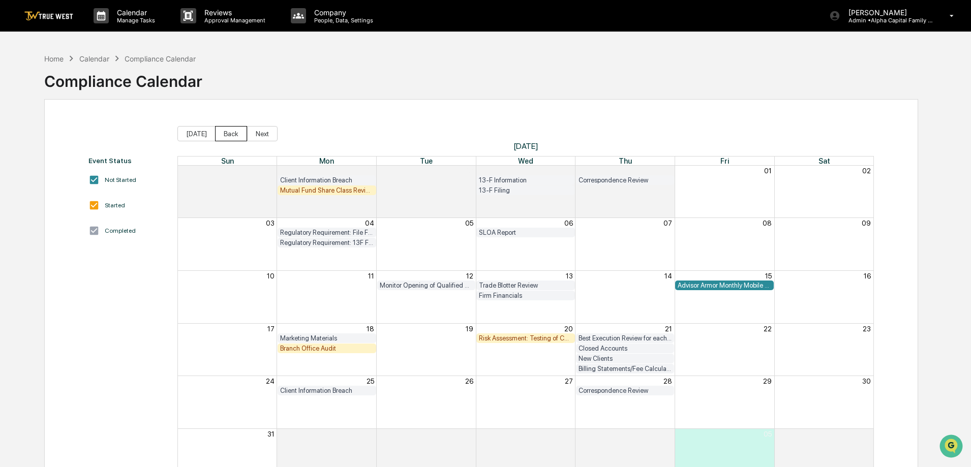
click at [222, 135] on button "Back" at bounding box center [231, 133] width 32 height 15
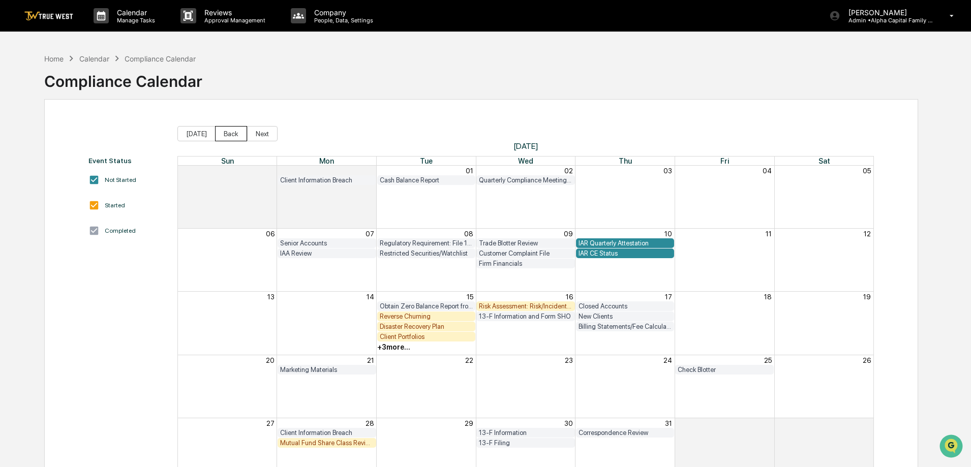
click at [222, 135] on button "Back" at bounding box center [231, 133] width 32 height 15
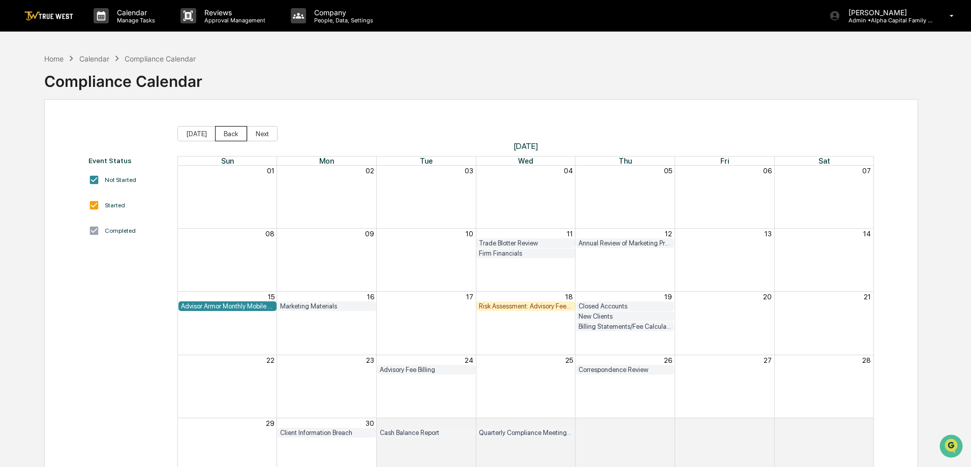
click at [222, 135] on button "Back" at bounding box center [231, 133] width 32 height 15
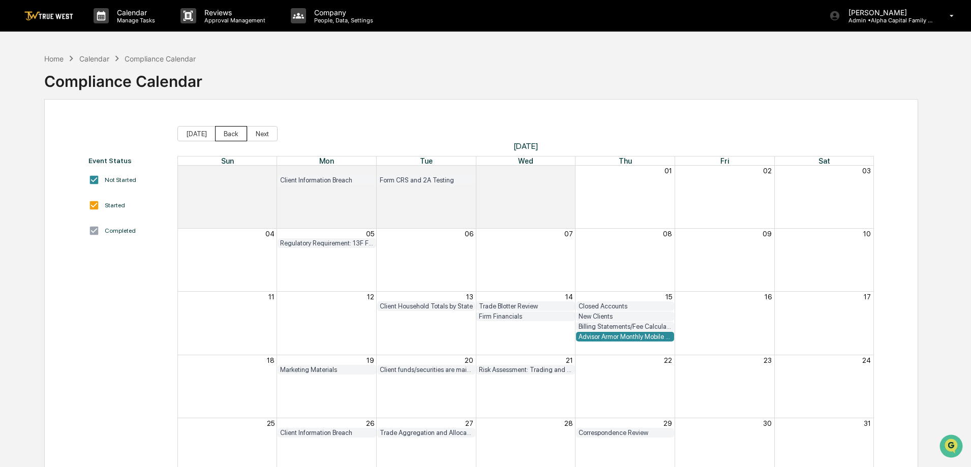
click at [222, 135] on button "Back" at bounding box center [231, 133] width 32 height 15
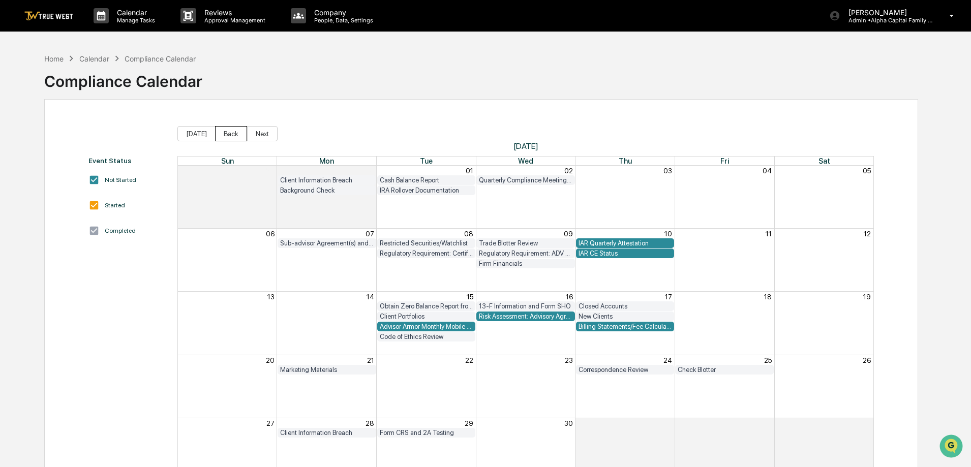
click at [222, 135] on button "Back" at bounding box center [231, 133] width 32 height 15
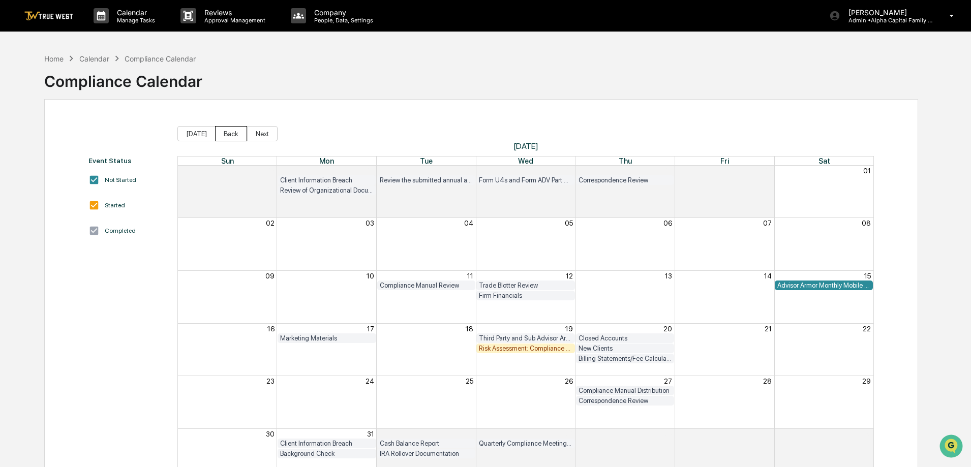
click at [222, 135] on button "Back" at bounding box center [231, 133] width 32 height 15
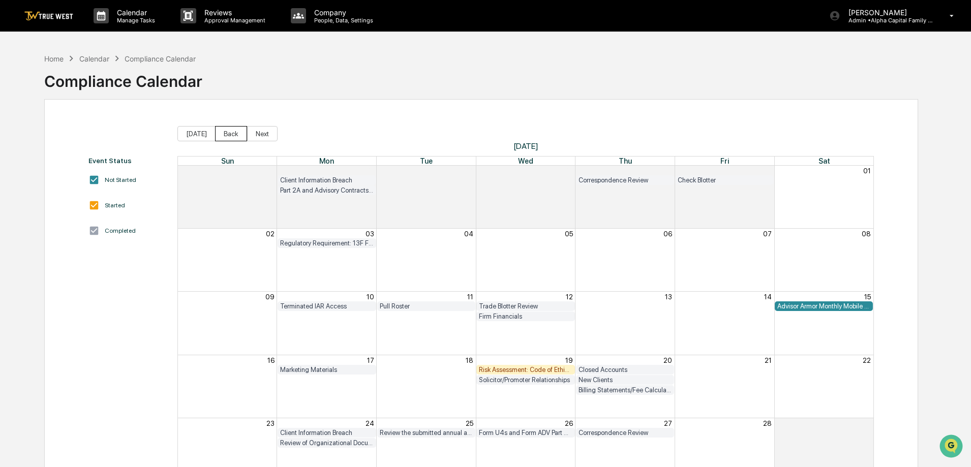
click at [222, 135] on button "Back" at bounding box center [231, 133] width 32 height 15
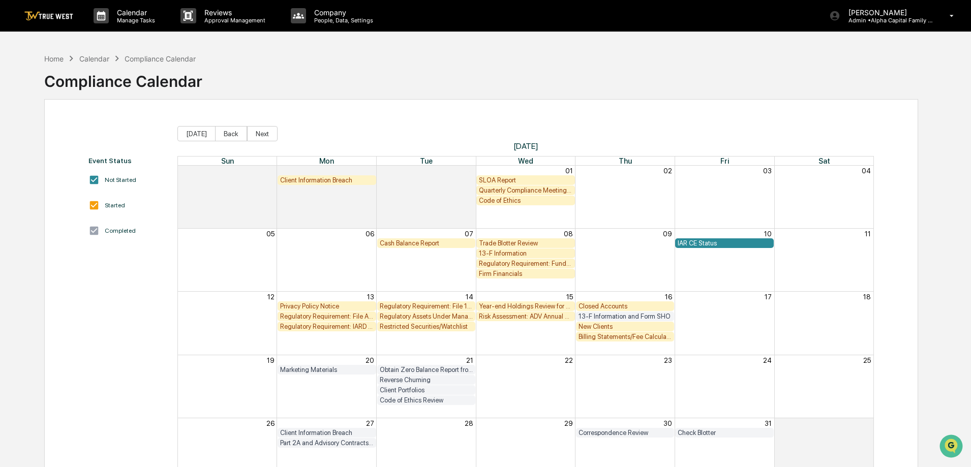
click at [546, 192] on div "Quarterly Compliance Meeting with Executive Team" at bounding box center [526, 191] width 94 height 8
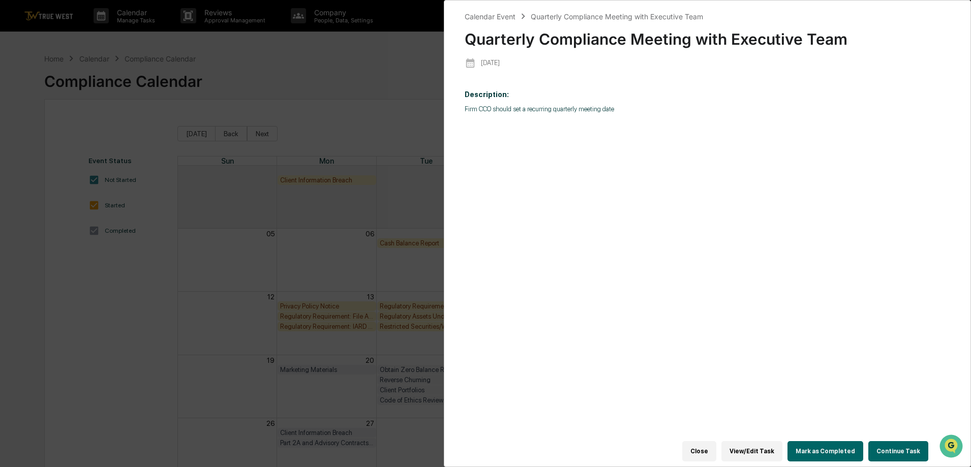
click at [891, 445] on button "Continue Task" at bounding box center [898, 451] width 60 height 20
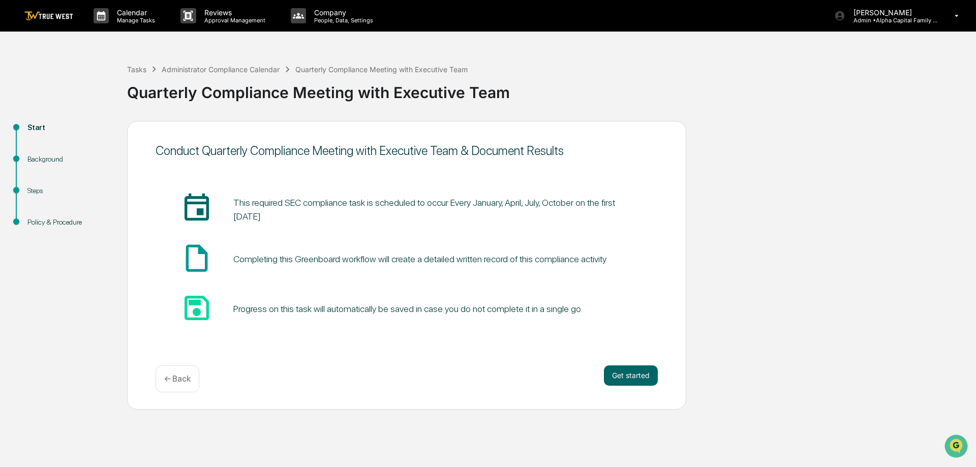
click at [670, 373] on div "Conduct Quarterly Compliance Meeting with Executive Team & Document Results ins…" at bounding box center [406, 265] width 559 height 289
click at [626, 372] on button "Get started" at bounding box center [631, 376] width 54 height 20
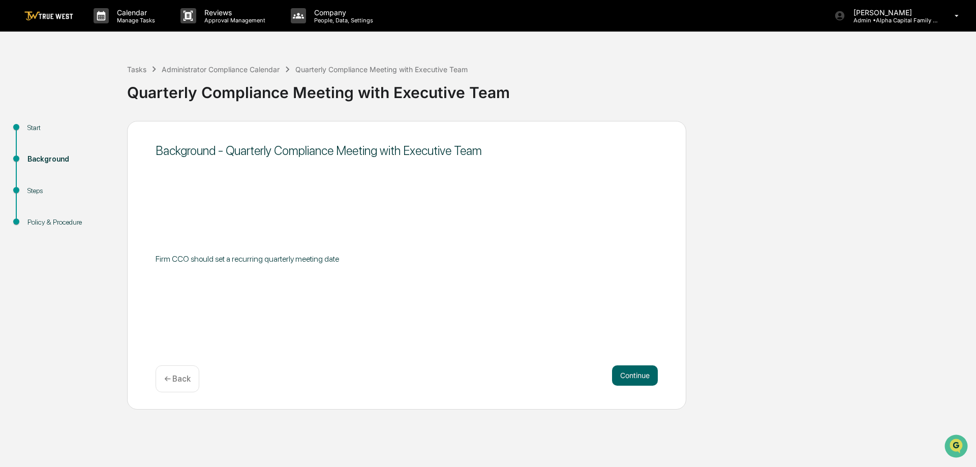
click at [626, 372] on button "Continue" at bounding box center [635, 376] width 46 height 20
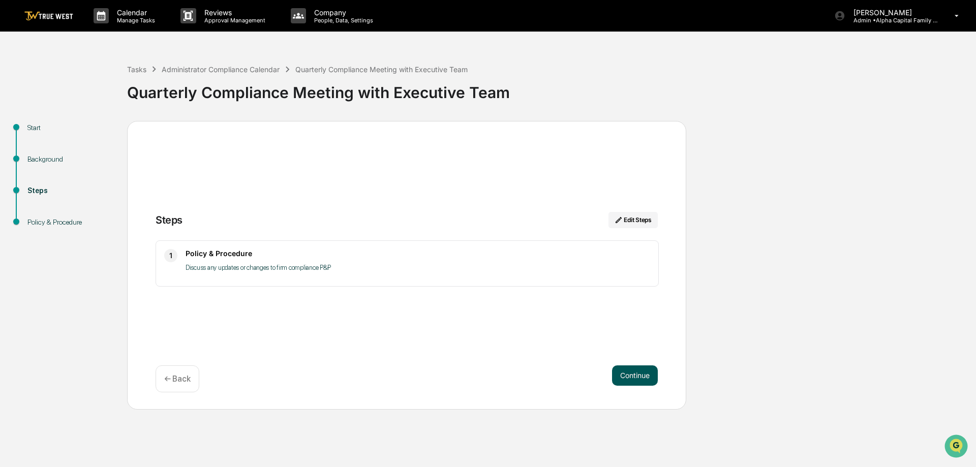
click at [626, 372] on button "Continue" at bounding box center [635, 376] width 46 height 20
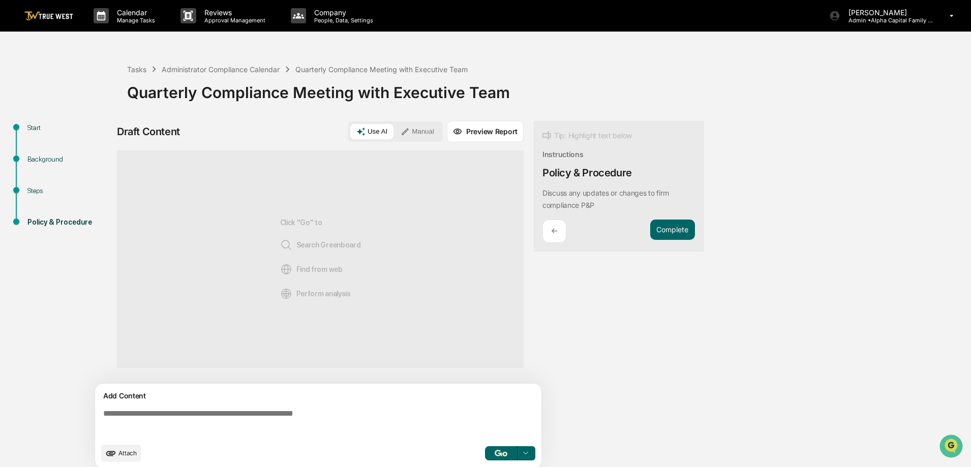
click at [410, 137] on button "Manual" at bounding box center [418, 131] width 46 height 15
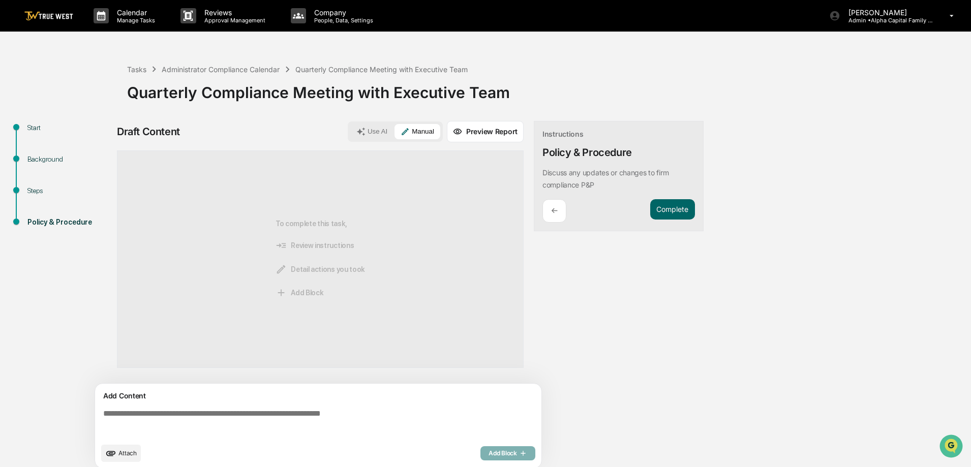
click at [356, 408] on textarea at bounding box center [320, 423] width 442 height 37
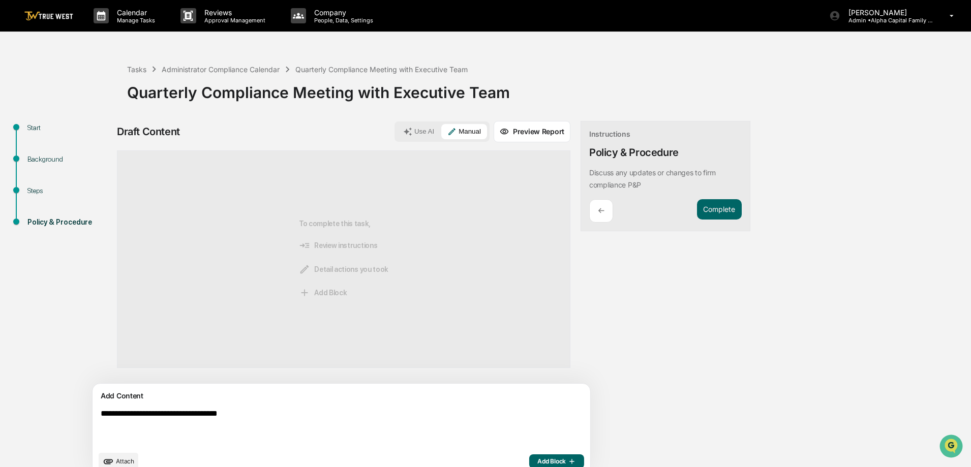
type textarea "**********"
click at [537, 460] on span "Add Block" at bounding box center [556, 462] width 39 height 8
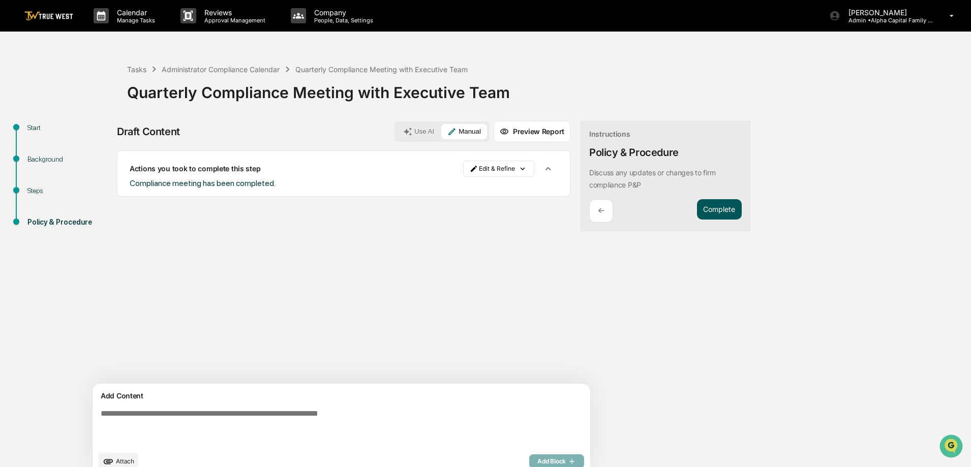
click at [697, 211] on button "Complete" at bounding box center [719, 209] width 45 height 21
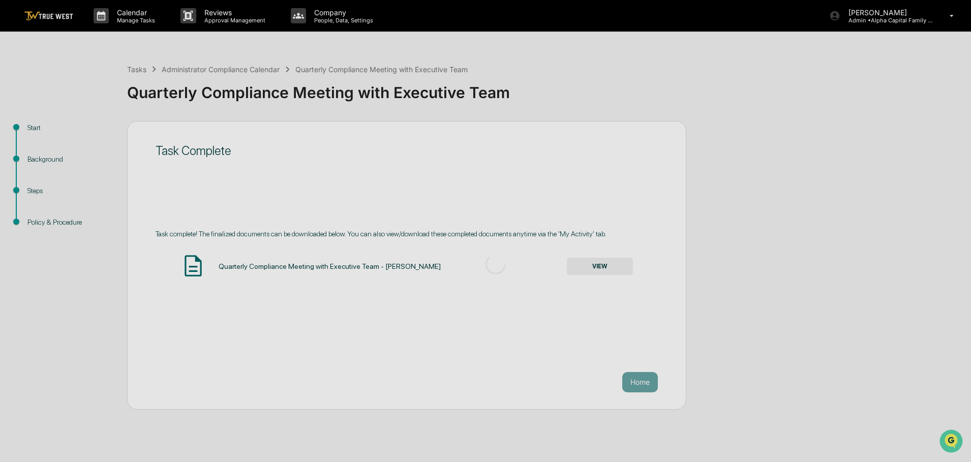
click at [608, 265] on div at bounding box center [496, 264] width 992 height 529
click at [301, 262] on div at bounding box center [496, 264] width 992 height 529
click at [289, 202] on div at bounding box center [496, 264] width 992 height 529
click at [766, 253] on div at bounding box center [496, 264] width 992 height 529
click at [283, 225] on div at bounding box center [496, 264] width 992 height 529
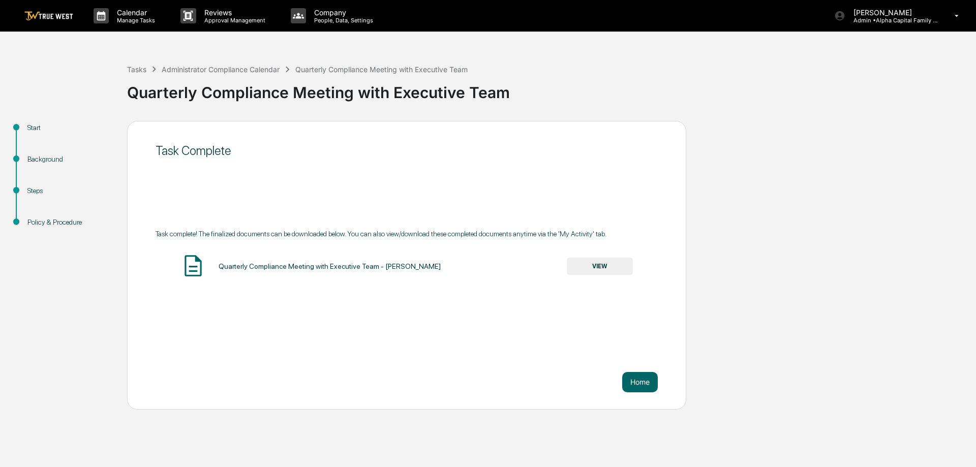
click at [602, 266] on button "VIEW" at bounding box center [600, 266] width 66 height 17
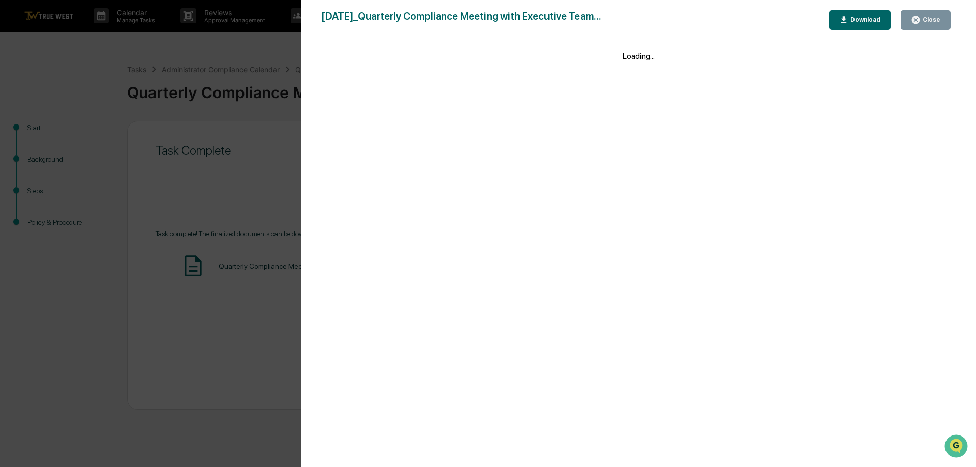
click at [926, 15] on button "Close" at bounding box center [926, 20] width 50 height 20
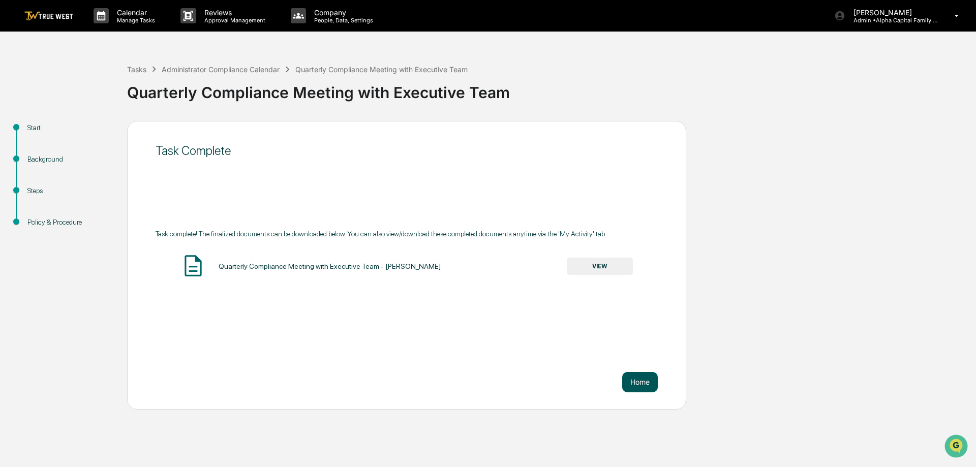
click at [645, 378] on button "Home" at bounding box center [640, 382] width 36 height 20
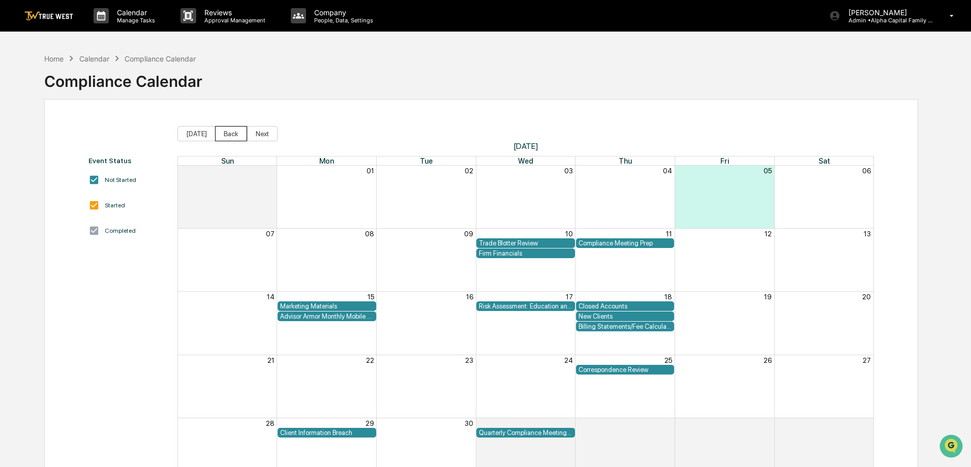
click at [239, 136] on button "Back" at bounding box center [231, 133] width 32 height 15
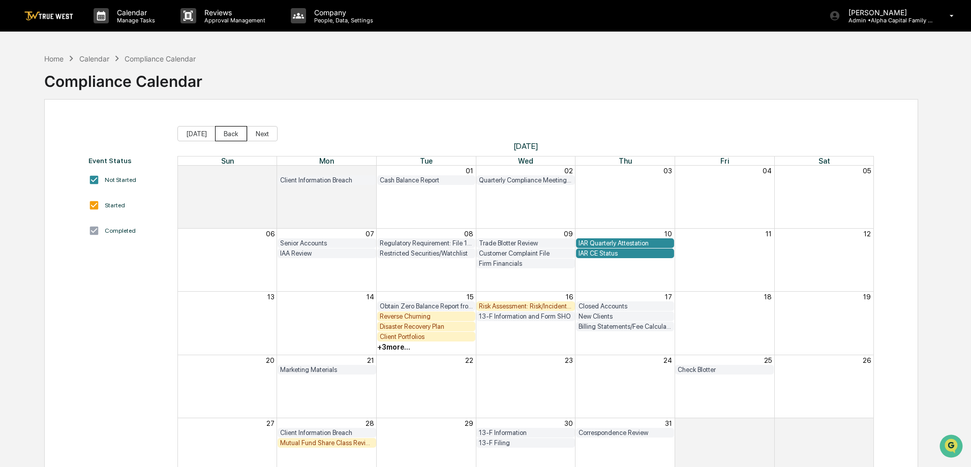
click at [239, 136] on button "Back" at bounding box center [231, 133] width 32 height 15
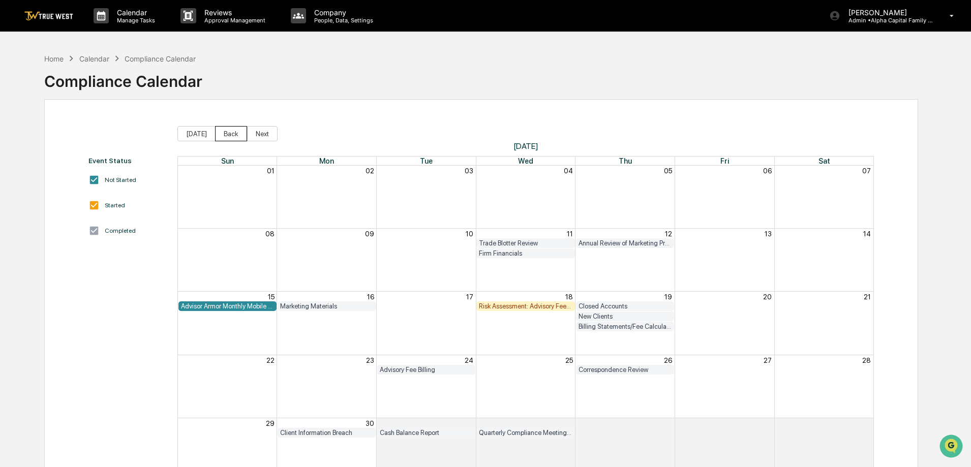
click at [239, 136] on button "Back" at bounding box center [231, 133] width 32 height 15
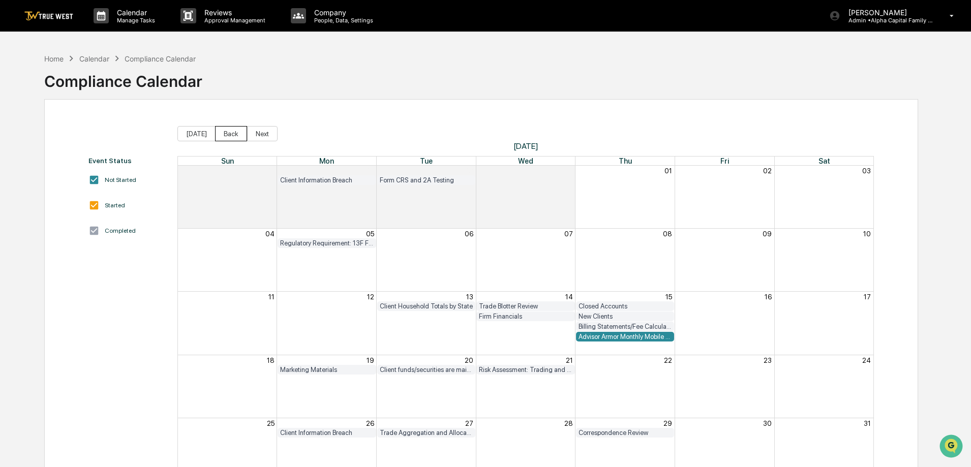
click at [239, 136] on button "Back" at bounding box center [231, 133] width 32 height 15
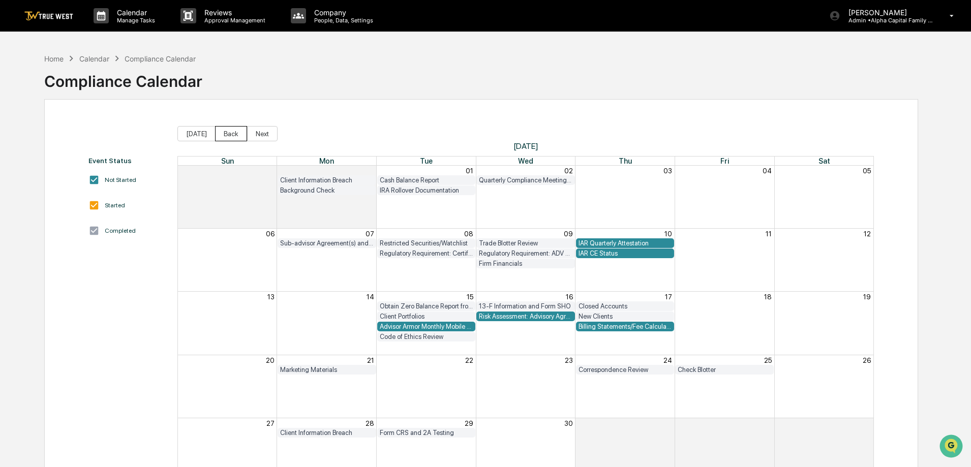
click at [239, 136] on button "Back" at bounding box center [231, 133] width 32 height 15
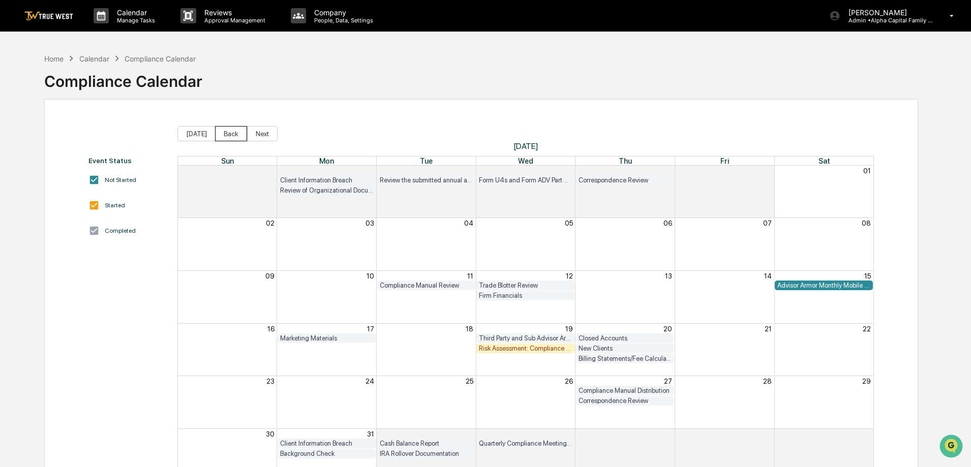
click at [239, 136] on button "Back" at bounding box center [231, 133] width 32 height 15
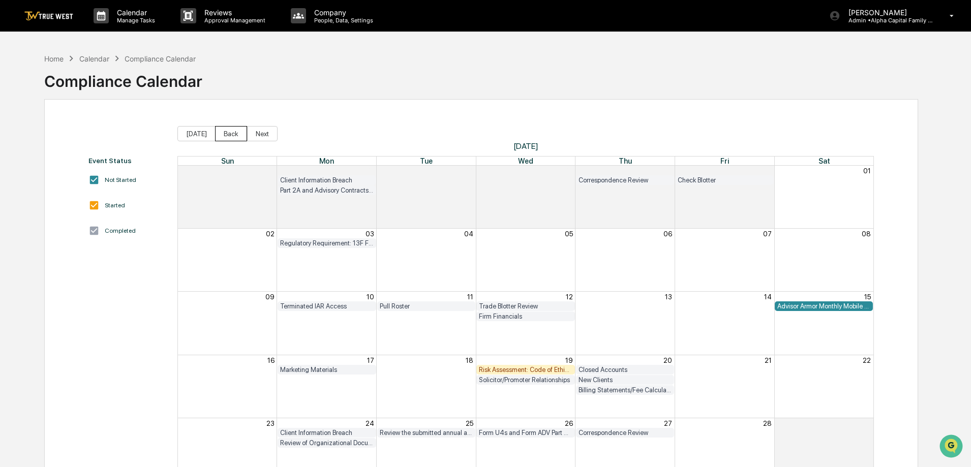
click at [239, 136] on button "Back" at bounding box center [231, 133] width 32 height 15
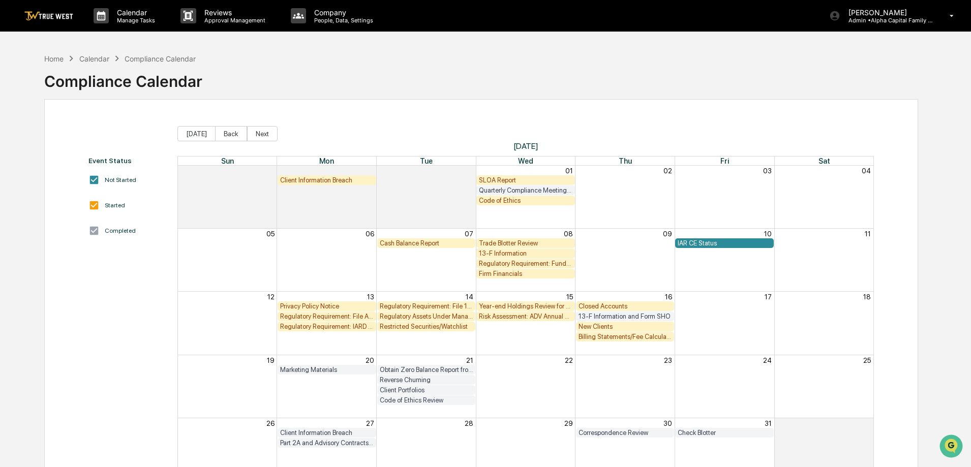
click at [543, 132] on span "Today Back Next" at bounding box center [525, 133] width 697 height 15
click at [529, 179] on div "SLOA Report" at bounding box center [526, 180] width 94 height 8
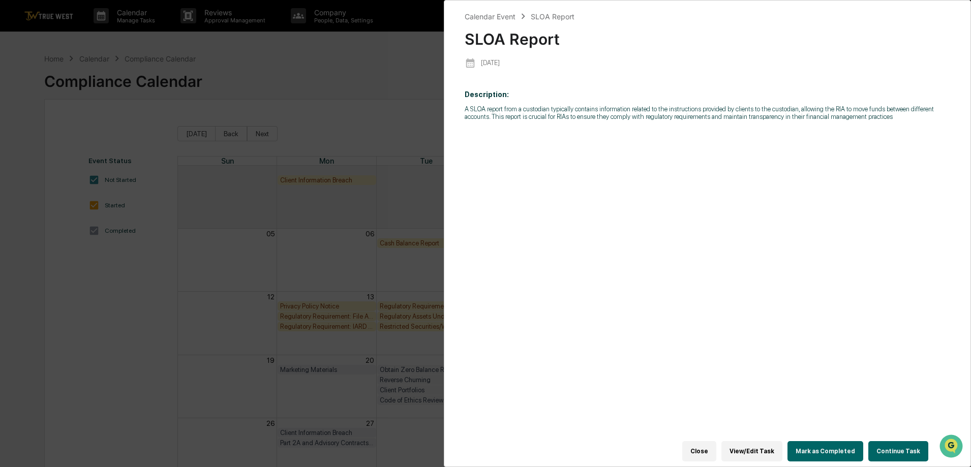
click at [884, 446] on button "Continue Task" at bounding box center [898, 451] width 60 height 20
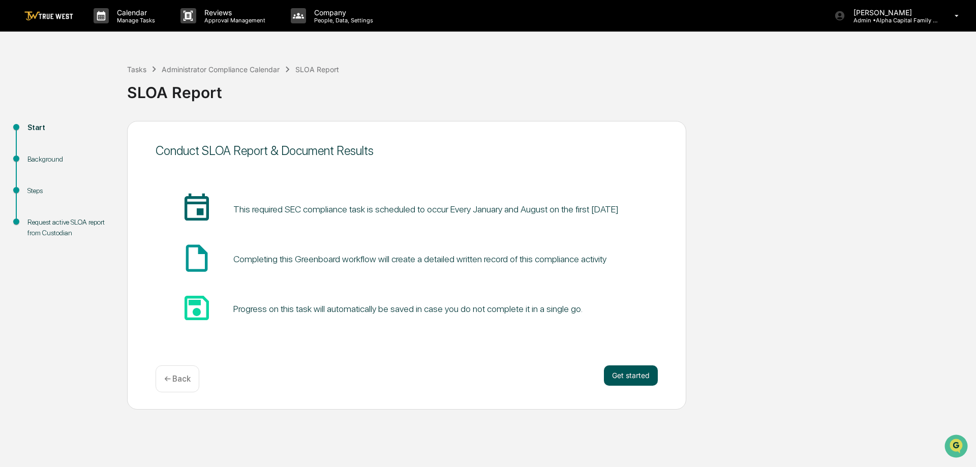
click at [637, 370] on button "Get started" at bounding box center [631, 376] width 54 height 20
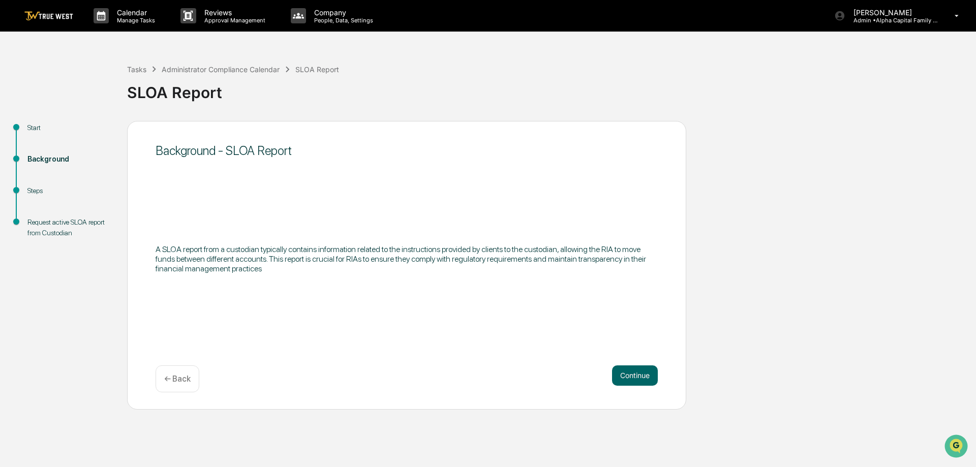
click at [637, 370] on button "Continue" at bounding box center [635, 376] width 46 height 20
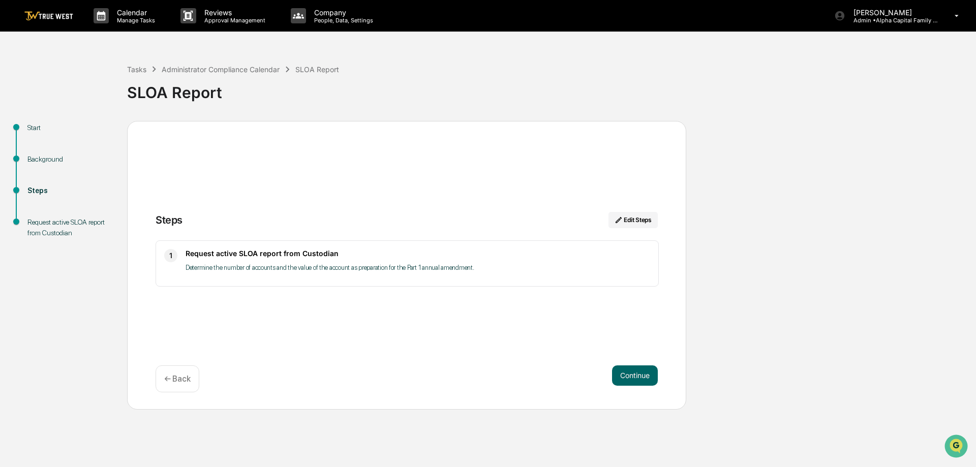
click at [637, 370] on button "Continue" at bounding box center [635, 376] width 46 height 20
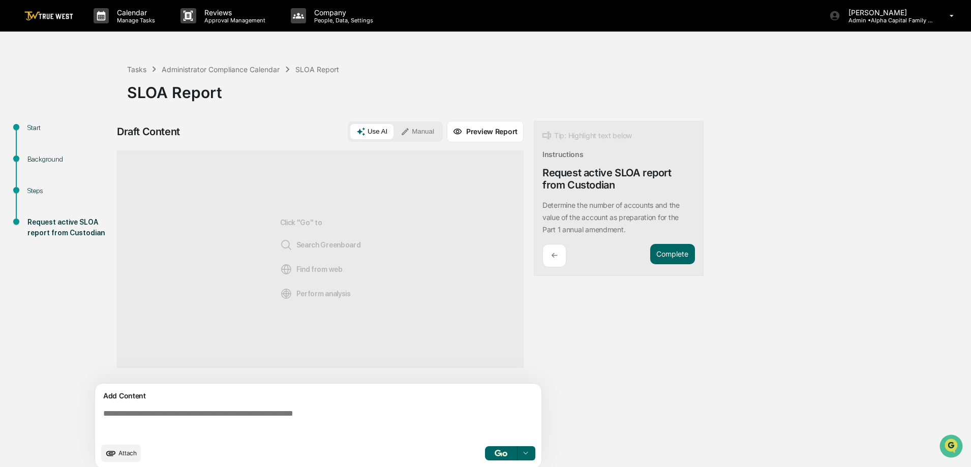
click at [423, 126] on button "Manual" at bounding box center [418, 131] width 46 height 15
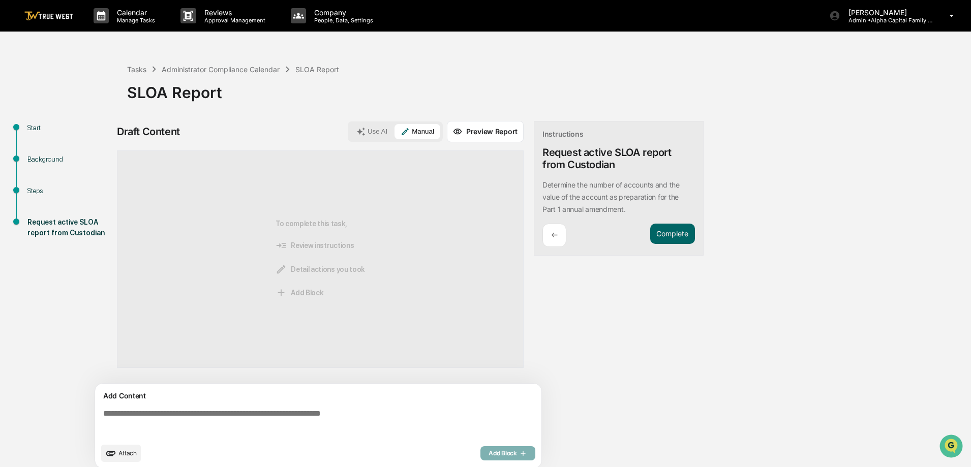
click at [339, 407] on textarea at bounding box center [320, 423] width 442 height 37
click at [69, 77] on div "Tasks Administrator Compliance Calendar SLOA Report SLOA Report Start Backgroun…" at bounding box center [485, 261] width 971 height 427
click at [660, 317] on div "Draft Content Use AI Manual Preview Report Sources To complete this task, Revie…" at bounding box center [401, 298] width 569 height 354
drag, startPoint x: 100, startPoint y: 331, endPoint x: 86, endPoint y: 314, distance: 22.1
click at [100, 331] on div "Start Background Steps Request active SLOA report from Custodian Draft Content …" at bounding box center [485, 298] width 961 height 354
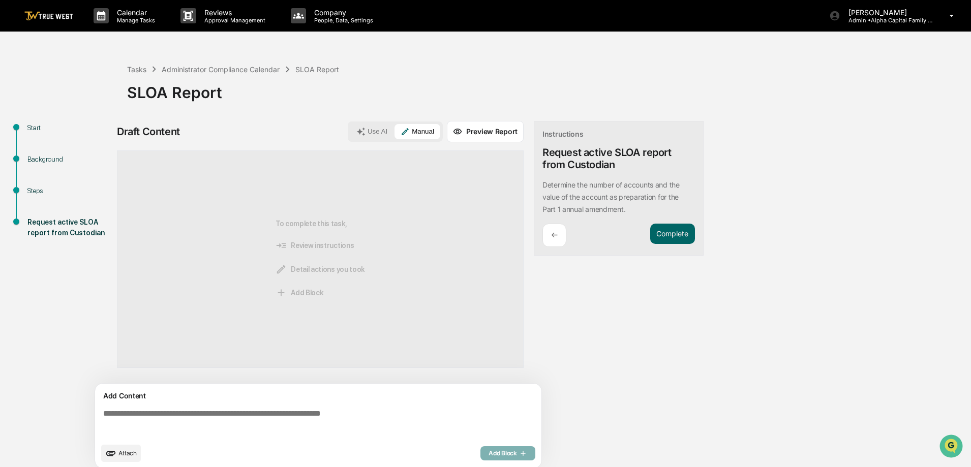
click at [312, 412] on textarea at bounding box center [320, 423] width 442 height 37
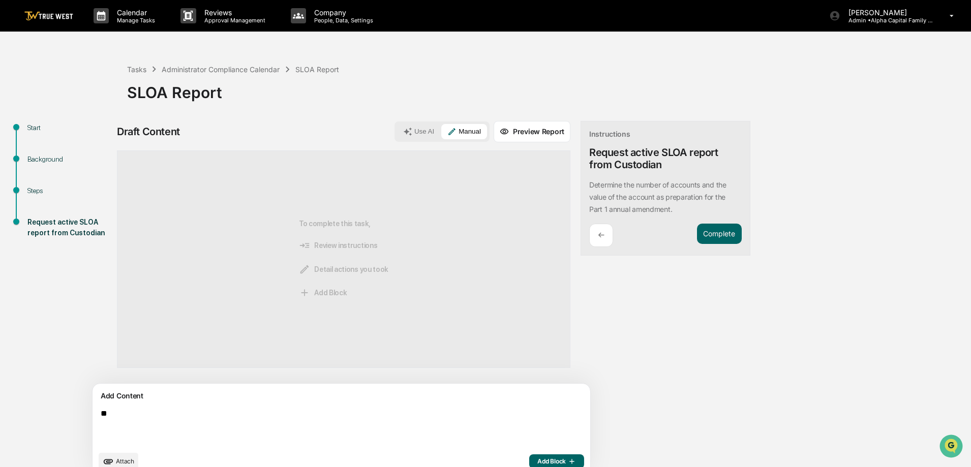
type textarea "*"
type textarea "**********"
click at [537, 459] on span "Add Block" at bounding box center [556, 462] width 39 height 8
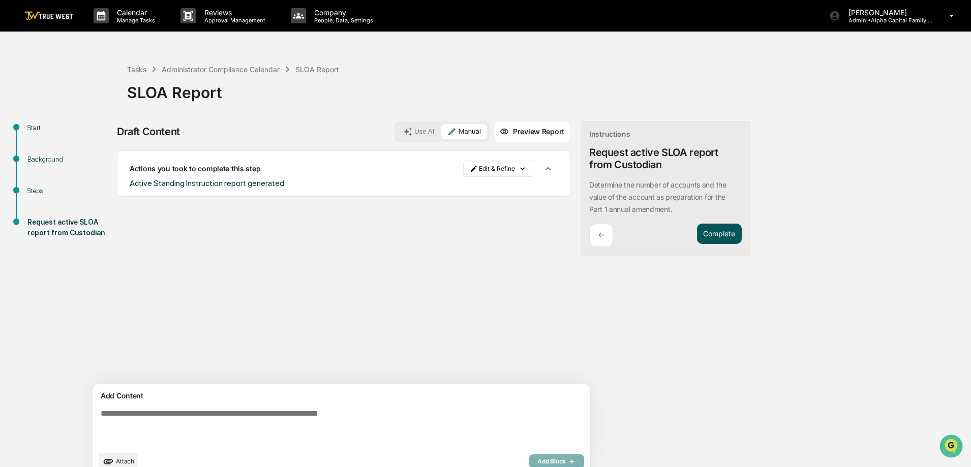
click at [697, 236] on button "Complete" at bounding box center [719, 234] width 45 height 21
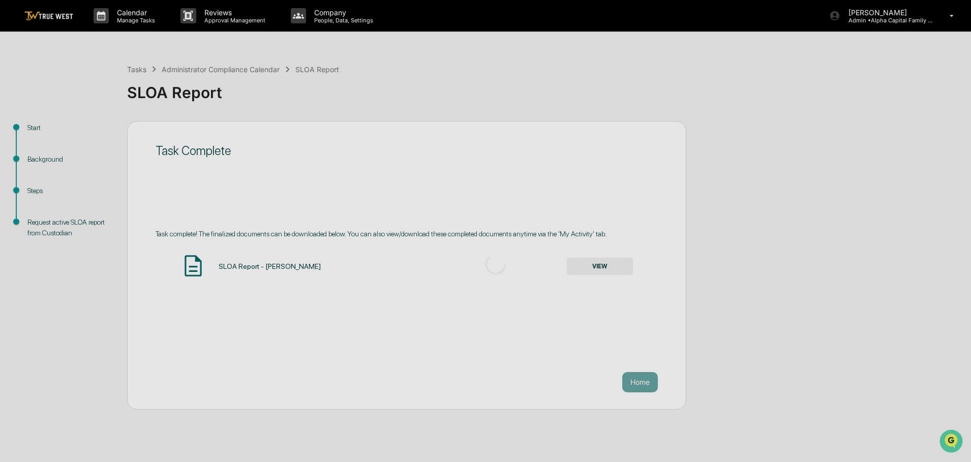
click at [605, 278] on div at bounding box center [496, 264] width 992 height 529
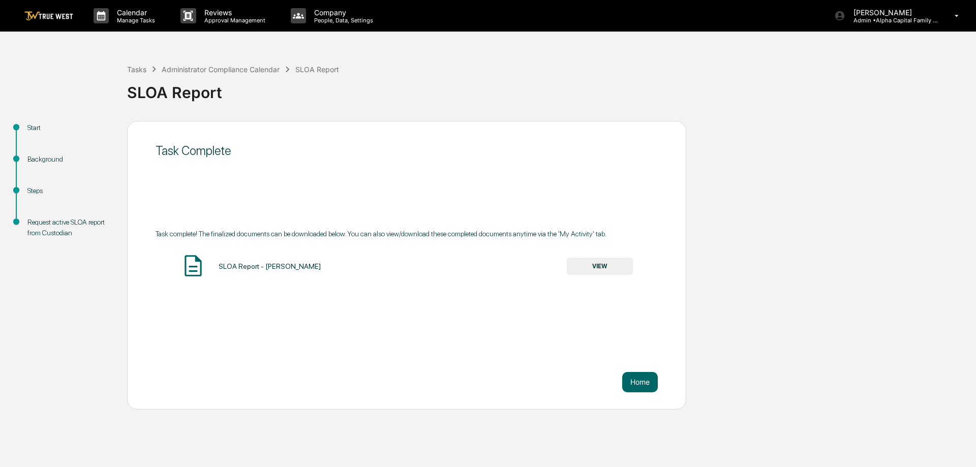
click at [605, 279] on div "SLOA Report - Jane Swanson VIEW" at bounding box center [407, 266] width 502 height 27
click at [605, 273] on button "VIEW" at bounding box center [600, 266] width 66 height 17
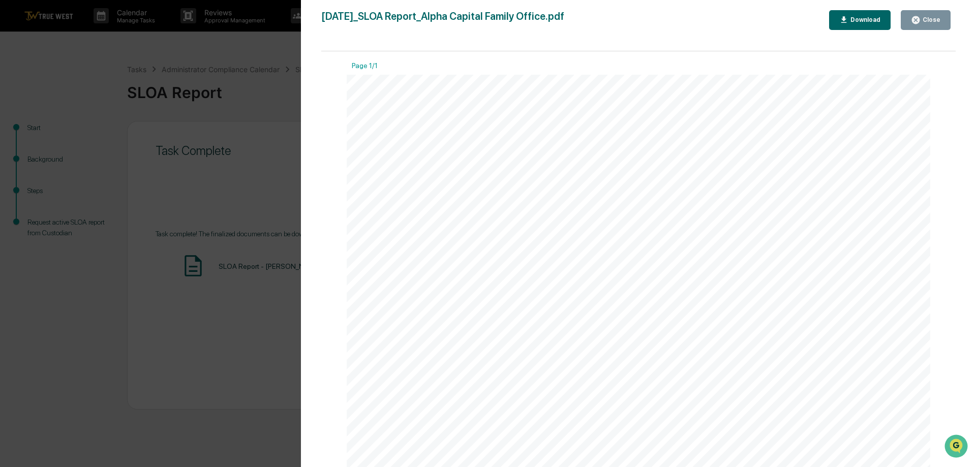
click at [920, 23] on icon "button" at bounding box center [916, 20] width 8 height 8
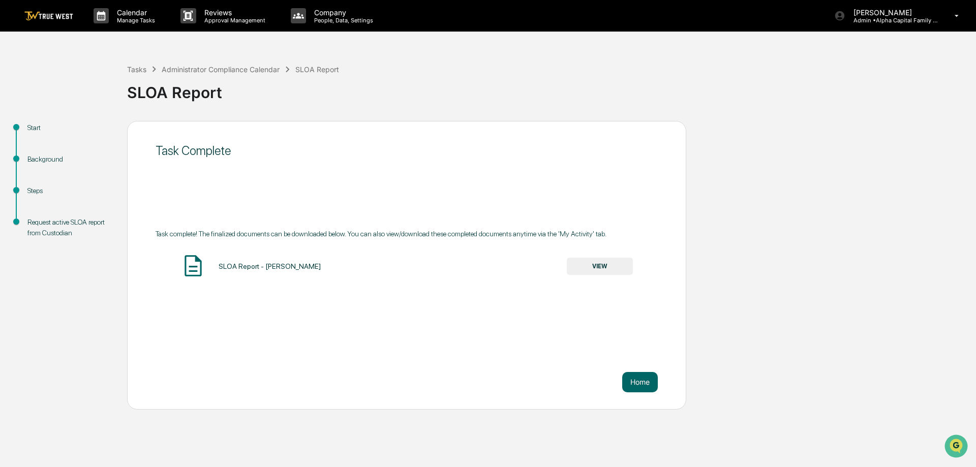
click at [700, 190] on div "Start Background Steps Request active SLOA report from Custodian Task Complete …" at bounding box center [488, 265] width 966 height 289
click at [61, 13] on img at bounding box center [48, 16] width 49 height 10
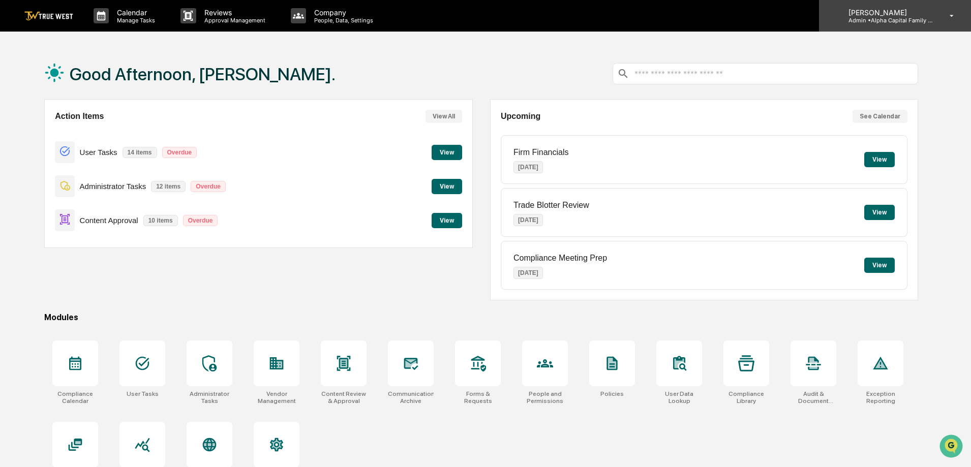
click at [888, 11] on p "[PERSON_NAME]" at bounding box center [887, 12] width 95 height 9
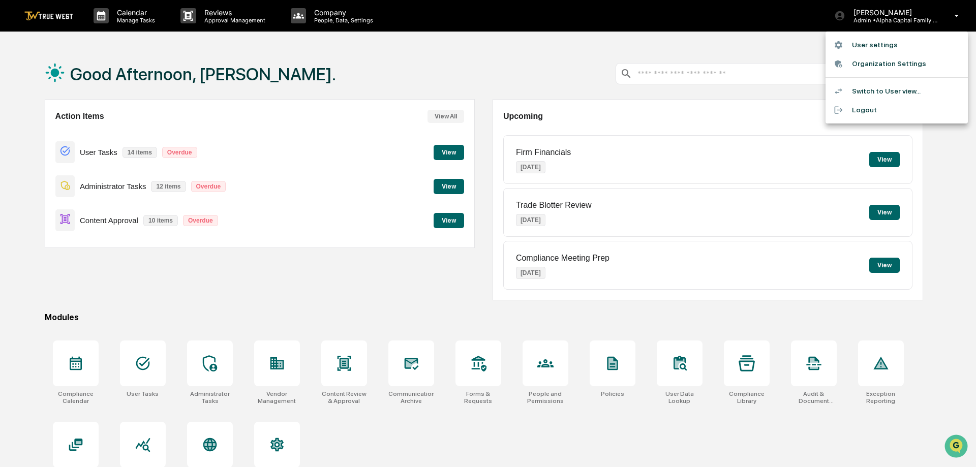
click at [880, 107] on li "Logout" at bounding box center [897, 110] width 142 height 19
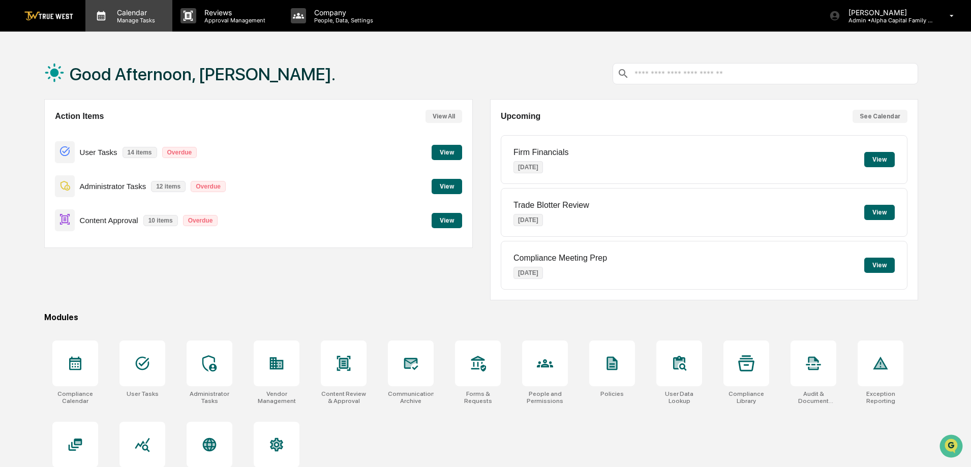
click at [115, 24] on div "Calendar Manage Tasks" at bounding box center [128, 16] width 87 height 32
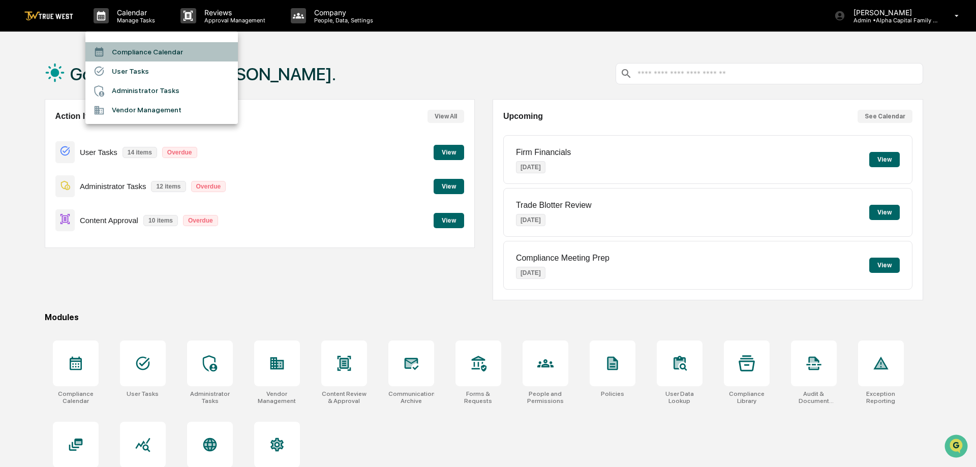
click at [129, 51] on li "Compliance Calendar" at bounding box center [161, 51] width 153 height 19
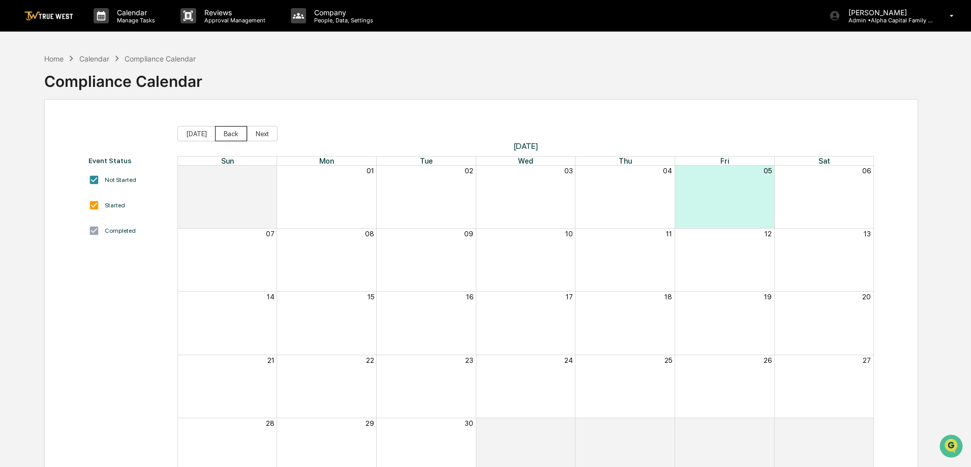
click at [230, 138] on button "Back" at bounding box center [231, 133] width 32 height 15
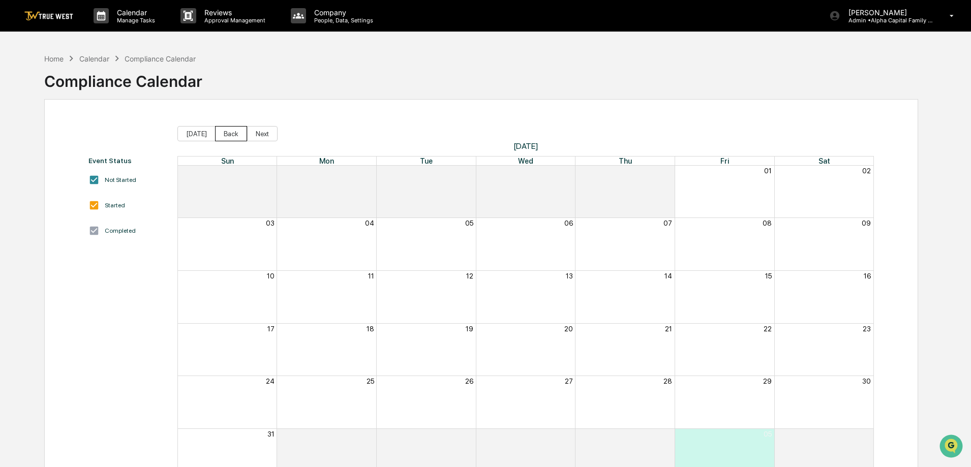
click at [230, 138] on button "Back" at bounding box center [231, 133] width 32 height 15
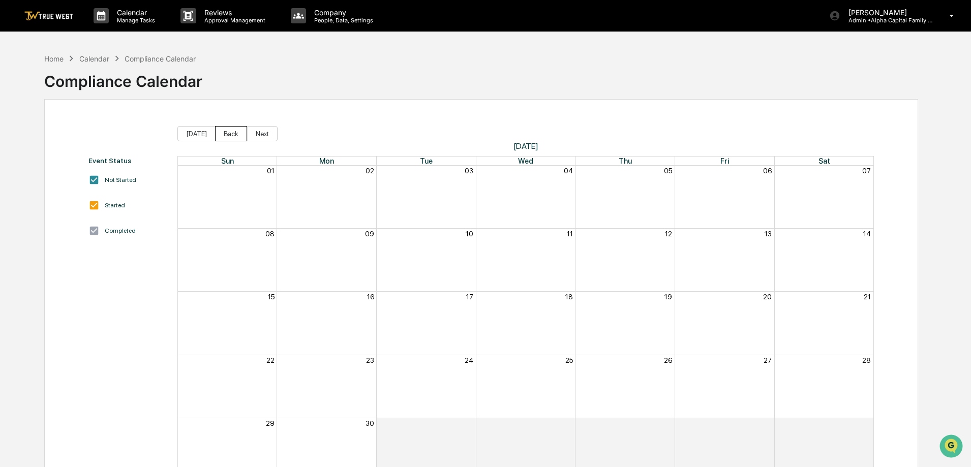
click at [230, 138] on button "Back" at bounding box center [231, 133] width 32 height 15
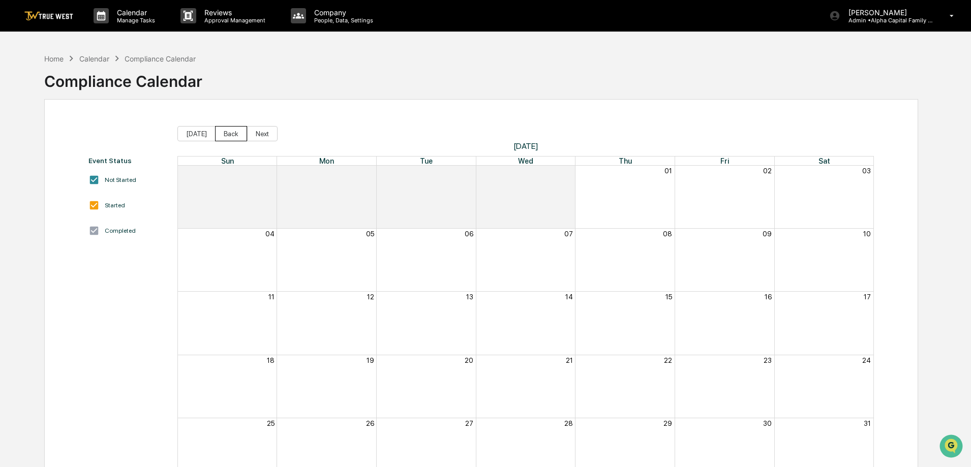
click at [230, 138] on button "Back" at bounding box center [231, 133] width 32 height 15
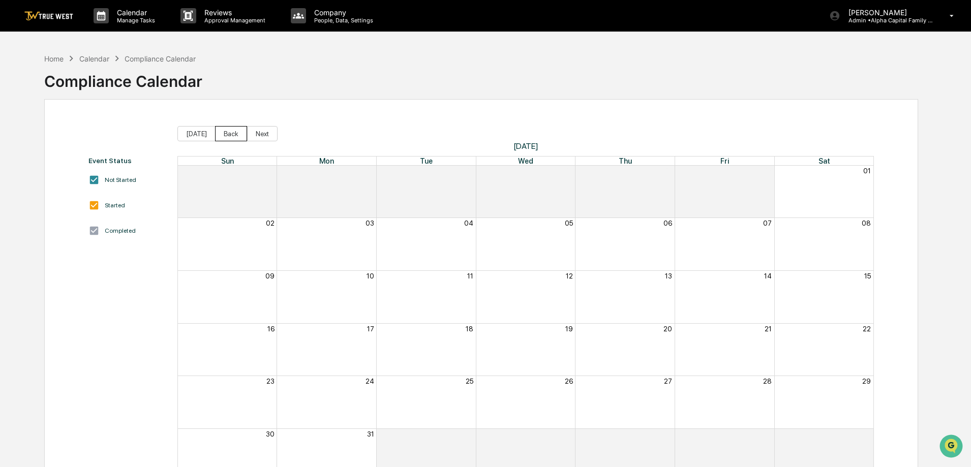
click at [230, 138] on button "Back" at bounding box center [231, 133] width 32 height 15
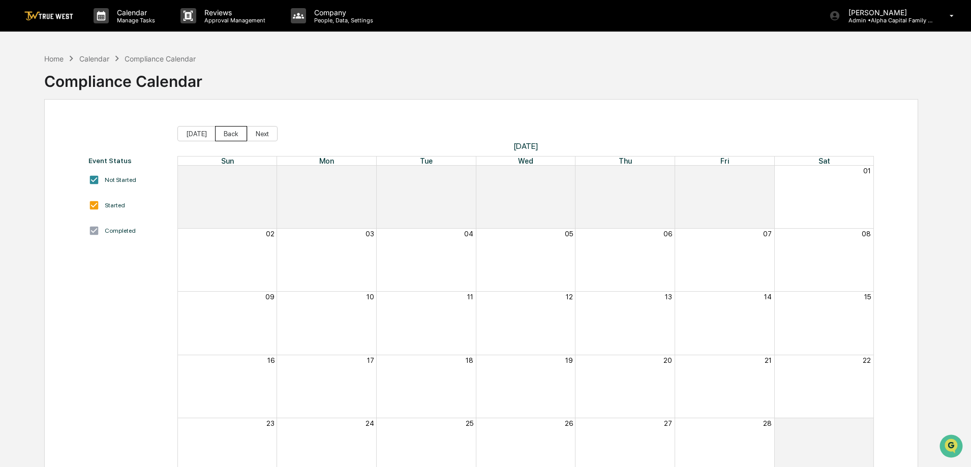
click at [230, 138] on button "Back" at bounding box center [231, 133] width 32 height 15
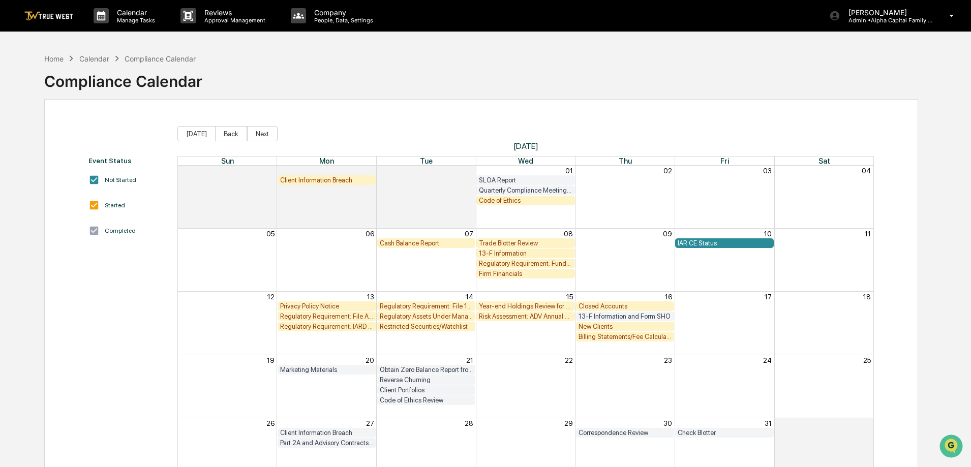
click at [538, 200] on div "Code of Ethics" at bounding box center [526, 201] width 94 height 8
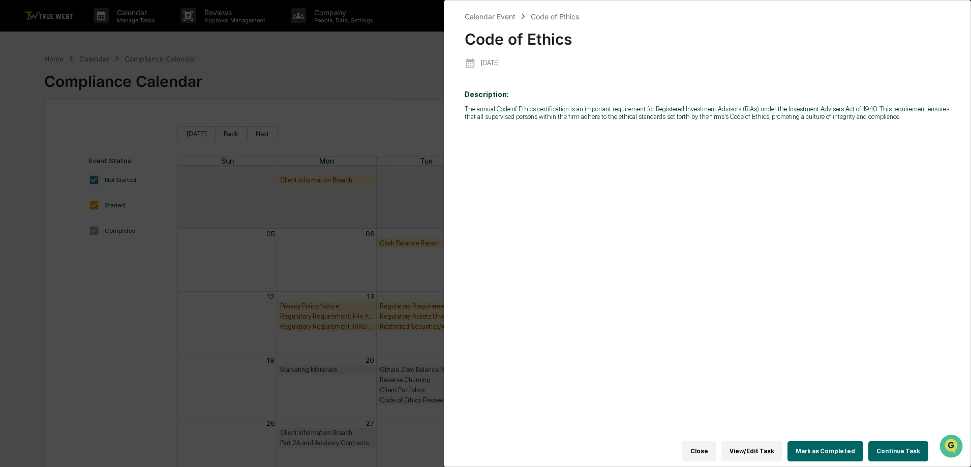
click at [709, 446] on button "Close" at bounding box center [699, 451] width 34 height 20
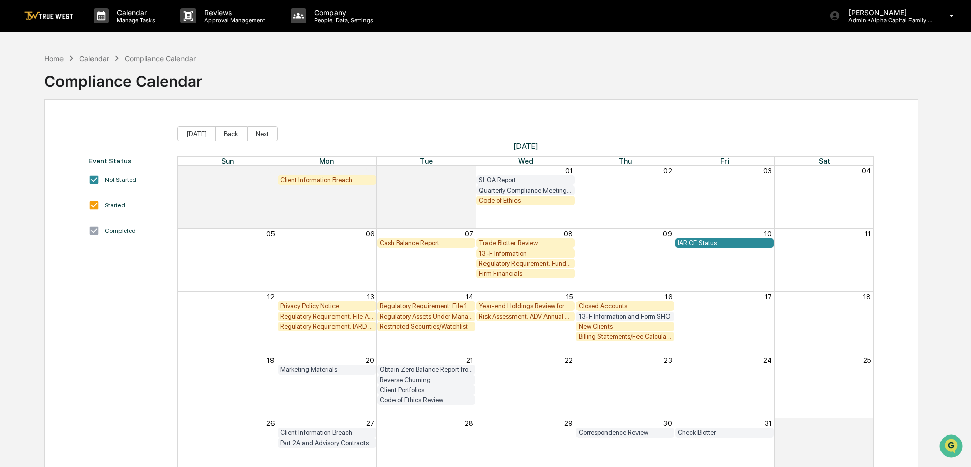
click at [518, 247] on div "Trade Blotter Review" at bounding box center [525, 243] width 99 height 10
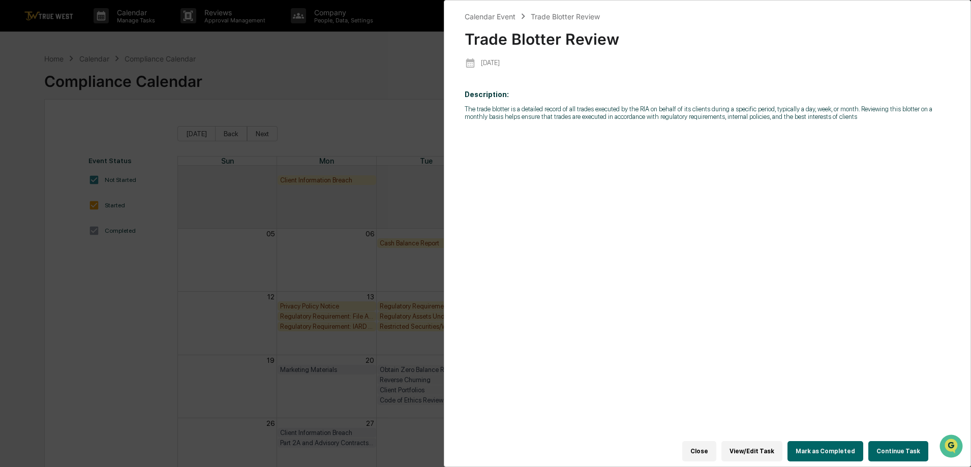
click at [906, 442] on button "Continue Task" at bounding box center [898, 451] width 60 height 20
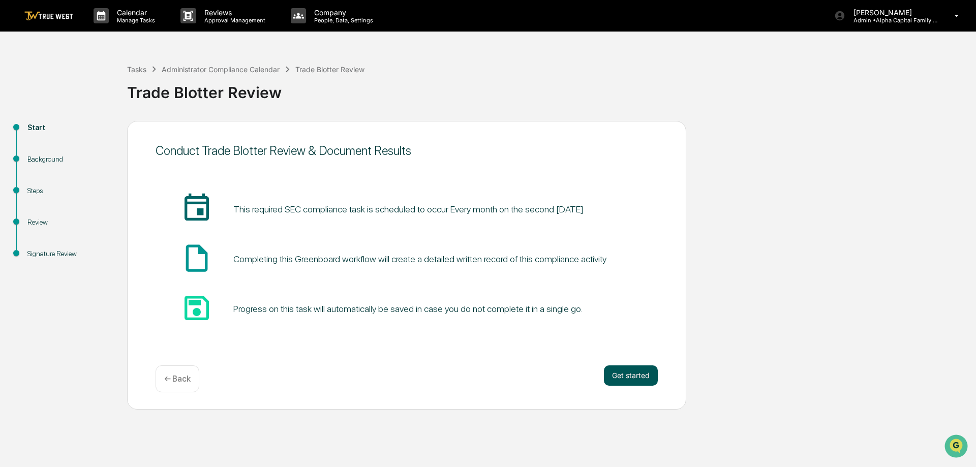
click at [616, 377] on button "Get started" at bounding box center [631, 376] width 54 height 20
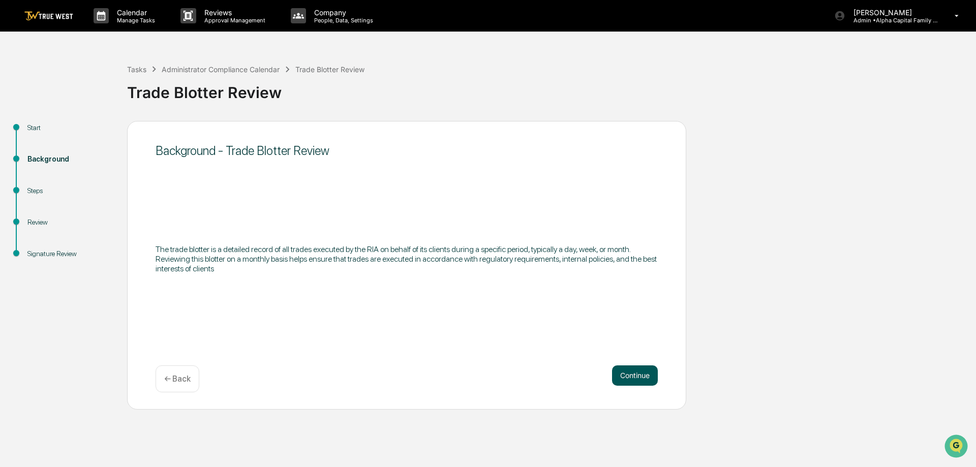
click at [615, 377] on button "Continue" at bounding box center [635, 376] width 46 height 20
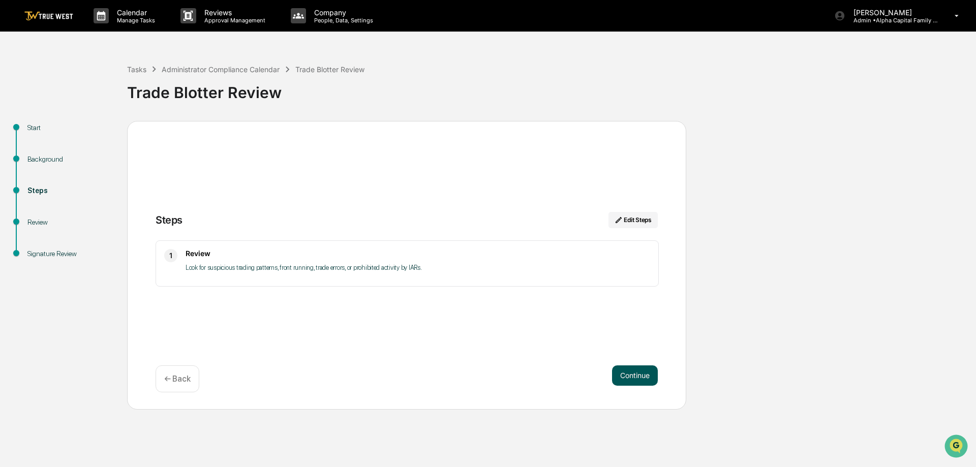
click at [632, 377] on button "Continue" at bounding box center [635, 376] width 46 height 20
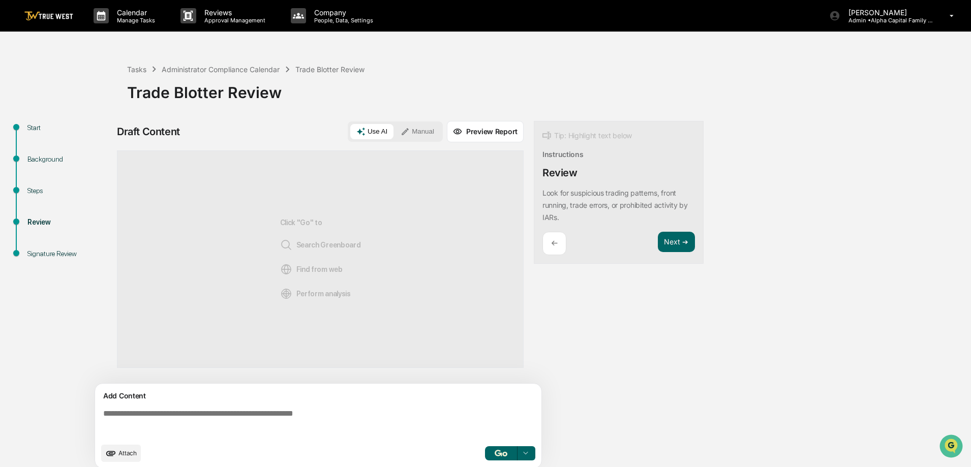
click at [406, 129] on icon at bounding box center [405, 131] width 9 height 9
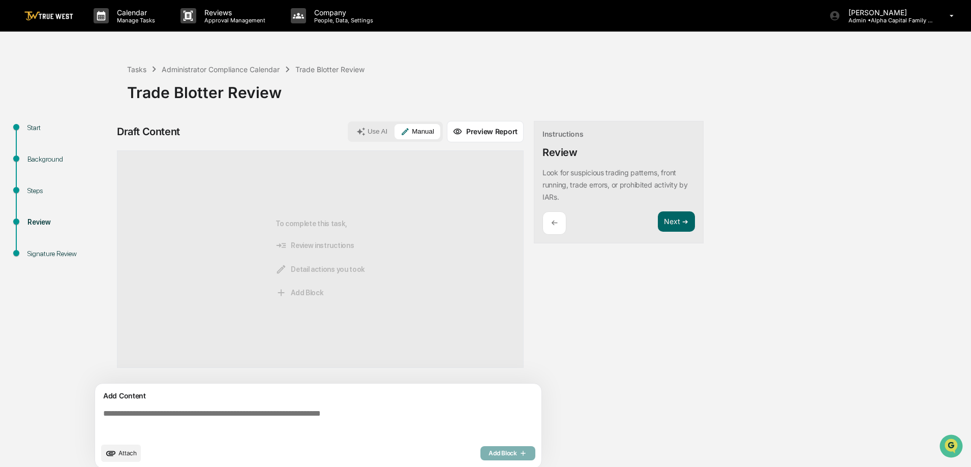
click at [283, 412] on textarea at bounding box center [320, 423] width 442 height 37
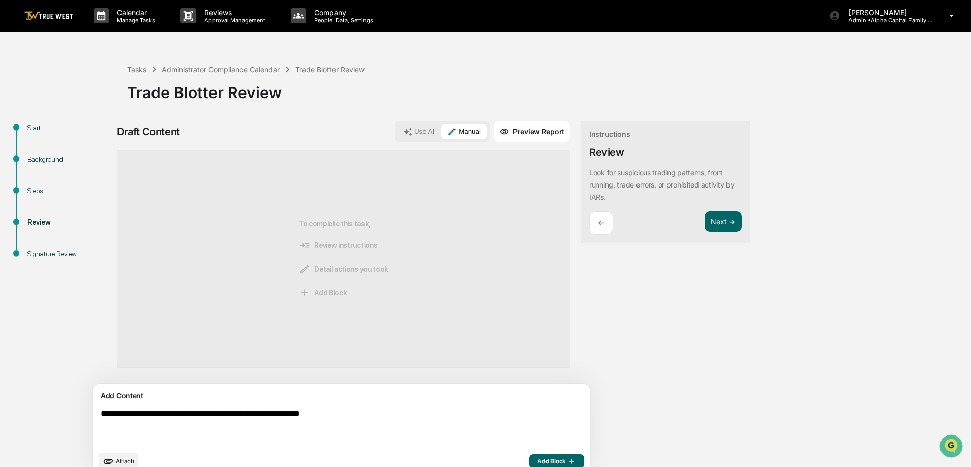
type textarea "**********"
click at [537, 458] on span "Add Block" at bounding box center [556, 462] width 39 height 8
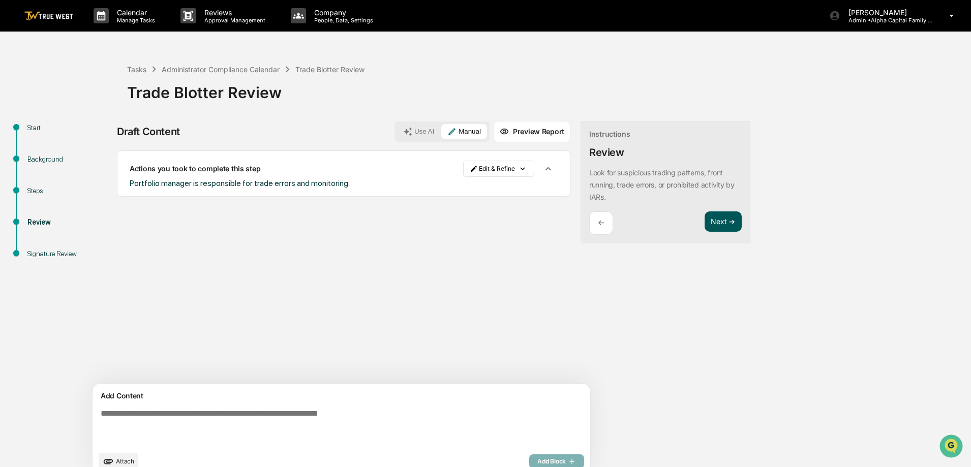
click at [705, 216] on button "Next ➔" at bounding box center [723, 222] width 37 height 21
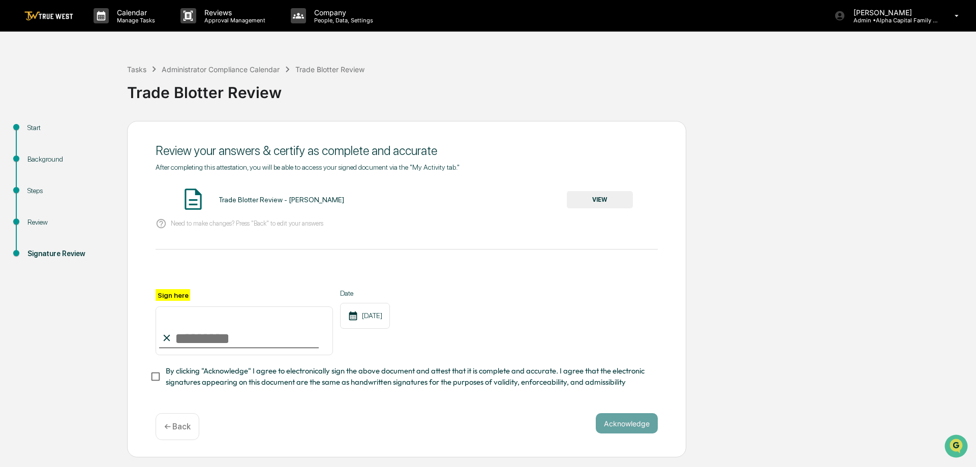
click at [601, 201] on button "VIEW" at bounding box center [600, 199] width 66 height 17
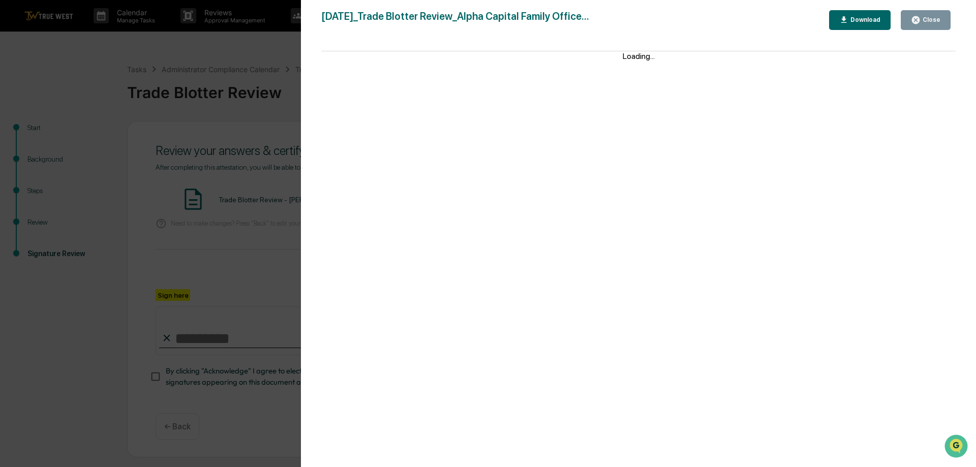
click at [932, 22] on div "Close" at bounding box center [931, 19] width 20 height 7
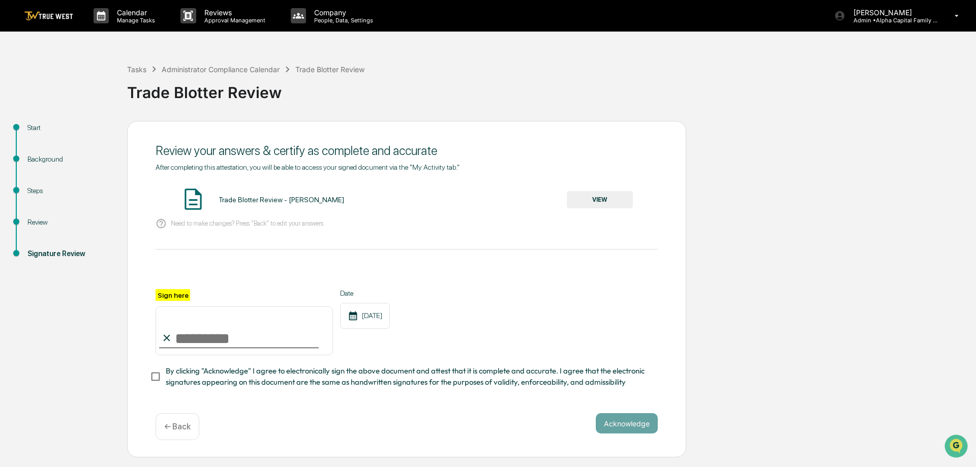
click at [276, 334] on input "Sign here" at bounding box center [244, 331] width 177 height 49
type input "**********"
click at [605, 420] on button "Acknowledge" at bounding box center [627, 423] width 62 height 20
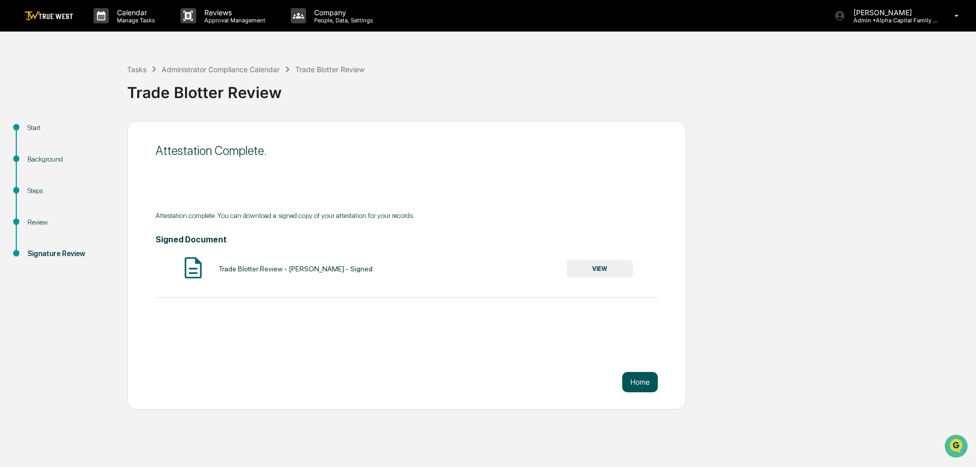
click at [646, 373] on button "Home" at bounding box center [640, 382] width 36 height 20
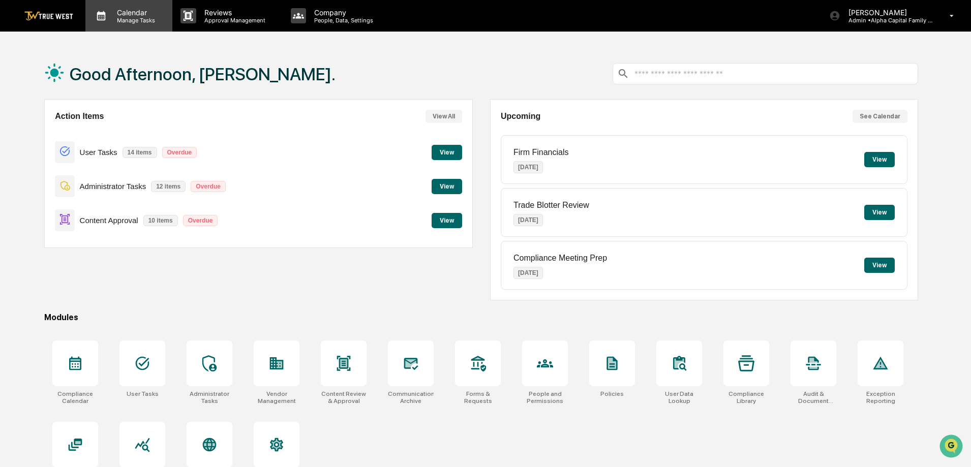
click at [134, 21] on p "Manage Tasks" at bounding box center [134, 20] width 51 height 7
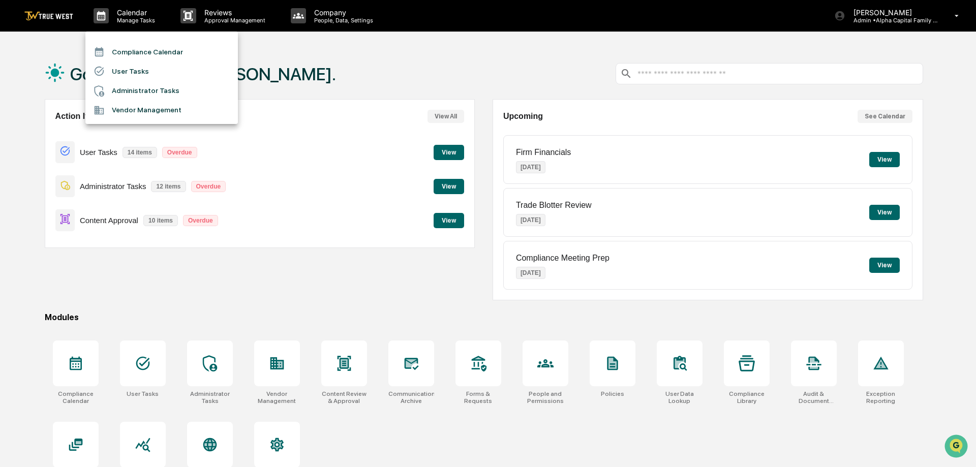
click at [139, 98] on li "Administrator Tasks" at bounding box center [161, 90] width 153 height 19
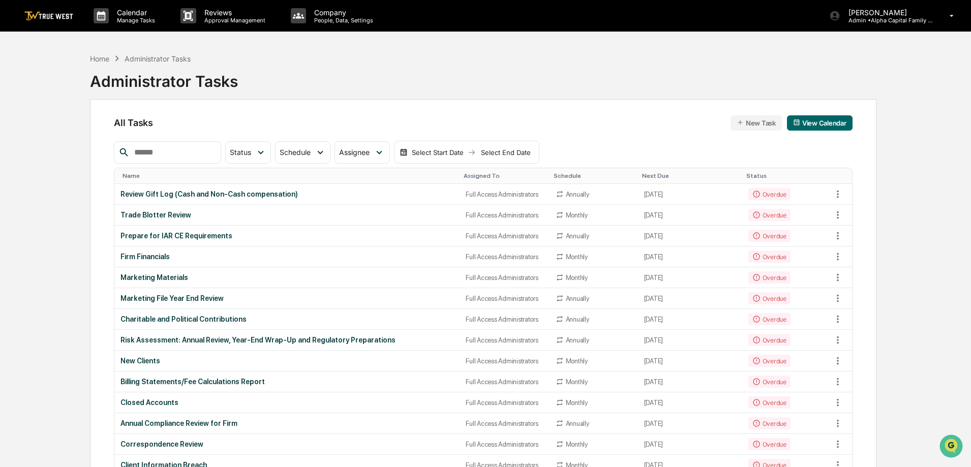
click at [846, 120] on button "View Calendar" at bounding box center [820, 122] width 66 height 15
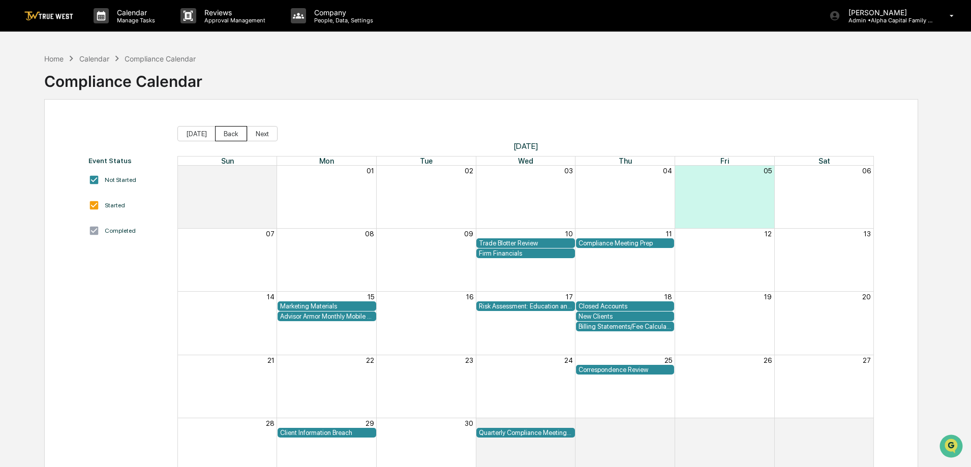
click at [227, 133] on button "Back" at bounding box center [231, 133] width 32 height 15
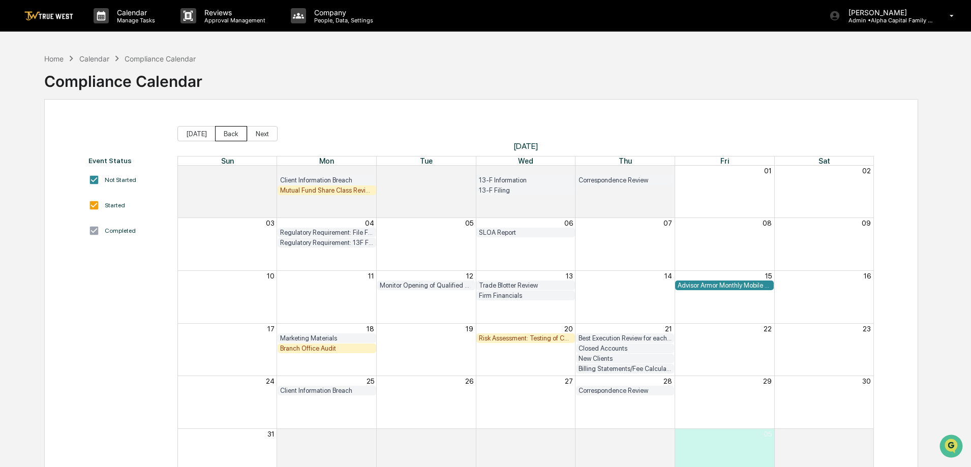
click at [227, 133] on button "Back" at bounding box center [231, 133] width 32 height 15
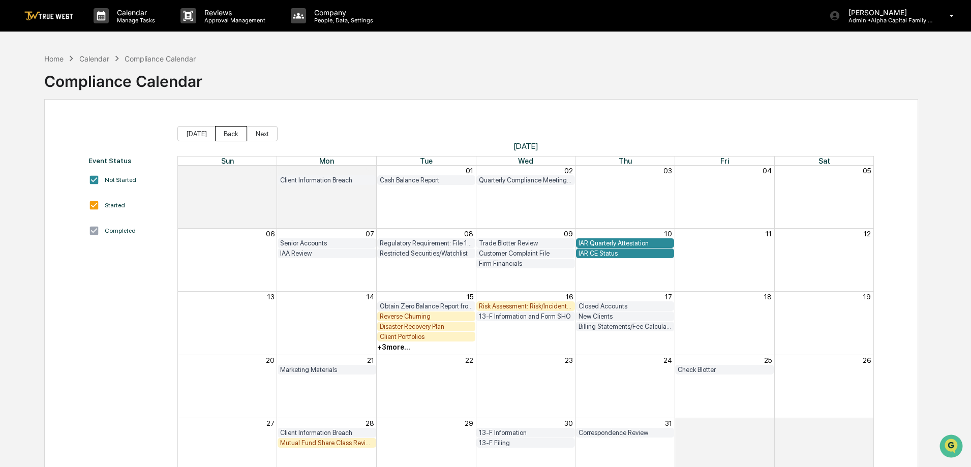
click at [227, 133] on button "Back" at bounding box center [231, 133] width 32 height 15
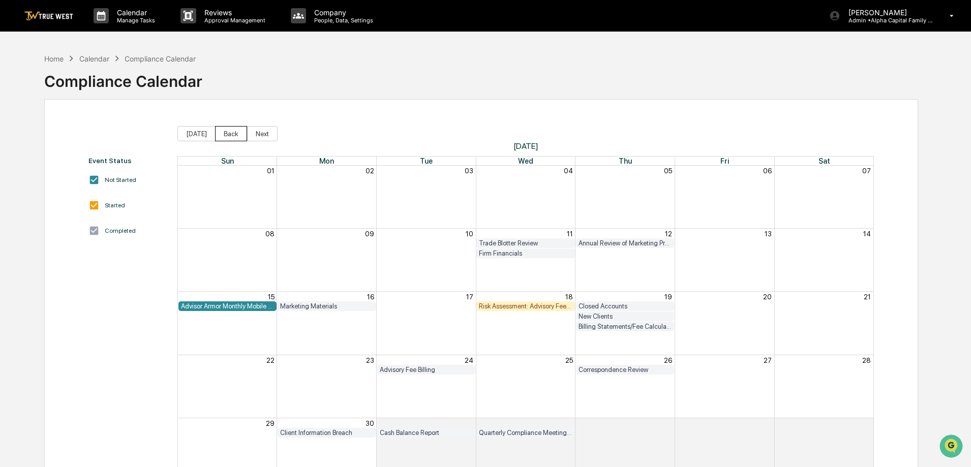
click at [227, 133] on button "Back" at bounding box center [231, 133] width 32 height 15
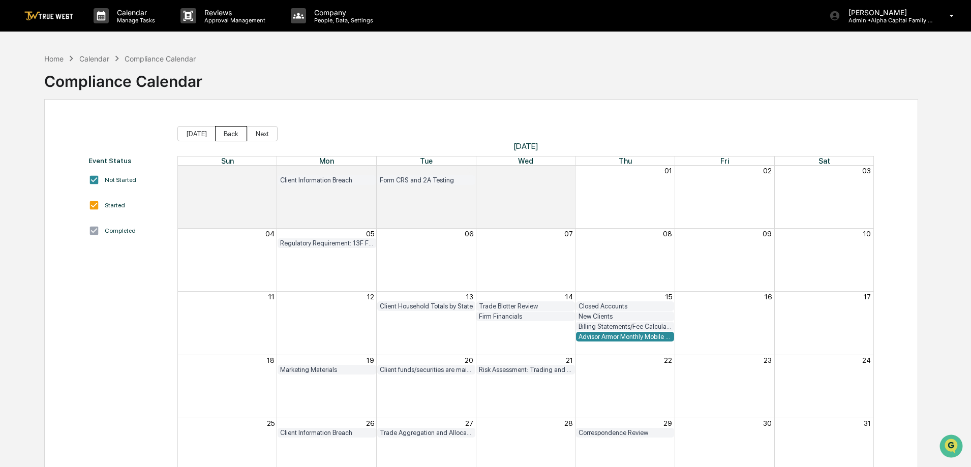
click at [227, 133] on button "Back" at bounding box center [231, 133] width 32 height 15
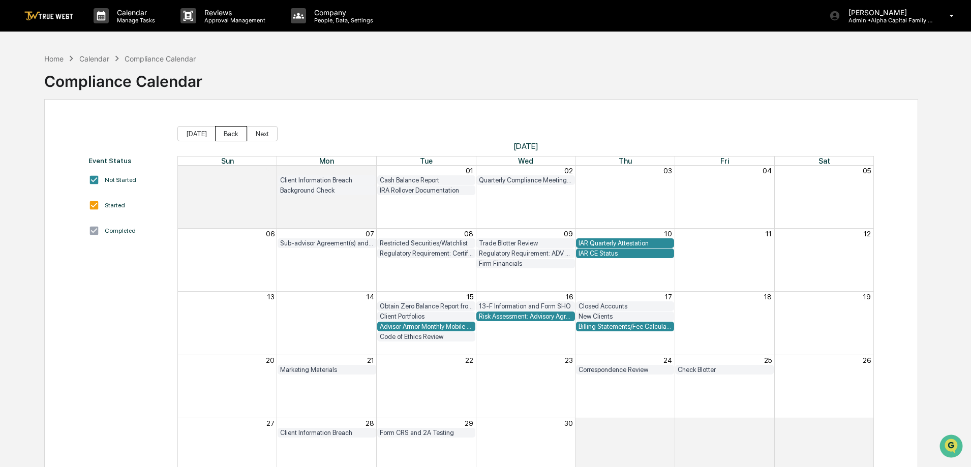
click at [227, 133] on button "Back" at bounding box center [231, 133] width 32 height 15
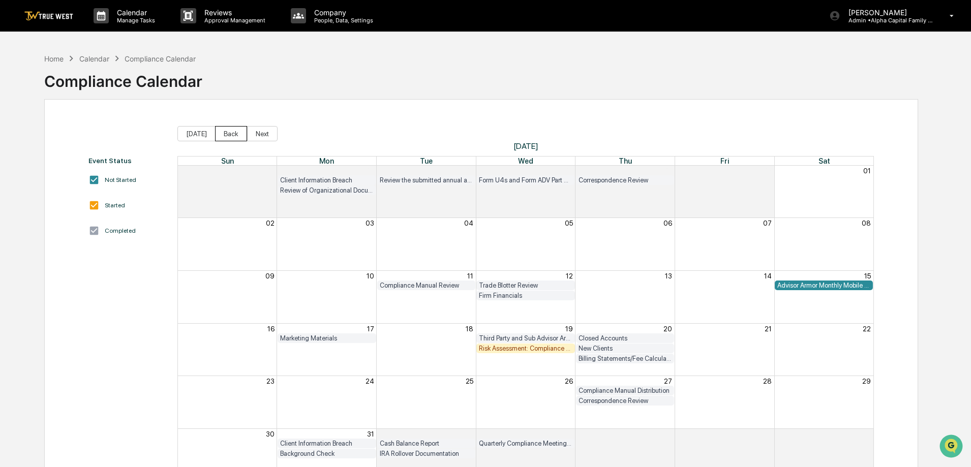
click at [227, 133] on button "Back" at bounding box center [231, 133] width 32 height 15
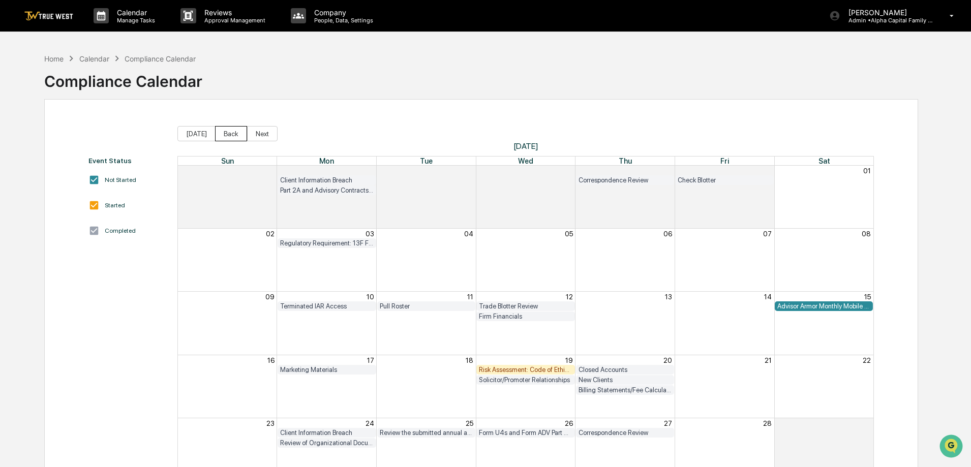
click at [227, 133] on button "Back" at bounding box center [231, 133] width 32 height 15
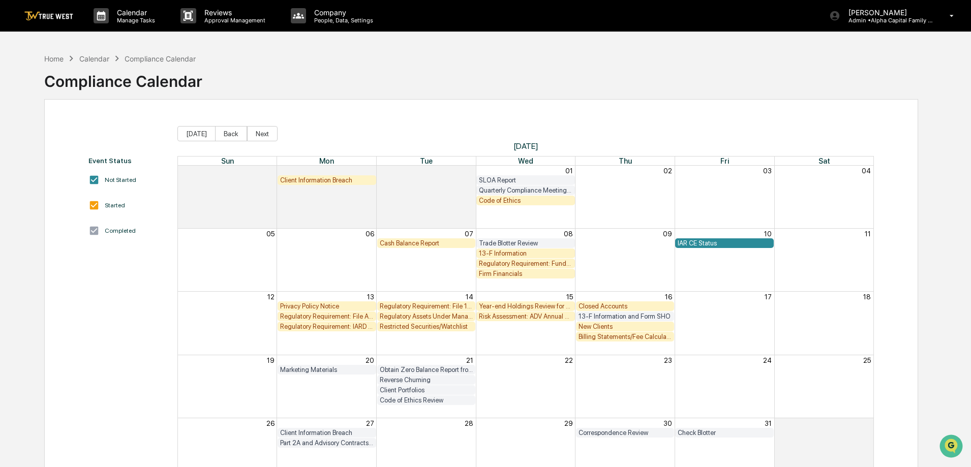
click at [510, 199] on div "Code of Ethics" at bounding box center [526, 201] width 94 height 8
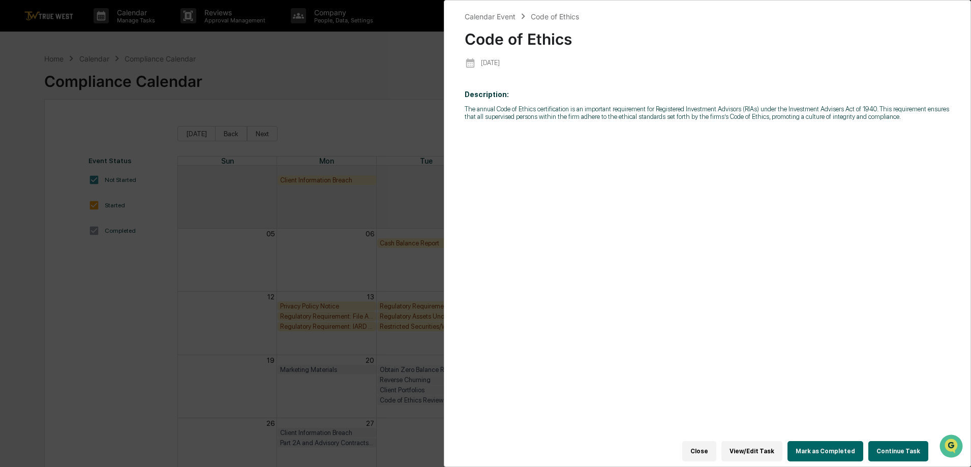
click at [896, 445] on button "Continue Task" at bounding box center [898, 451] width 60 height 20
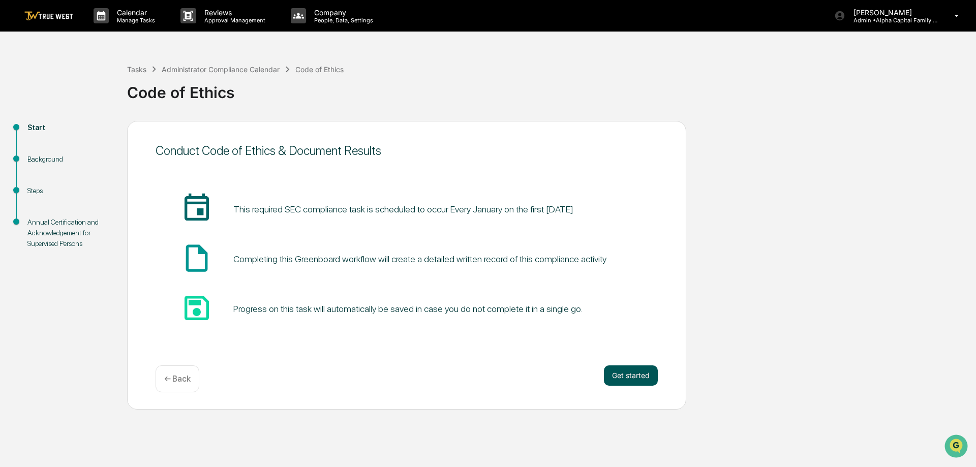
click at [646, 380] on button "Get started" at bounding box center [631, 376] width 54 height 20
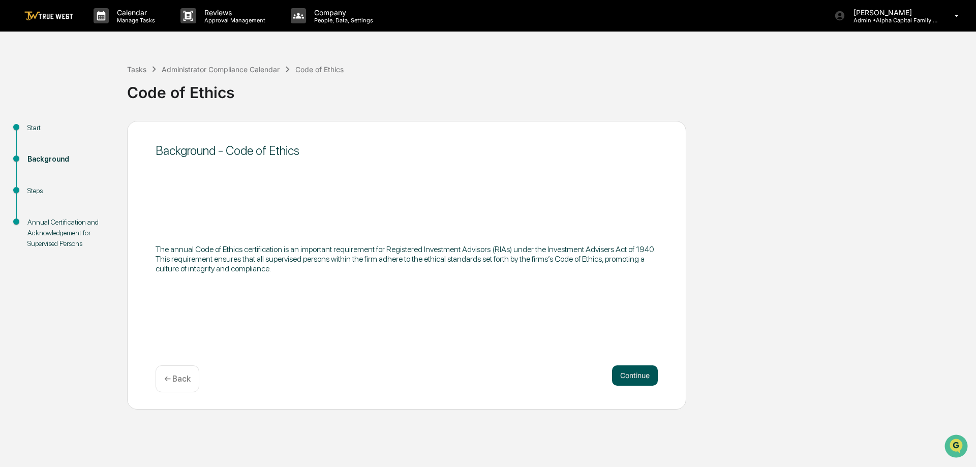
click at [646, 380] on button "Continue" at bounding box center [635, 376] width 46 height 20
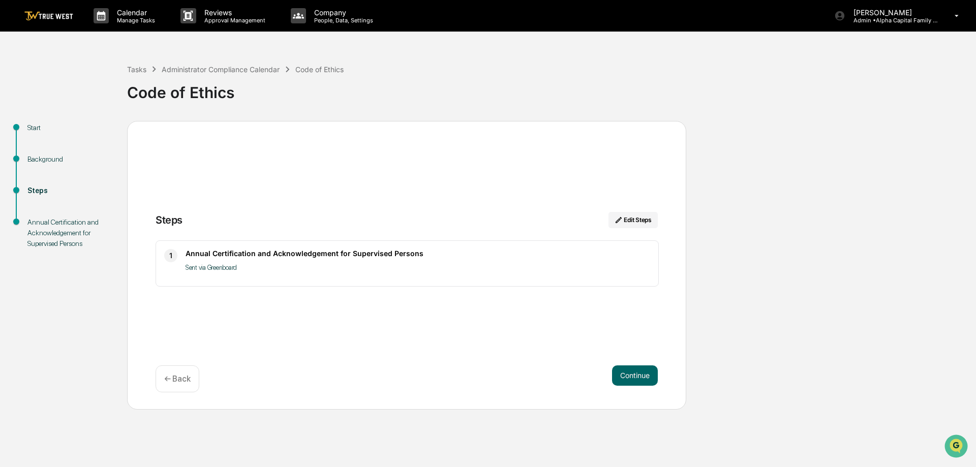
click at [646, 380] on button "Continue" at bounding box center [635, 376] width 46 height 20
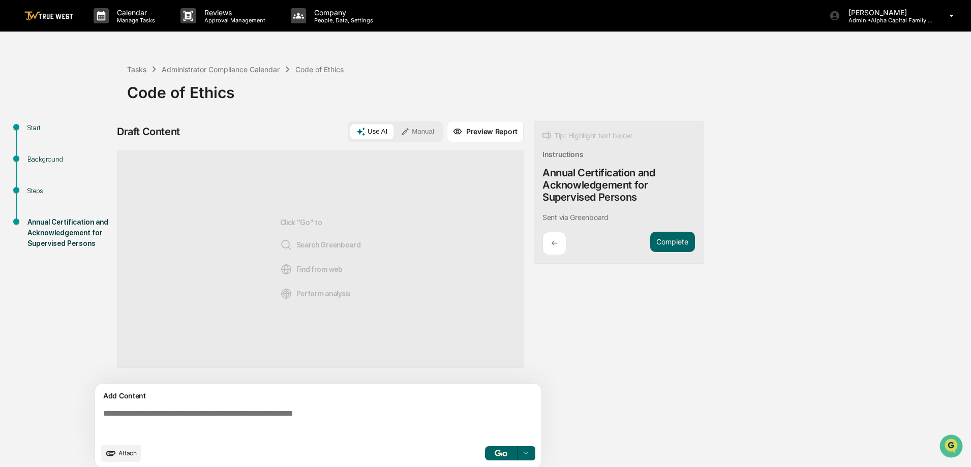
click at [416, 133] on button "Manual" at bounding box center [418, 131] width 46 height 15
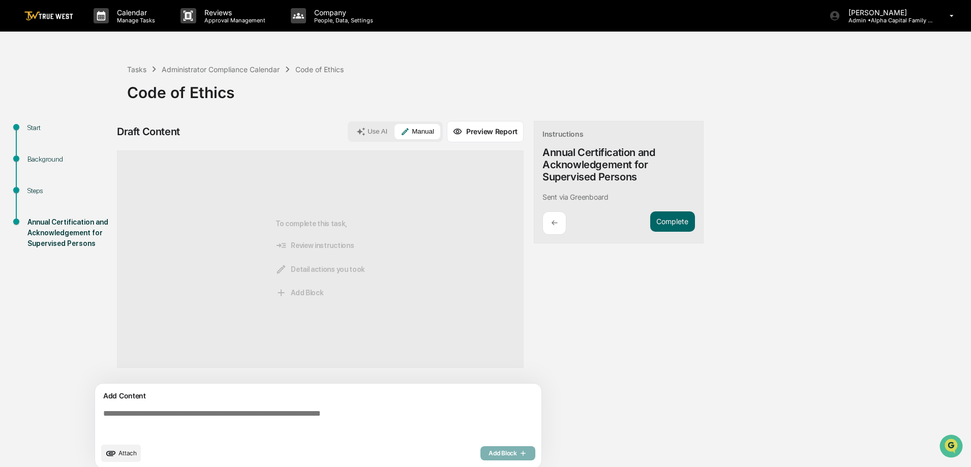
click at [314, 402] on div "Add Content" at bounding box center [318, 396] width 434 height 12
click at [313, 415] on textarea at bounding box center [320, 423] width 442 height 37
type textarea "*"
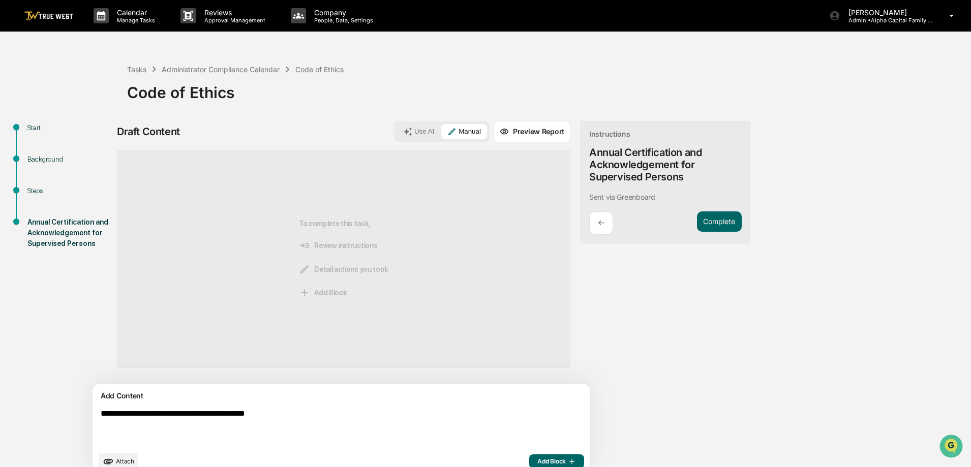
type textarea "**********"
click at [537, 459] on span "Add Block" at bounding box center [556, 462] width 39 height 8
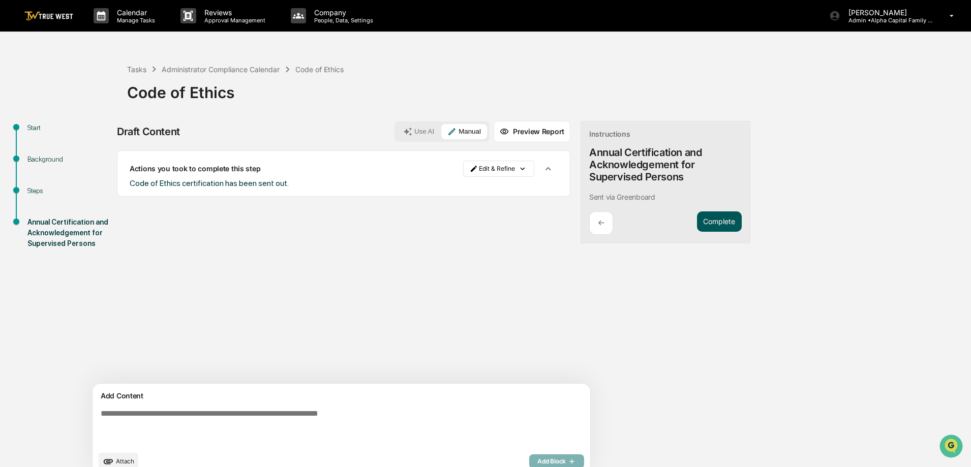
click at [697, 224] on button "Complete" at bounding box center [719, 222] width 45 height 21
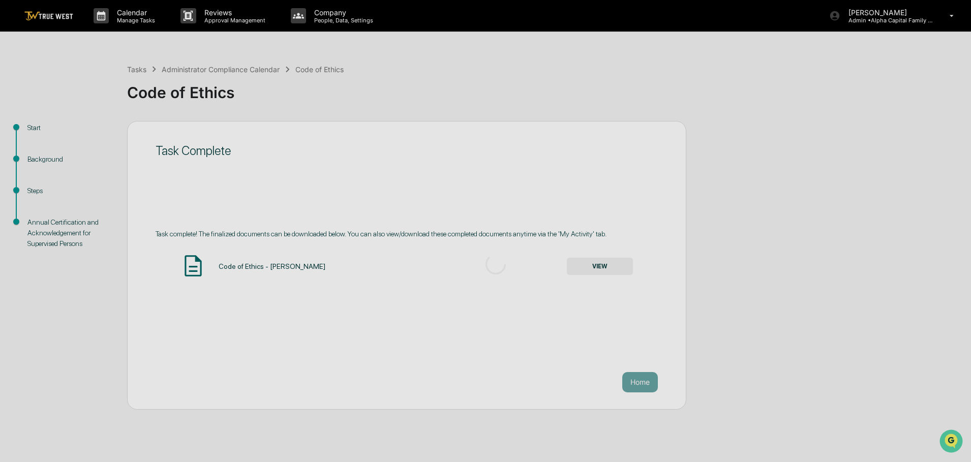
click at [608, 264] on div at bounding box center [496, 264] width 992 height 529
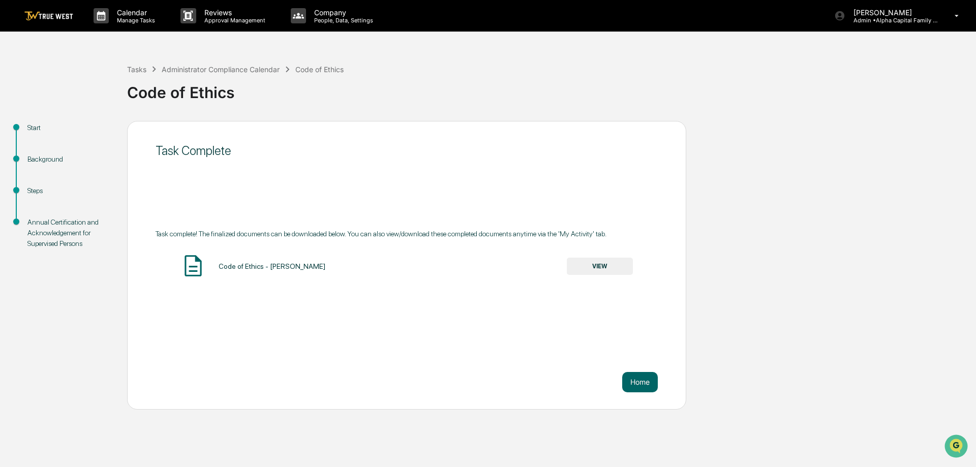
click at [612, 265] on button "VIEW" at bounding box center [600, 266] width 66 height 17
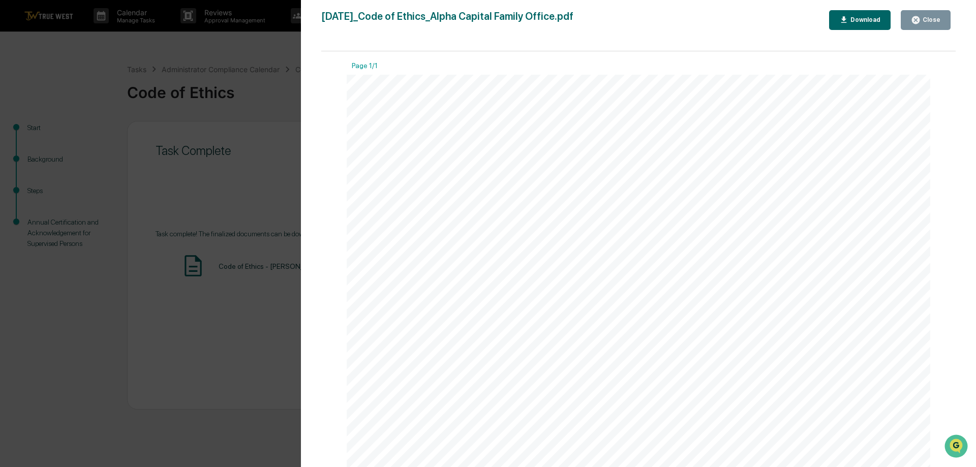
click at [919, 22] on icon "button" at bounding box center [916, 20] width 8 height 8
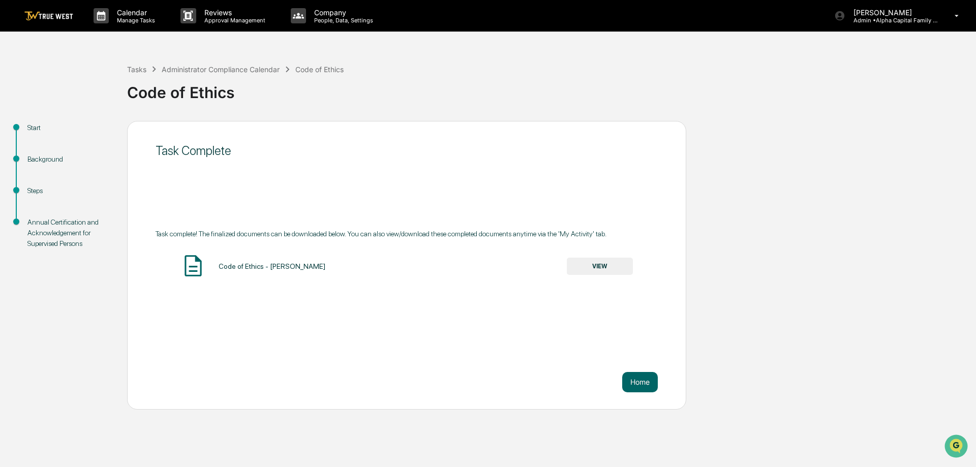
click at [43, 12] on img at bounding box center [48, 16] width 49 height 10
